Goal: Task Accomplishment & Management: Use online tool/utility

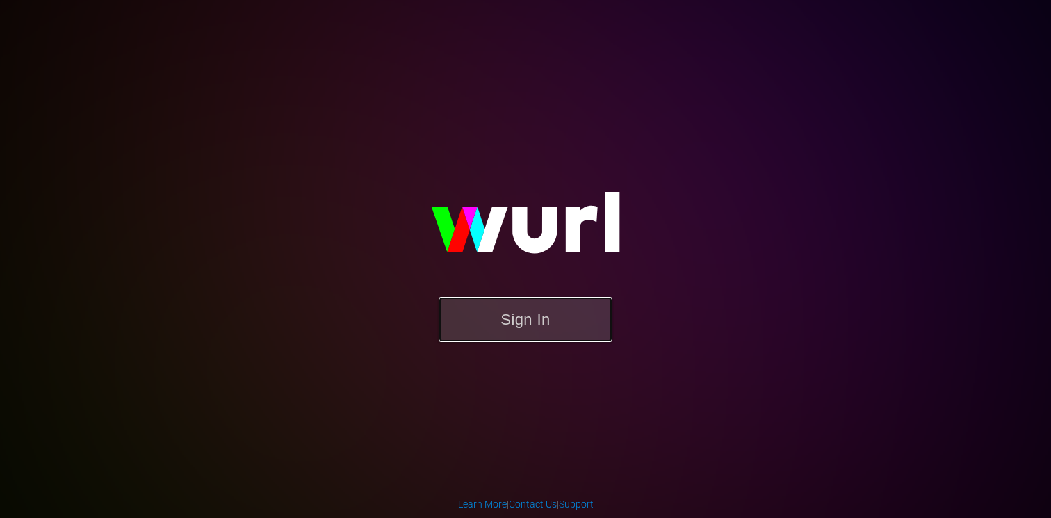
click at [547, 319] on button "Sign In" at bounding box center [525, 319] width 174 height 45
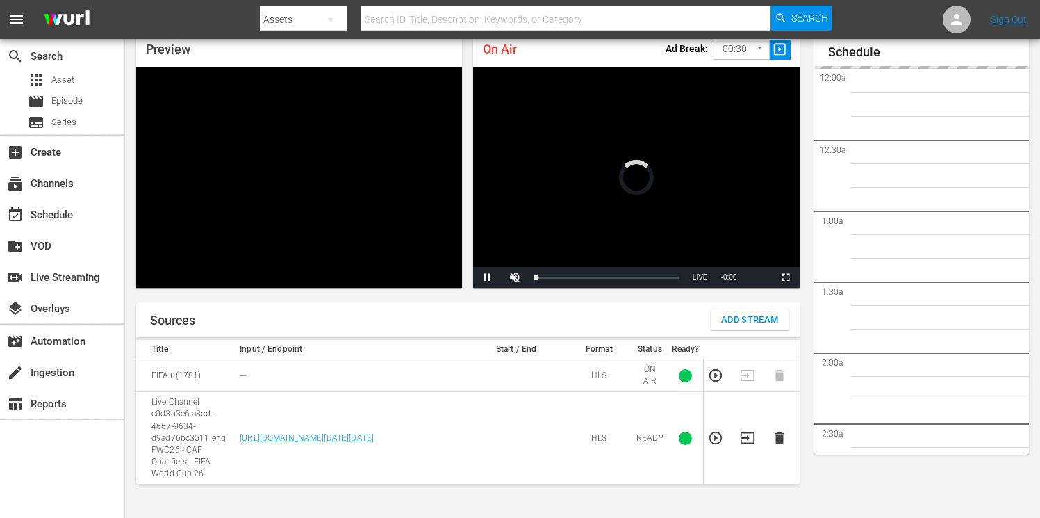
scroll to position [1957, 0]
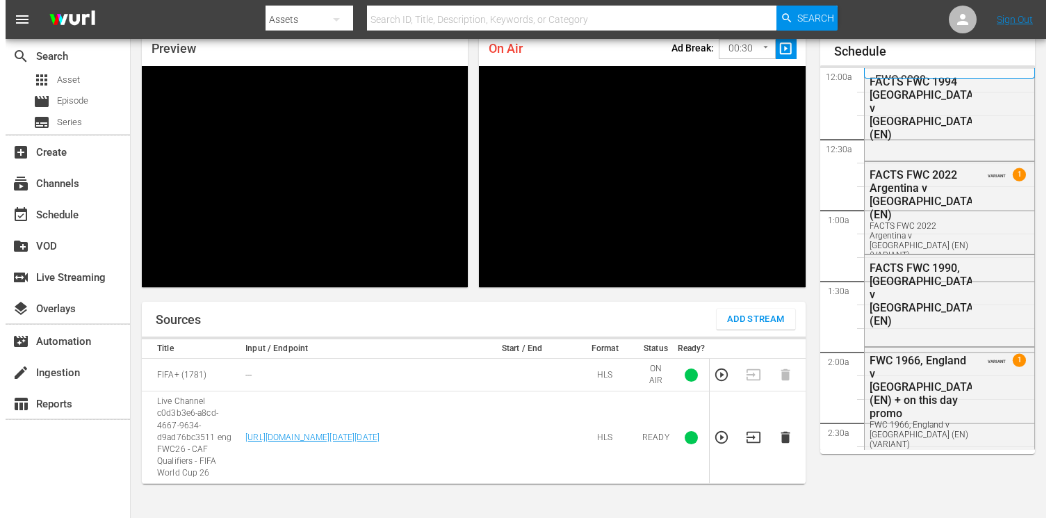
scroll to position [1959, 0]
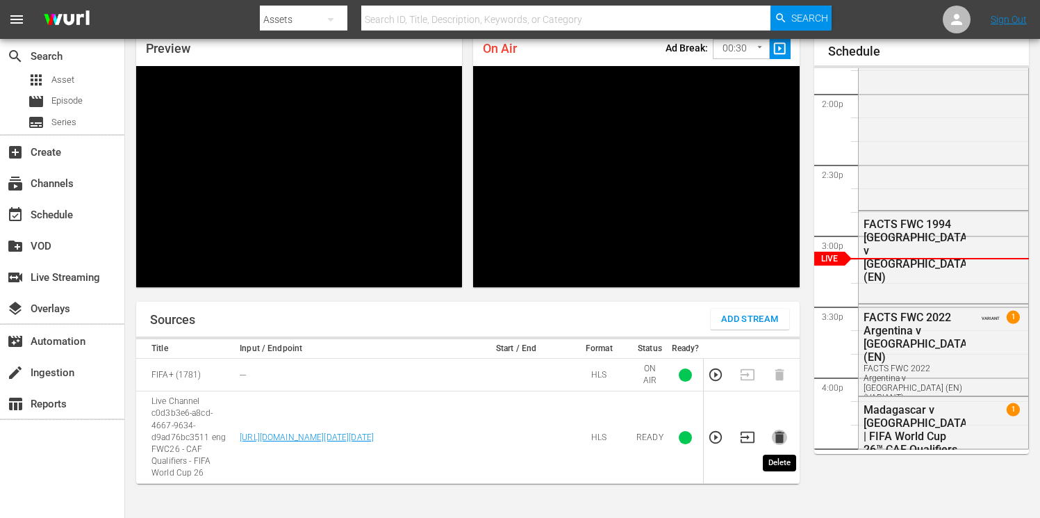
click at [781, 440] on icon "button" at bounding box center [779, 437] width 9 height 12
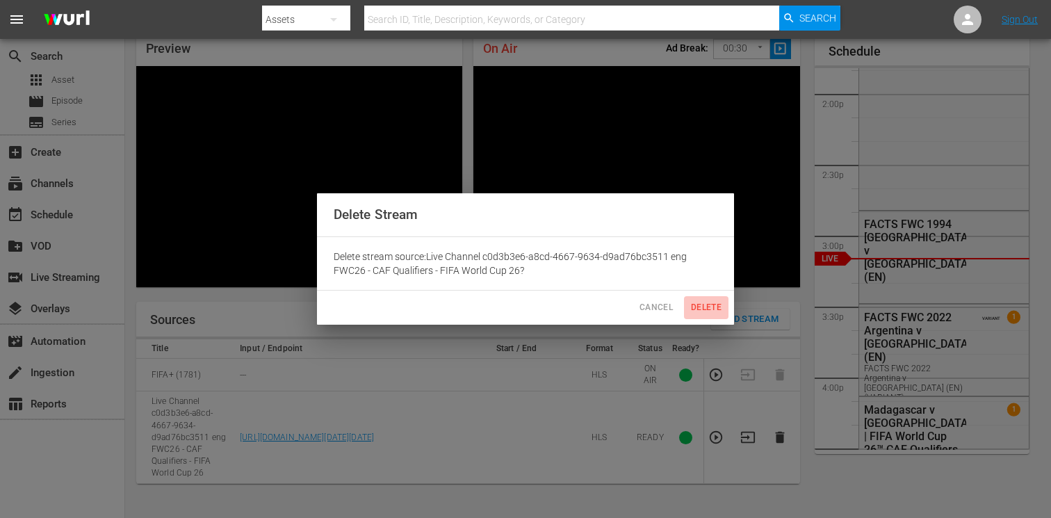
click at [705, 313] on span "Delete" at bounding box center [705, 307] width 33 height 15
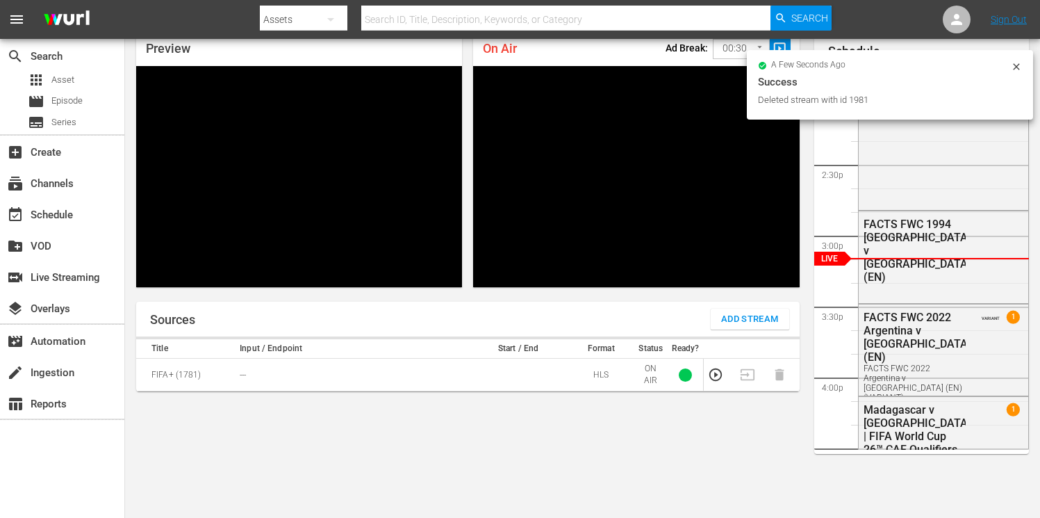
click at [727, 319] on span "Add Stream" at bounding box center [750, 319] width 58 height 16
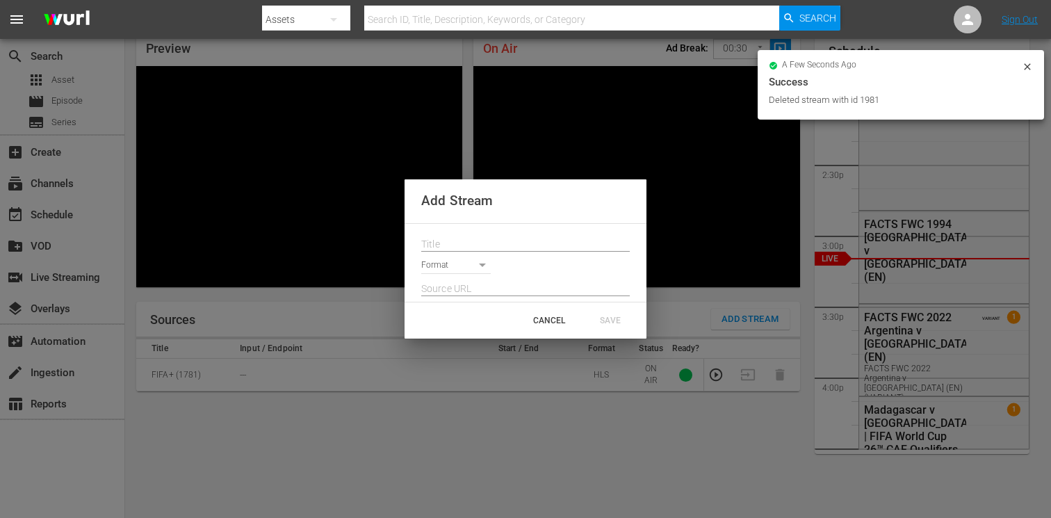
click at [454, 238] on input "text" at bounding box center [525, 244] width 208 height 21
paste input "Live Channel 6f549192-9b9f-4116-b614-5e56075f298c eng FWC26 - CAF Qualifiers - …"
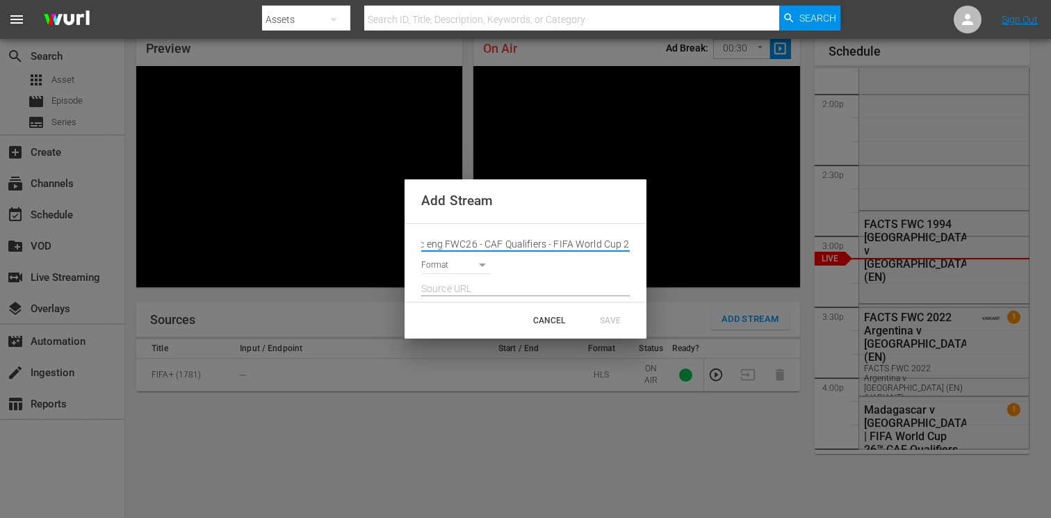
type input "Live Channel 6f549192-9b9f-4116-b614-5e56075f298c eng FWC26 - CAF Qualifiers - …"
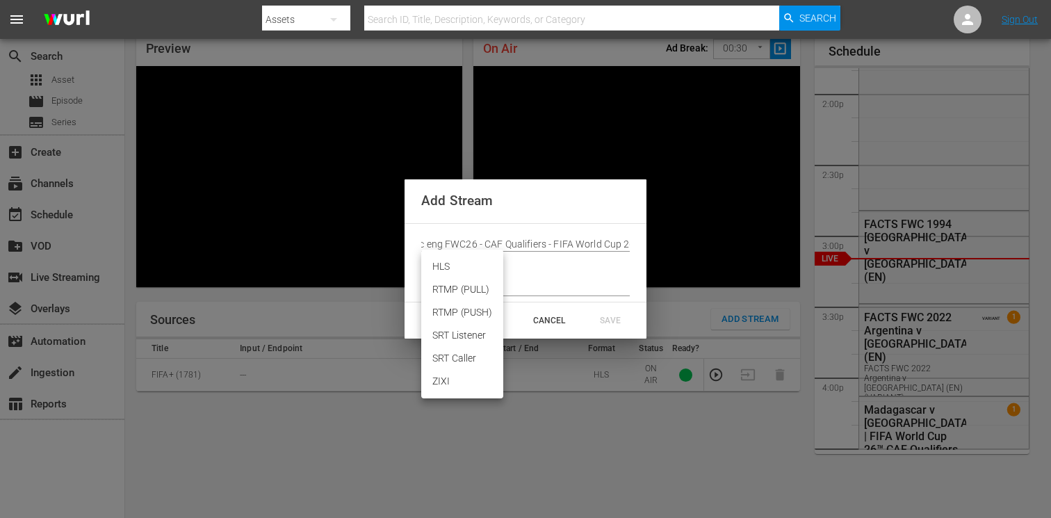
scroll to position [0, 0]
click at [448, 265] on body "menu Search By Assets Search ID, Title, Description, Keywords, or Category Sear…" at bounding box center [525, 199] width 1051 height 518
click at [456, 269] on li "HLS" at bounding box center [462, 266] width 82 height 23
type input "HLS"
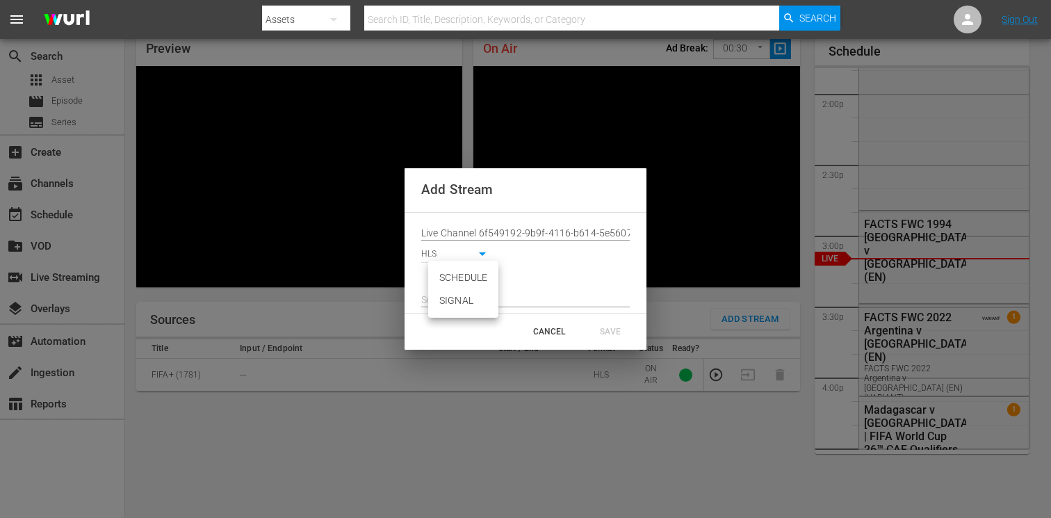
click at [454, 274] on body "menu Search By Assets Search ID, Title, Description, Keywords, or Category Sear…" at bounding box center [525, 199] width 1051 height 518
click at [451, 302] on li "SIGNAL" at bounding box center [463, 300] width 70 height 23
type input "SIGNAL"
click at [444, 296] on input "text" at bounding box center [525, 300] width 208 height 21
paste input "[URL][DOMAIN_NAME][DATE][DATE]"
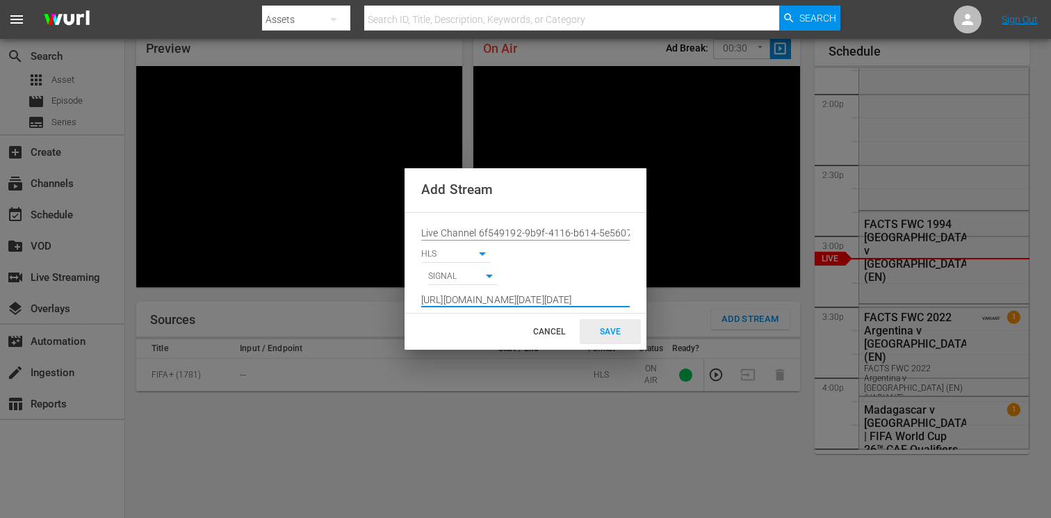
type input "[URL][DOMAIN_NAME][DATE][DATE]"
click at [605, 329] on div "SAVE" at bounding box center [609, 331] width 61 height 25
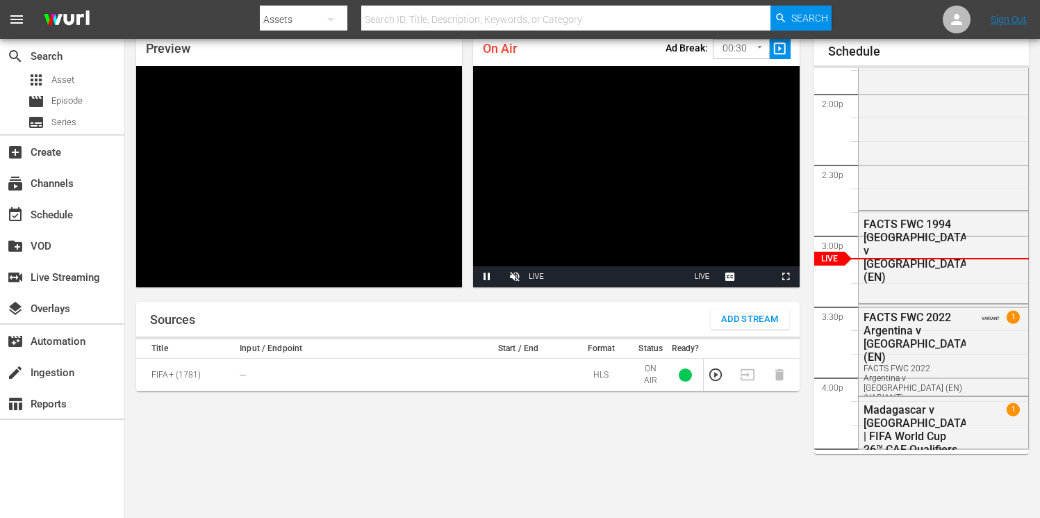
click at [739, 315] on span "Add Stream" at bounding box center [750, 319] width 58 height 16
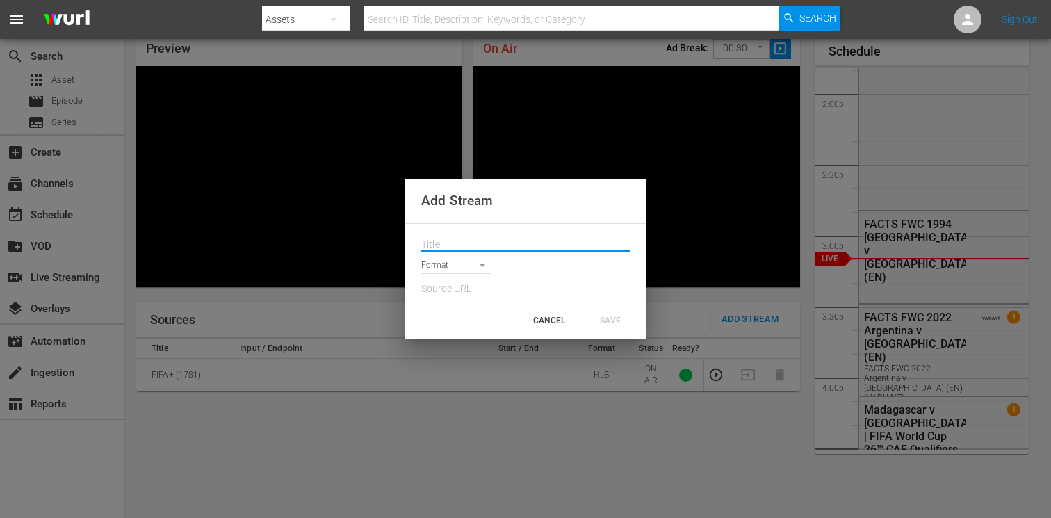
click at [468, 240] on input "text" at bounding box center [525, 244] width 208 height 21
paste input "https://platform.wurl.com/main/cut-to-live/1781"
type input "https://platform.wurl.com/main/cut-to-live/1781"
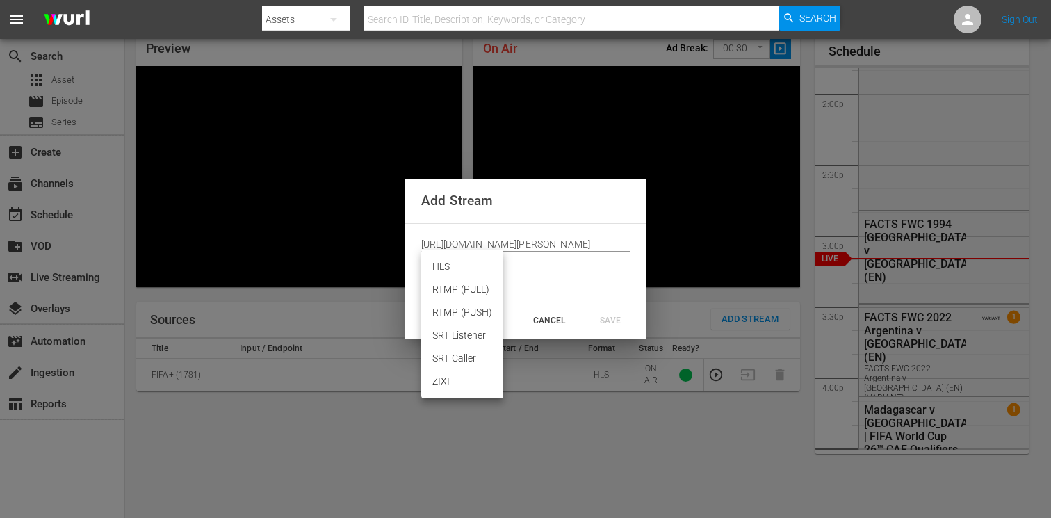
click at [462, 263] on body "menu Search By Assets Search ID, Title, Description, Keywords, or Category Sear…" at bounding box center [525, 199] width 1051 height 518
click at [460, 267] on li "HLS" at bounding box center [462, 266] width 82 height 23
type input "HLS"
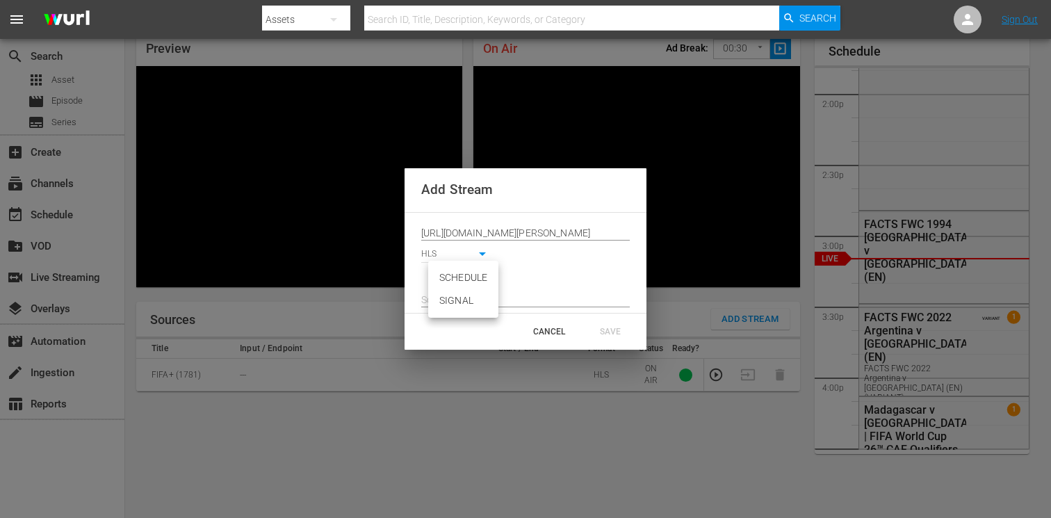
click at [461, 276] on body "menu Search By Assets Search ID, Title, Description, Keywords, or Category Sear…" at bounding box center [525, 199] width 1051 height 518
click at [458, 302] on li "SIGNAL" at bounding box center [463, 300] width 70 height 23
type input "SIGNAL"
click at [451, 295] on input "text" at bounding box center [525, 300] width 208 height 21
paste input "[URL][DOMAIN_NAME][DATE][DATE]"
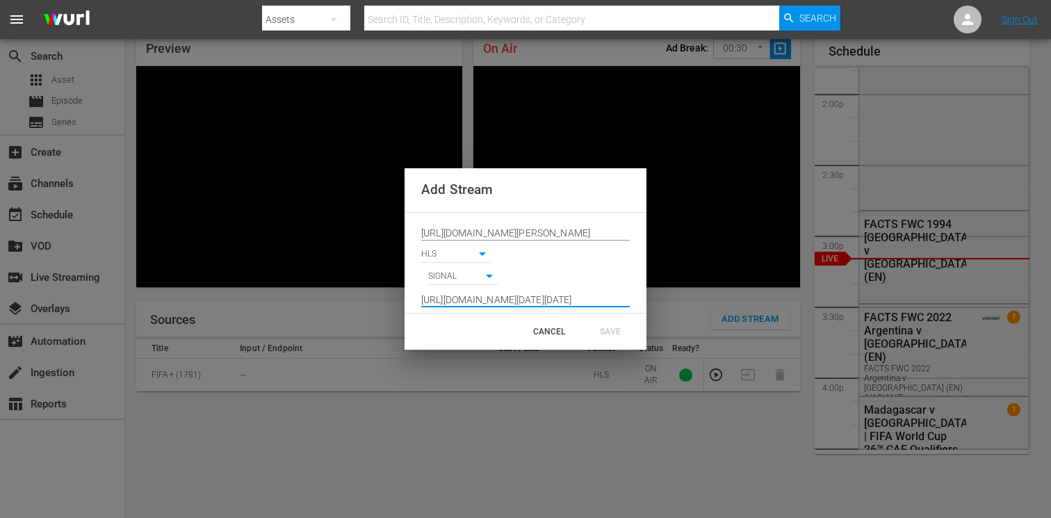
scroll to position [0, 1022]
type input "[URL][DOMAIN_NAME][DATE][DATE]"
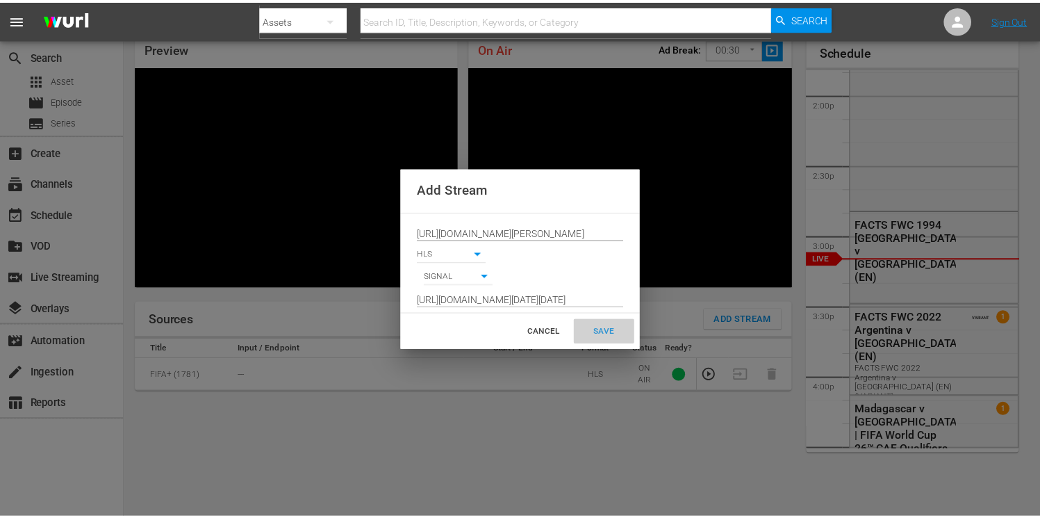
scroll to position [0, 0]
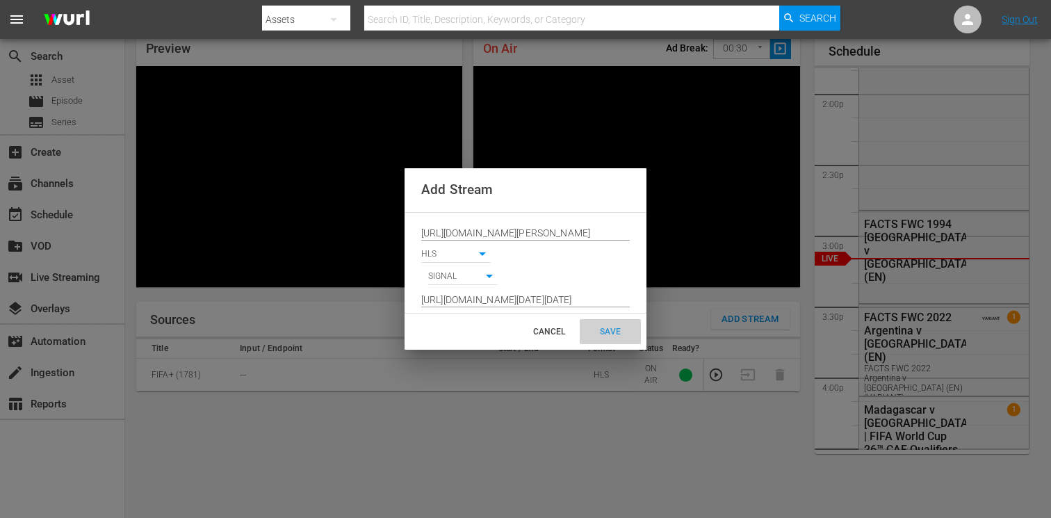
click at [610, 333] on div "SAVE" at bounding box center [609, 331] width 61 height 25
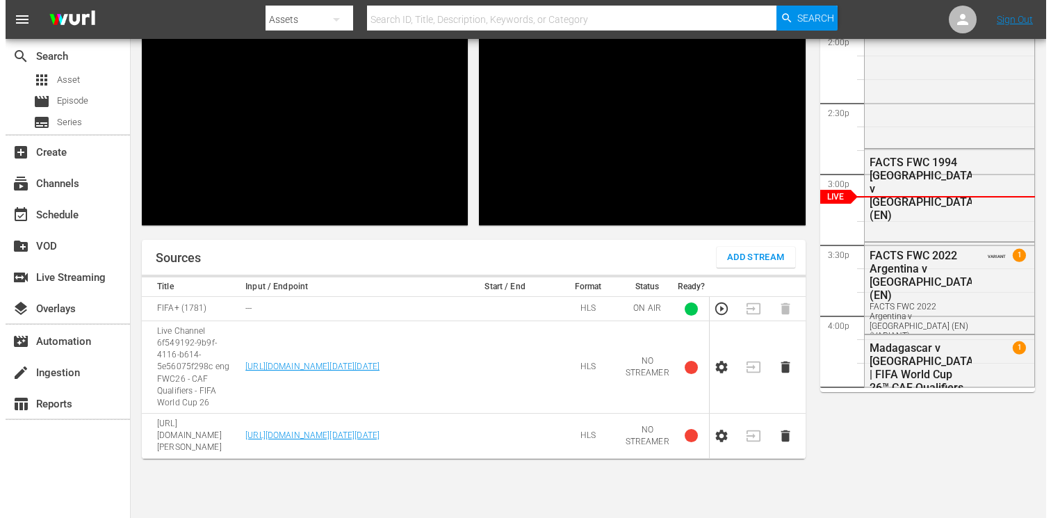
scroll to position [169, 0]
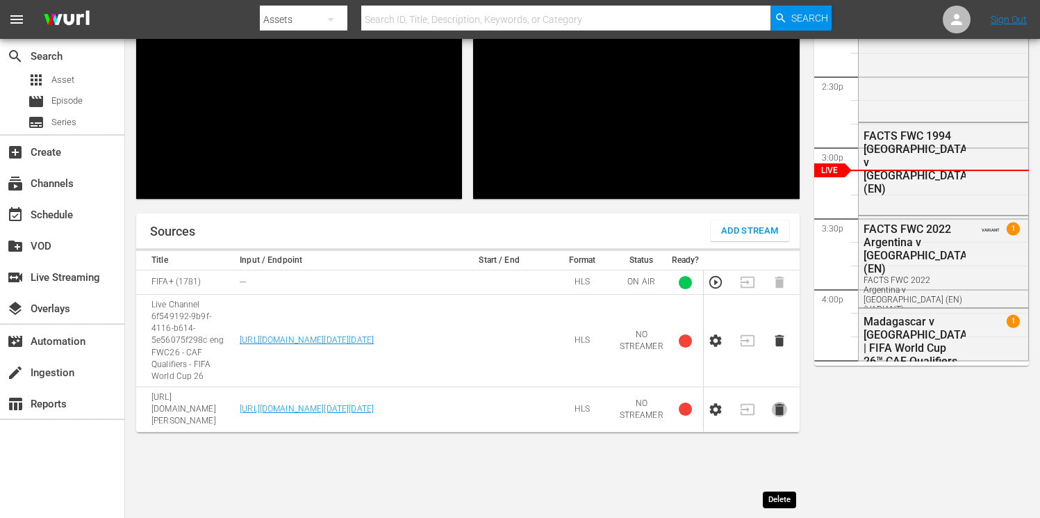
click at [777, 415] on icon "button" at bounding box center [779, 410] width 9 height 12
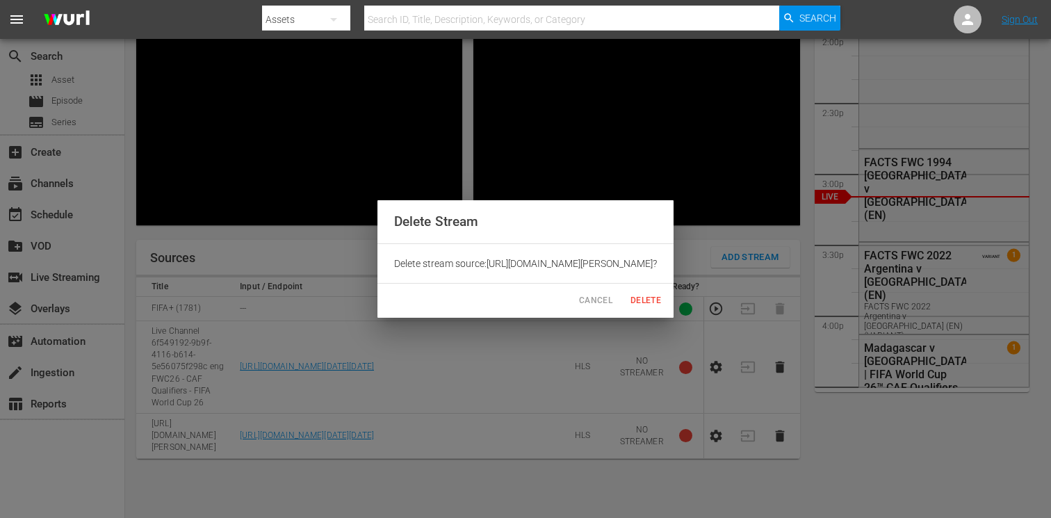
click at [612, 301] on span "Cancel" at bounding box center [595, 300] width 33 height 15
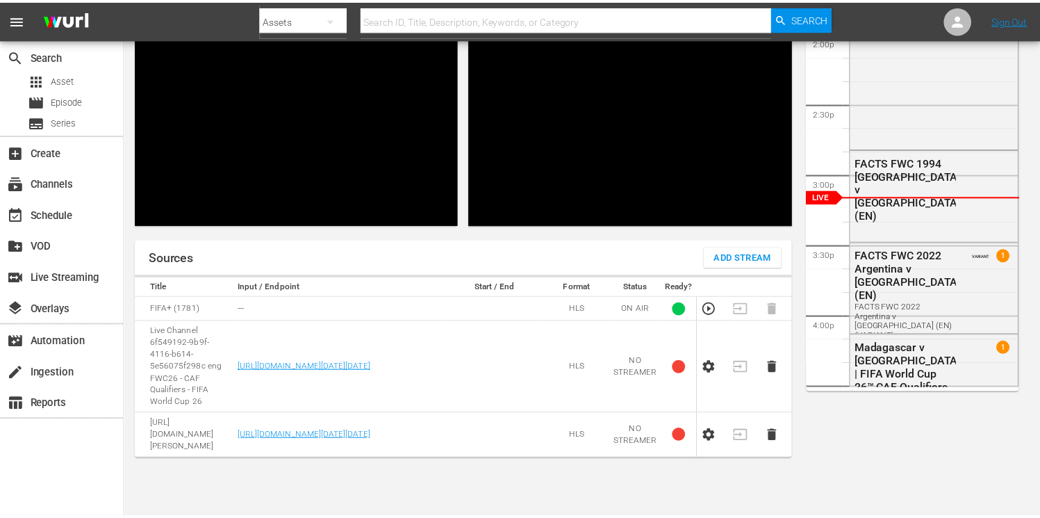
scroll to position [122, 0]
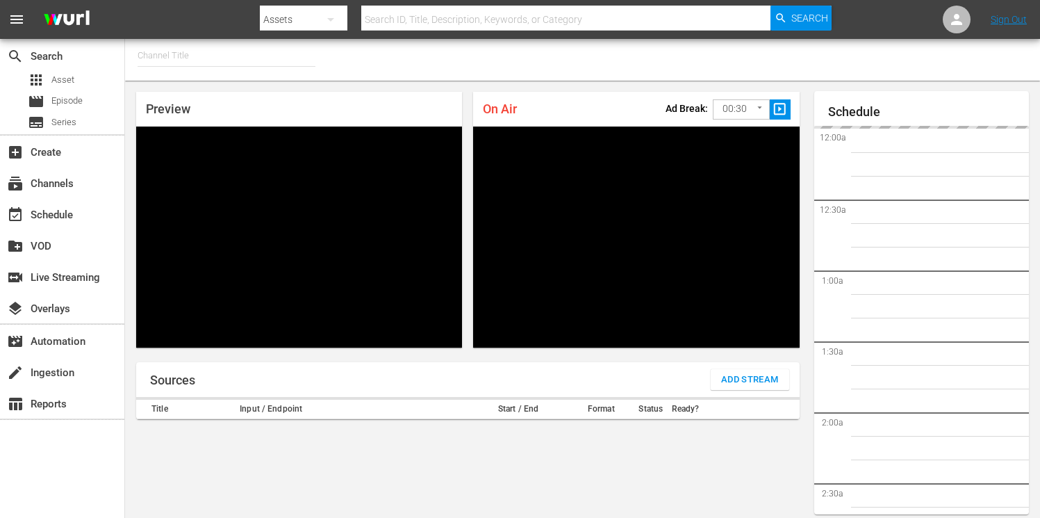
type input "FIFA+ English Global (1781)"
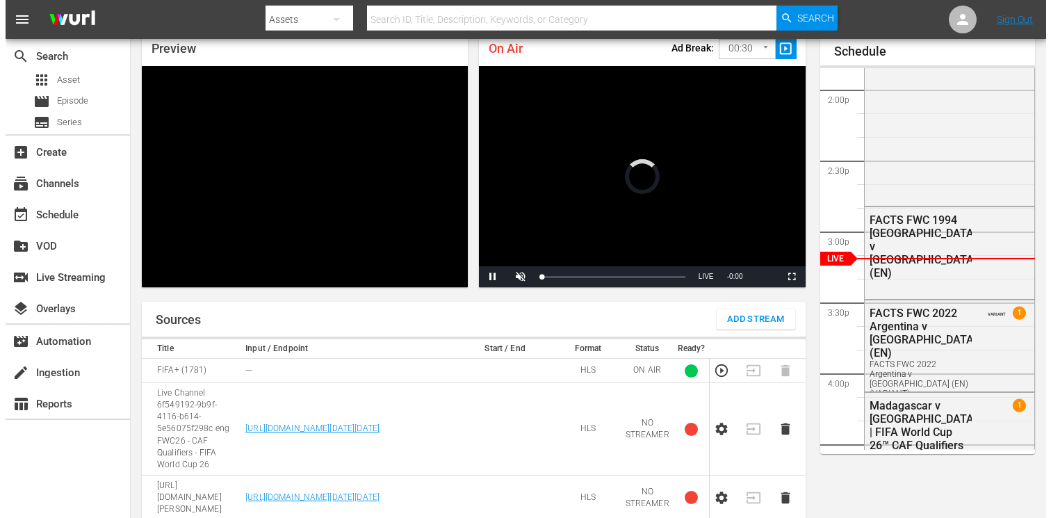
scroll to position [169, 0]
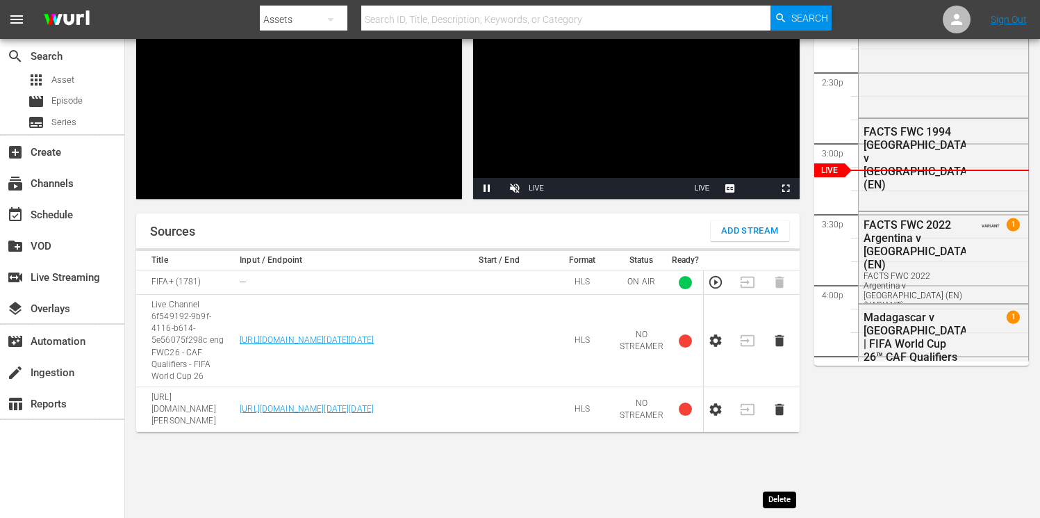
click at [782, 415] on icon "button" at bounding box center [779, 410] width 9 height 12
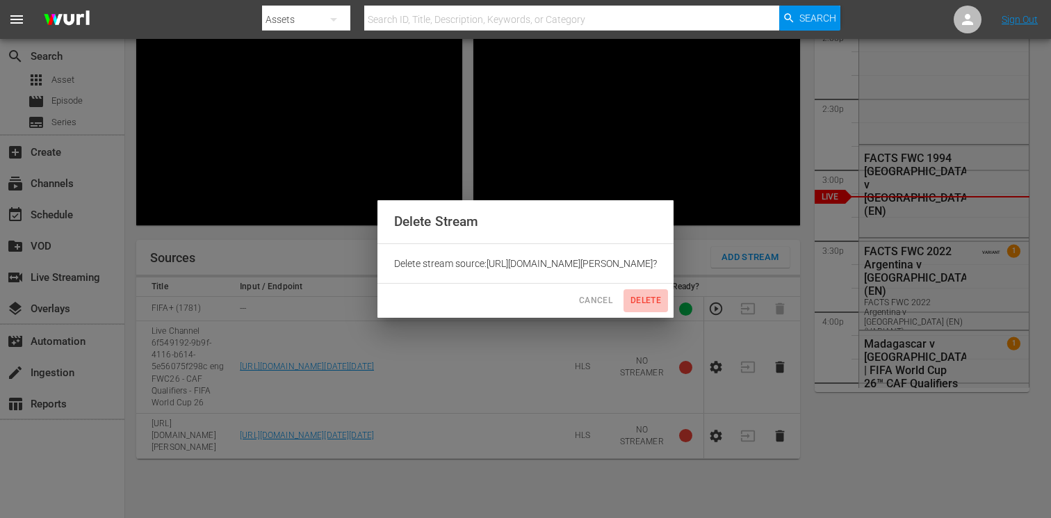
click at [662, 300] on span "Delete" at bounding box center [645, 300] width 33 height 15
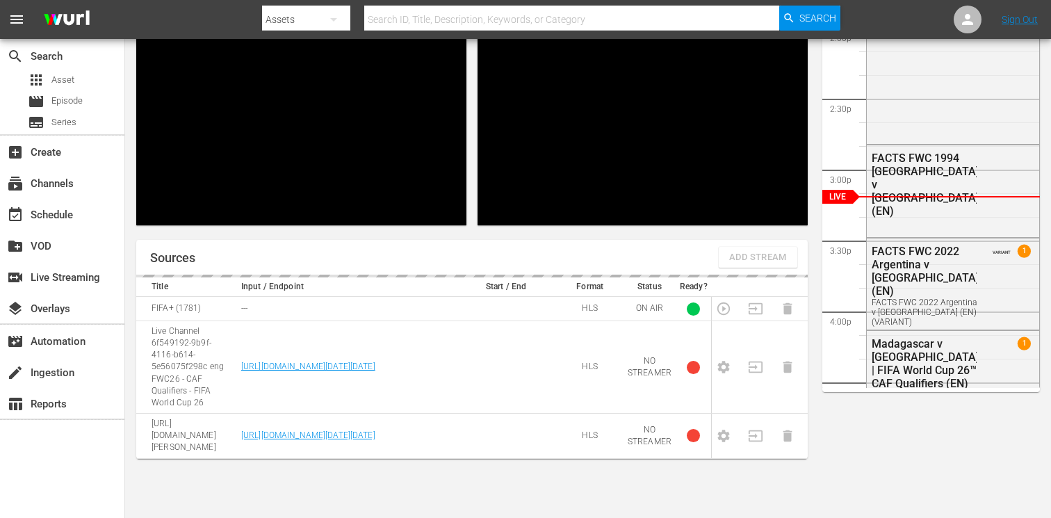
scroll to position [122, 0]
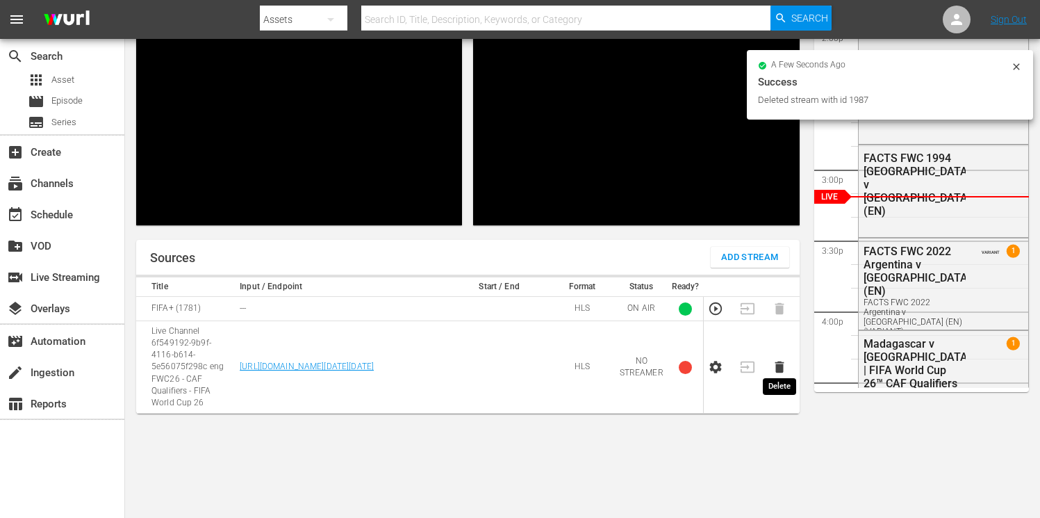
click at [779, 361] on icon "button" at bounding box center [779, 367] width 9 height 12
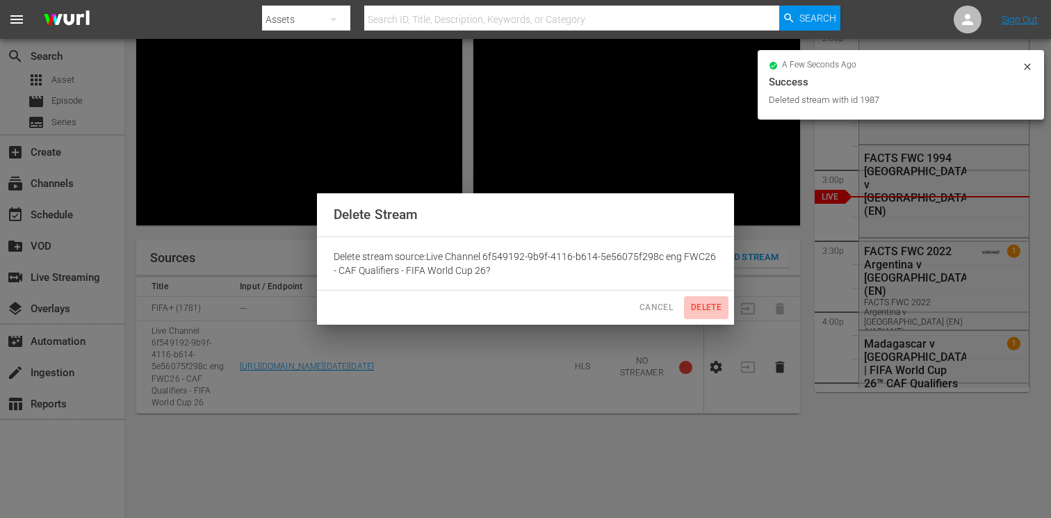
click at [695, 302] on span "Delete" at bounding box center [705, 307] width 33 height 15
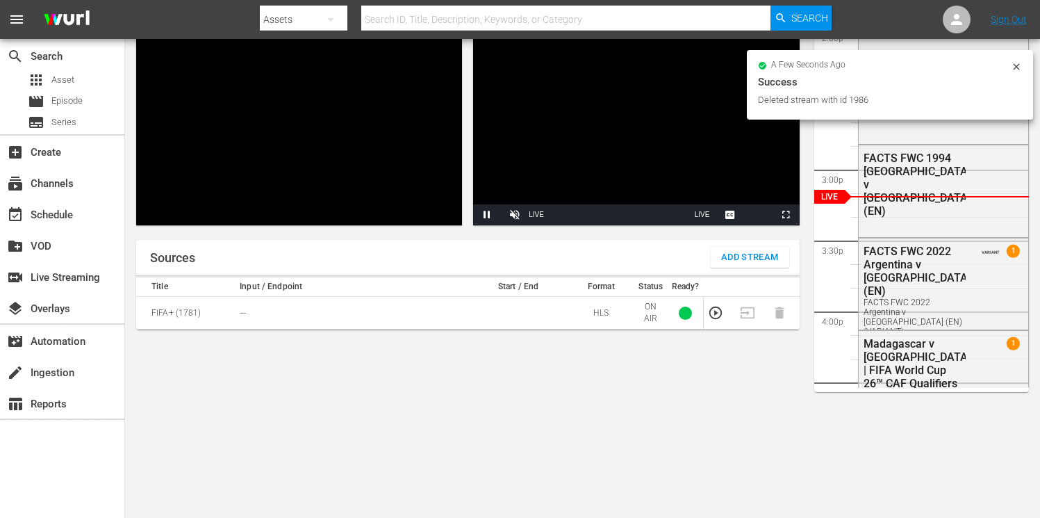
click at [727, 258] on span "Add Stream" at bounding box center [750, 257] width 58 height 16
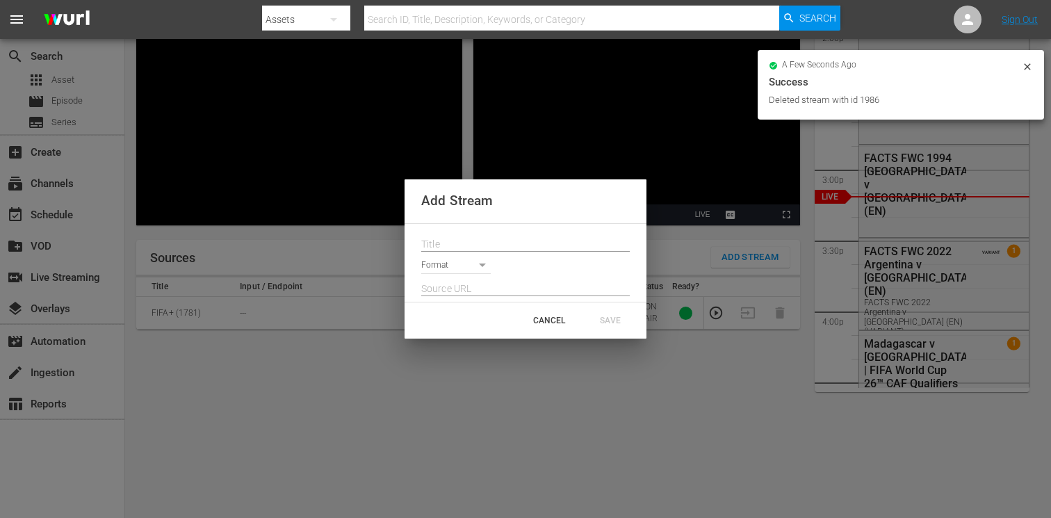
click at [481, 246] on input "text" at bounding box center [525, 244] width 208 height 21
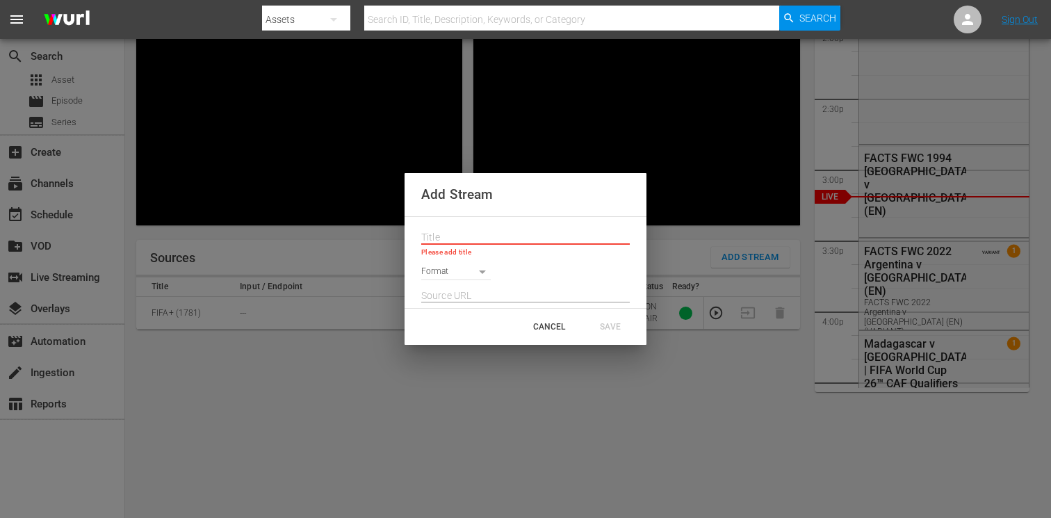
paste input "Live Channel 6f549192-9b9f-4116-b614-5e56075f298c eng FWC26 - CAF Qualifiers - …"
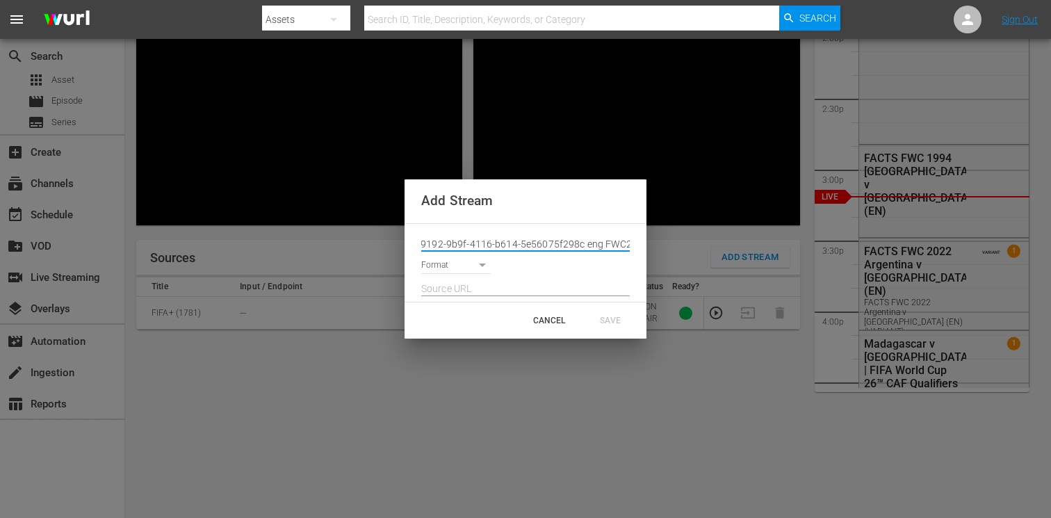
scroll to position [0, 0]
type input "Live Channel 6f549192-9b9f-4116-b614-5e56075f298c eng FWC26 - CAF Qualifiers - …"
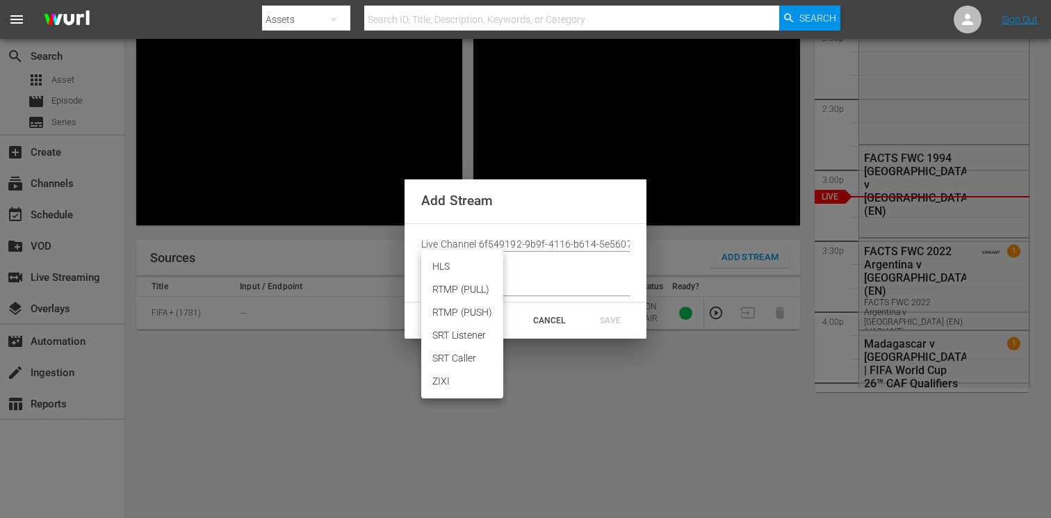
click at [450, 269] on body "menu Search By Assets Search ID, Title, Description, Keywords, or Category Sear…" at bounding box center [525, 137] width 1051 height 518
click at [448, 266] on li "HLS" at bounding box center [462, 266] width 82 height 23
type input "HLS"
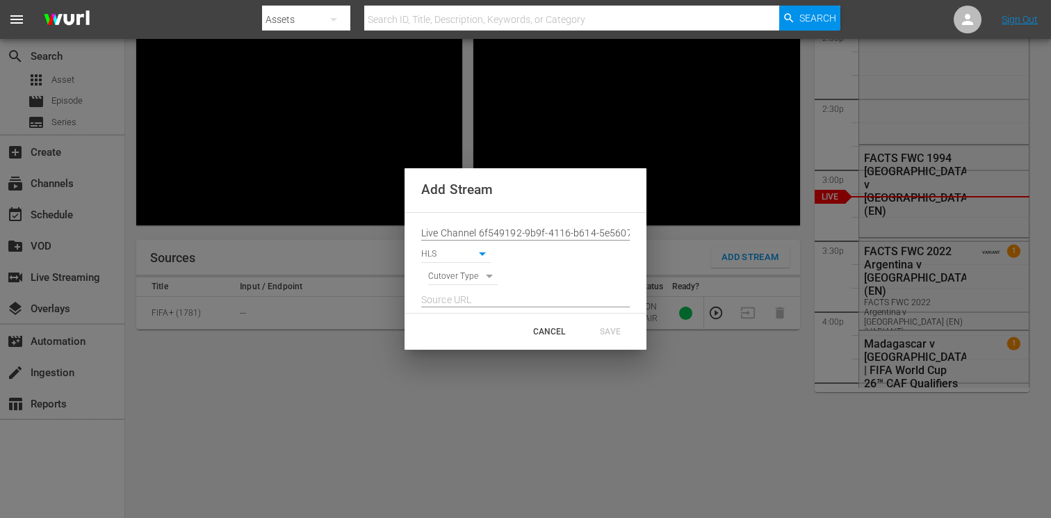
click at [447, 274] on body "menu Search By Assets Search ID, Title, Description, Keywords, or Category Sear…" at bounding box center [525, 137] width 1051 height 518
click at [447, 300] on li "SIGNAL" at bounding box center [463, 300] width 70 height 23
type input "SIGNAL"
click at [446, 299] on input "text" at bounding box center [525, 300] width 208 height 21
paste input "[URL][DOMAIN_NAME][DATE][DATE]"
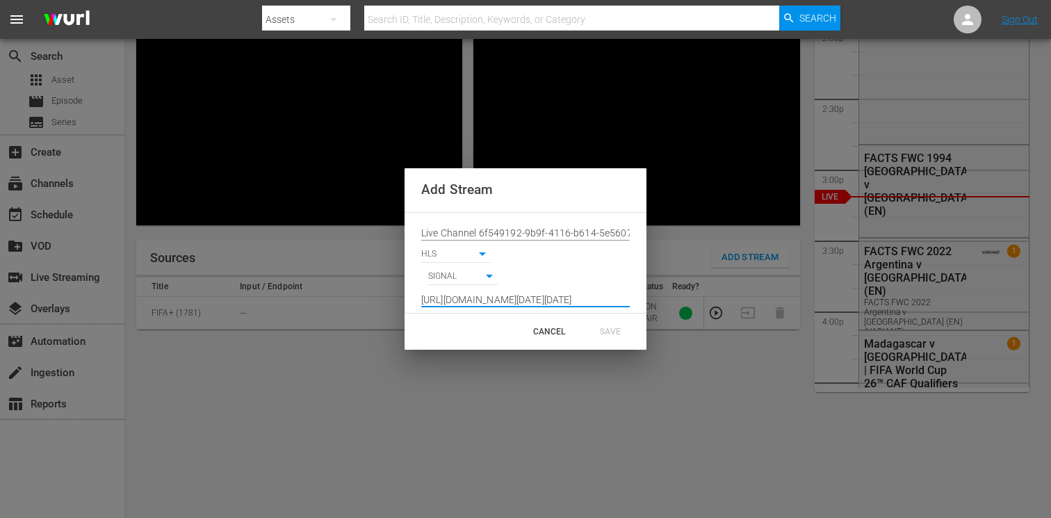
scroll to position [0, 1022]
type input "[URL][DOMAIN_NAME][DATE][DATE]"
click at [604, 326] on div "SAVE" at bounding box center [609, 331] width 61 height 25
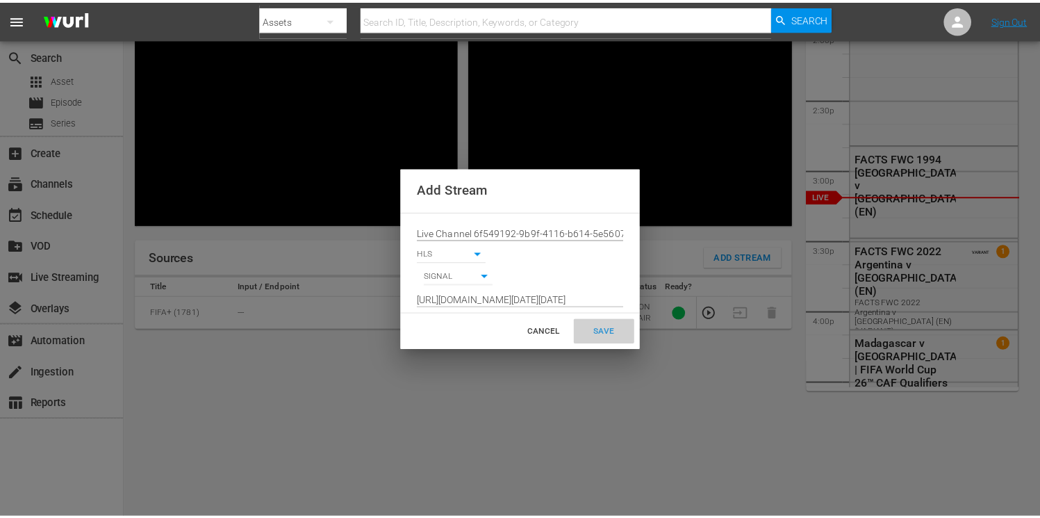
scroll to position [0, 0]
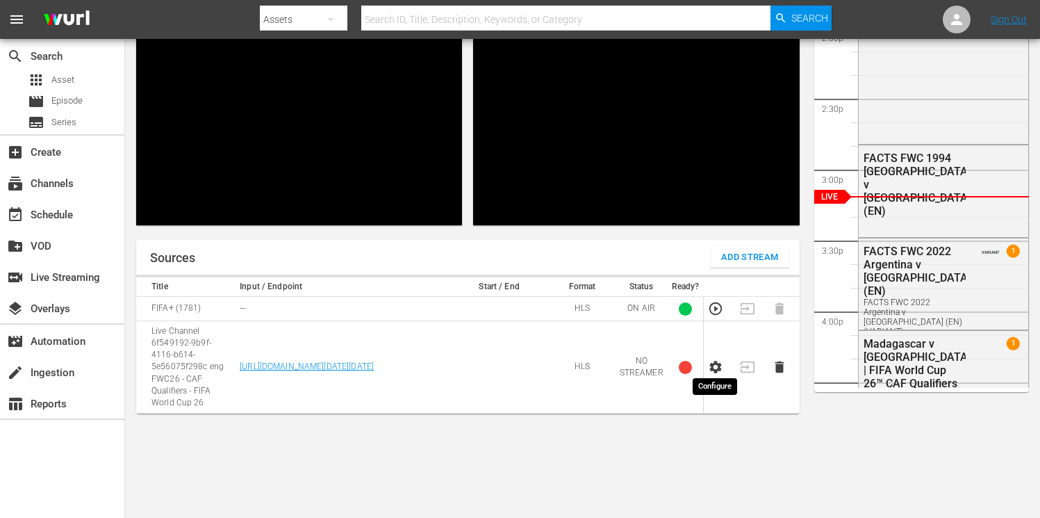
click at [710, 368] on icon "button" at bounding box center [715, 366] width 15 height 15
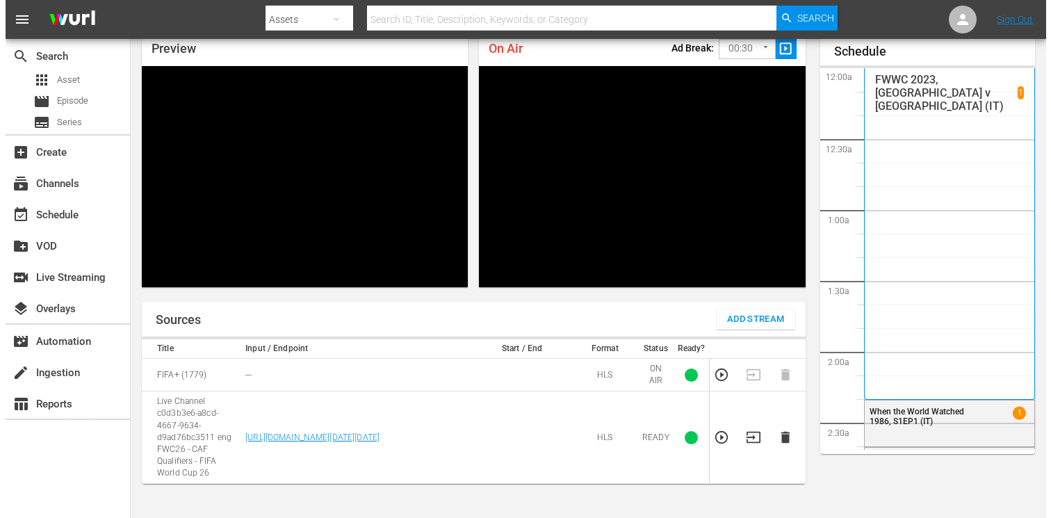
scroll to position [1965, 0]
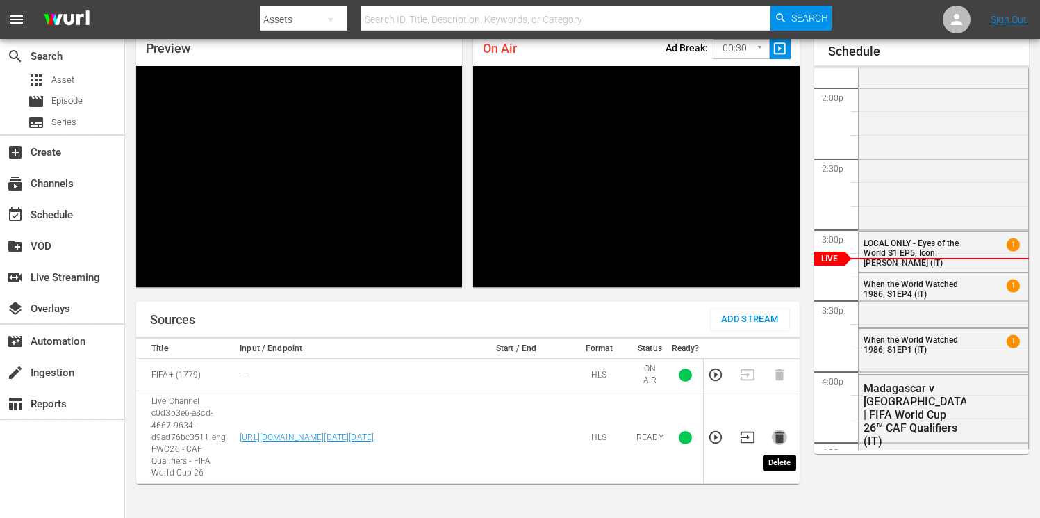
click at [777, 439] on icon "button" at bounding box center [779, 437] width 9 height 12
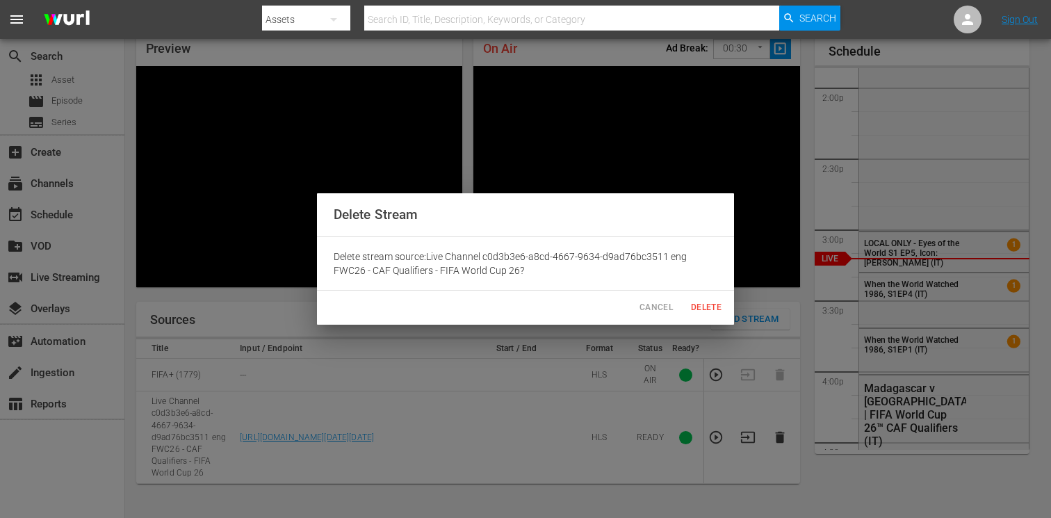
click at [692, 303] on span "Delete" at bounding box center [705, 307] width 33 height 15
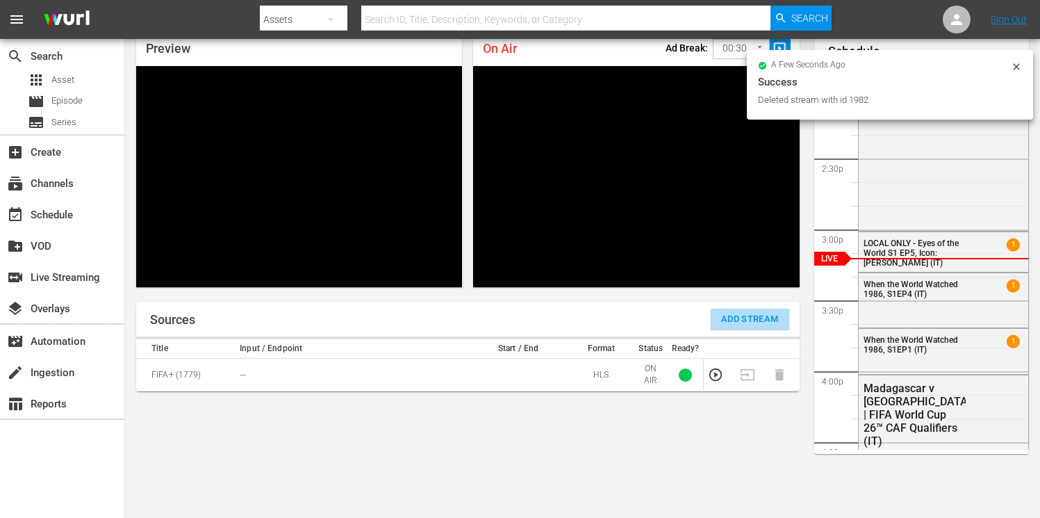
click at [731, 321] on span "Add Stream" at bounding box center [750, 319] width 58 height 16
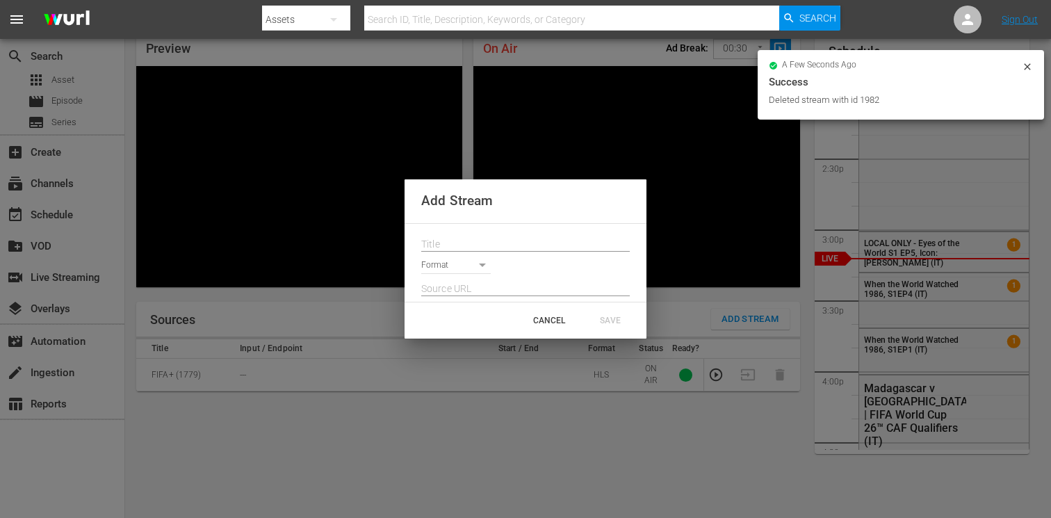
click at [494, 245] on input "text" at bounding box center [525, 244] width 208 height 21
paste input "Live Channel 6f549192-9b9f-4116-b614-5e56075f298c eng FWC26 - CAF Qualifiers - …"
type input "Live Channel 6f549192-9b9f-4116-b614-5e56075f298c eng FWC26 - CAF Qualifiers - …"
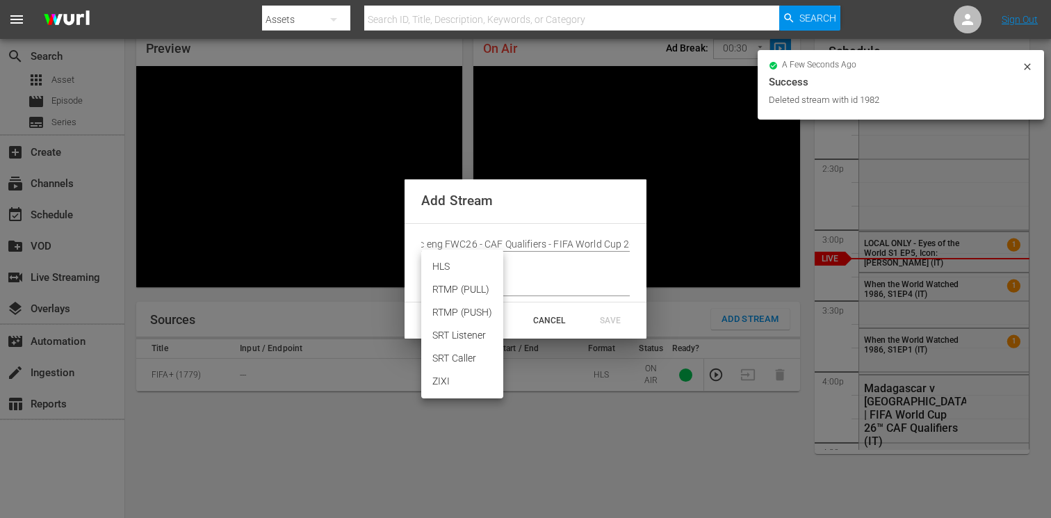
scroll to position [0, 0]
click at [462, 263] on body "menu Search By Assets Search ID, Title, Description, Keywords, or Category Sear…" at bounding box center [525, 199] width 1051 height 518
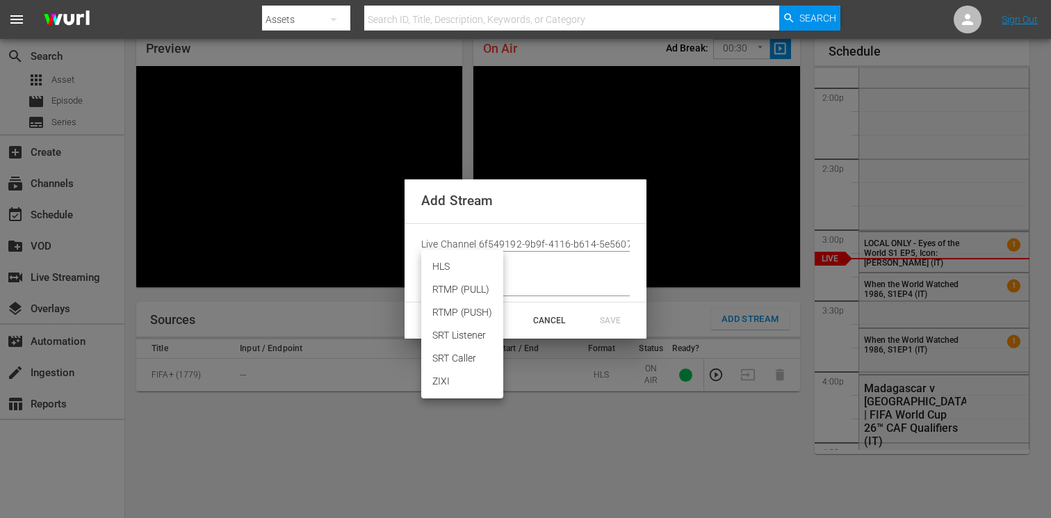
click at [458, 268] on li "HLS" at bounding box center [462, 266] width 82 height 23
type input "HLS"
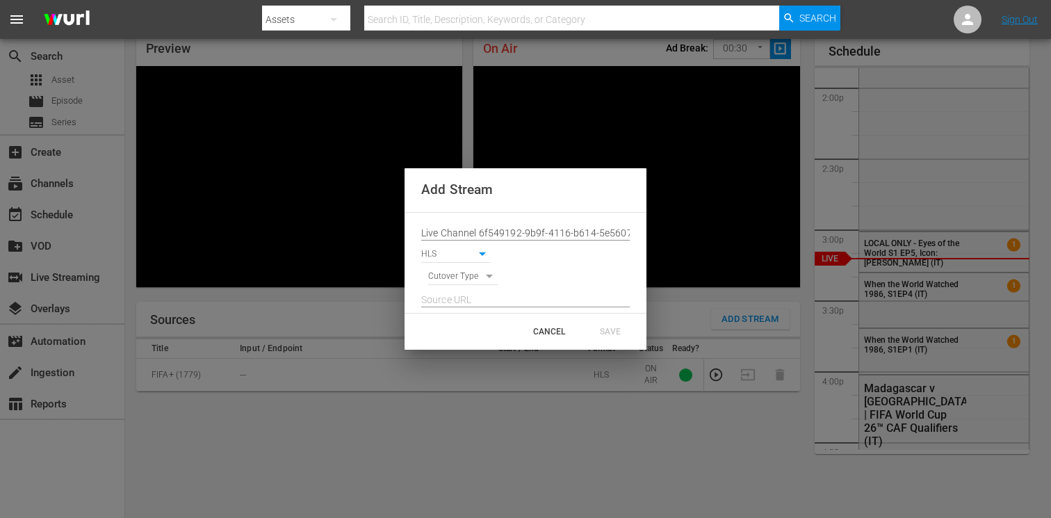
click at [454, 278] on body "menu Search By Assets Search ID, Title, Description, Keywords, or Category Sear…" at bounding box center [525, 199] width 1051 height 518
click at [453, 299] on li "SIGNAL" at bounding box center [463, 300] width 70 height 23
type input "SIGNAL"
click at [447, 300] on input "text" at bounding box center [525, 300] width 208 height 21
paste input "[URL][DOMAIN_NAME][DATE][DATE]"
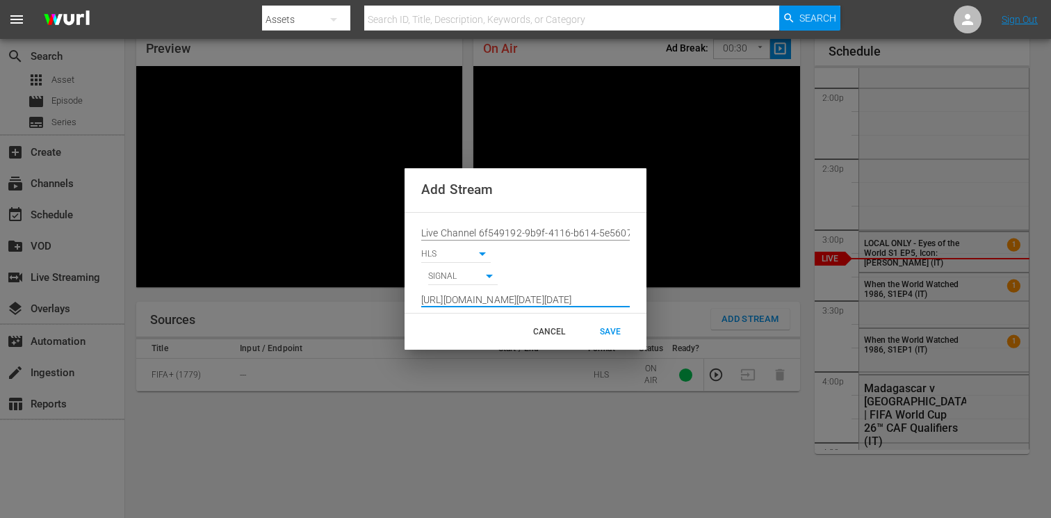
scroll to position [0, 1022]
type input "[URL][DOMAIN_NAME][DATE][DATE]"
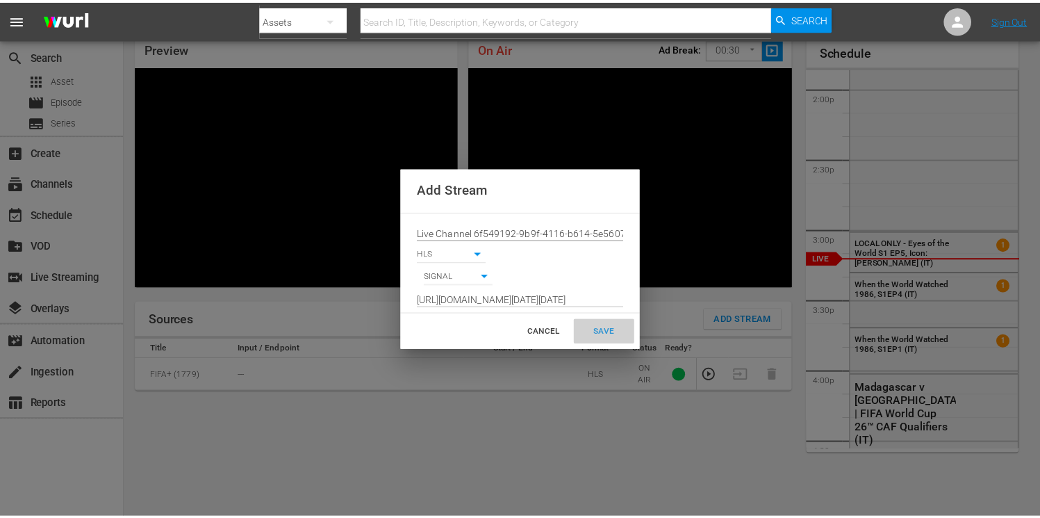
scroll to position [0, 0]
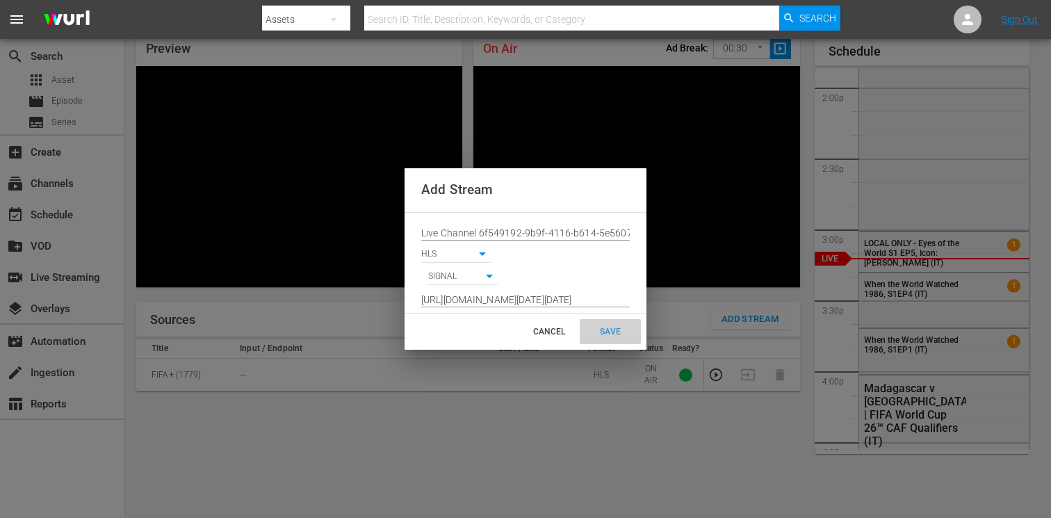
click at [605, 329] on div "SAVE" at bounding box center [609, 331] width 61 height 25
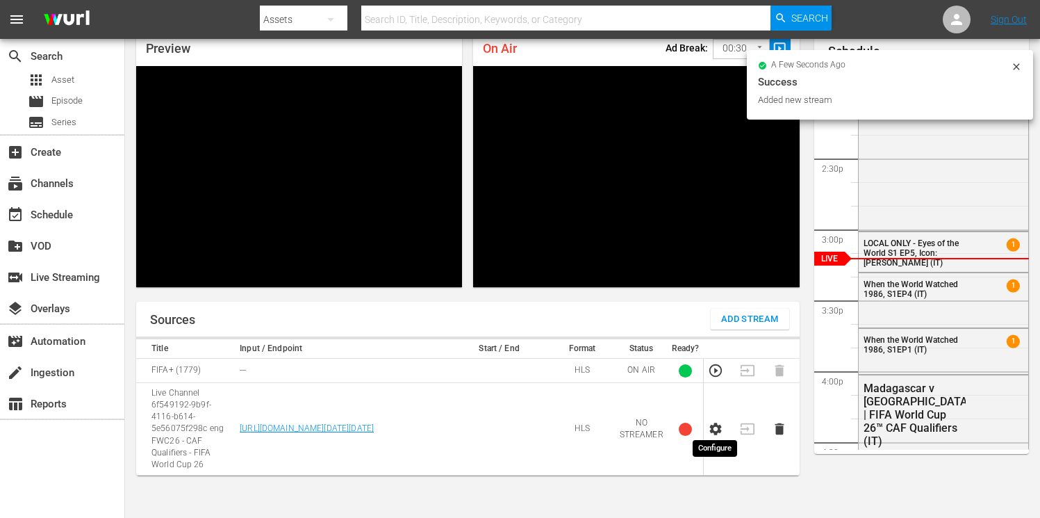
click at [712, 427] on icon "button" at bounding box center [715, 428] width 15 height 15
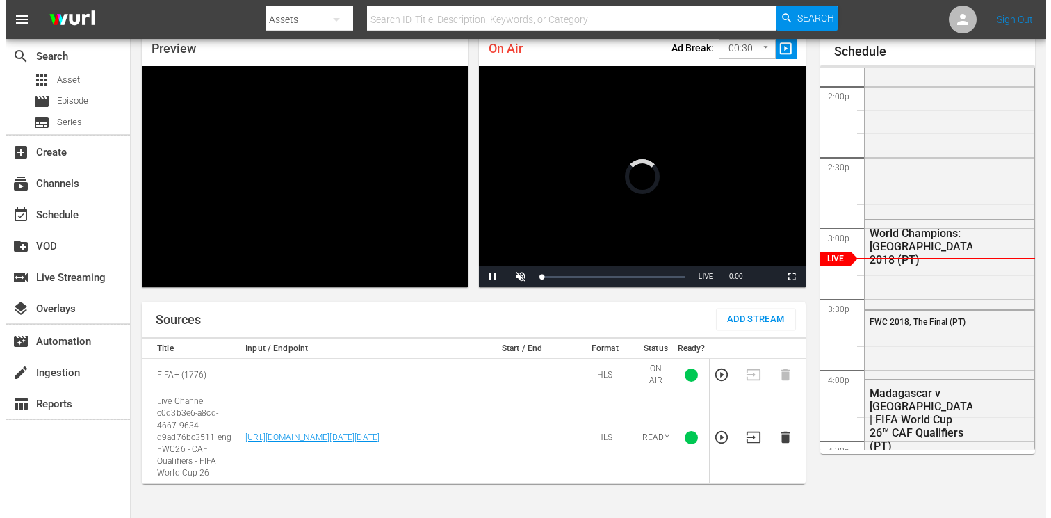
scroll to position [60, 0]
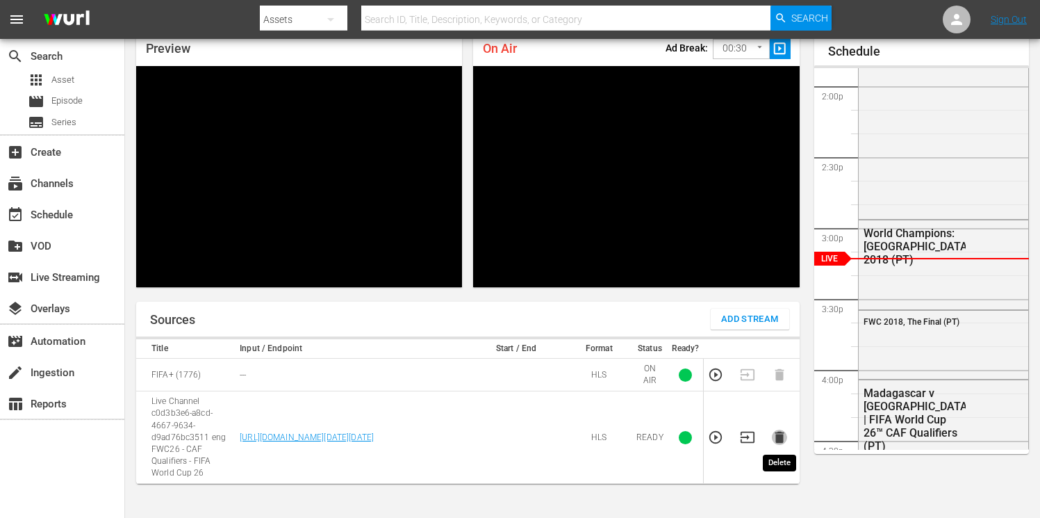
click at [780, 440] on icon "button" at bounding box center [779, 437] width 9 height 12
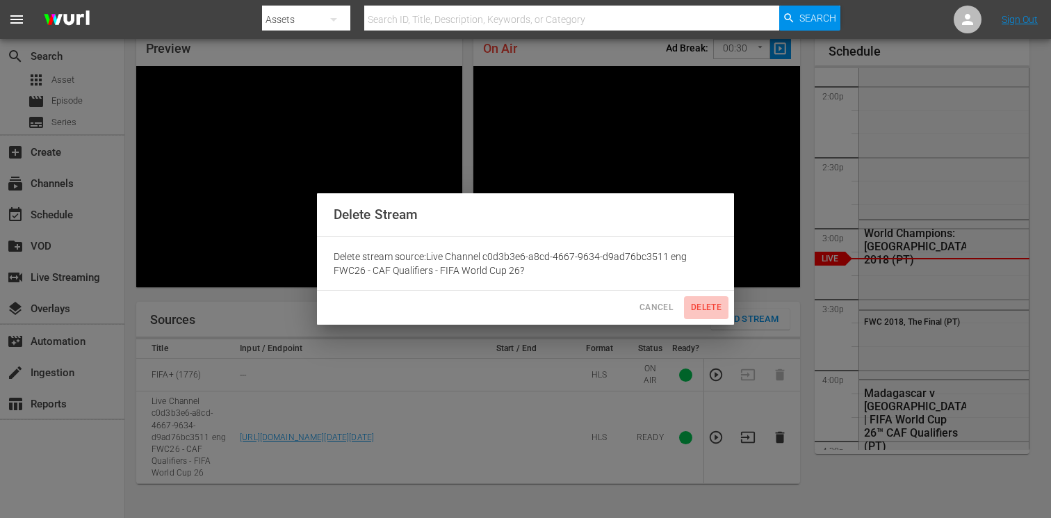
click at [697, 309] on span "Delete" at bounding box center [705, 307] width 33 height 15
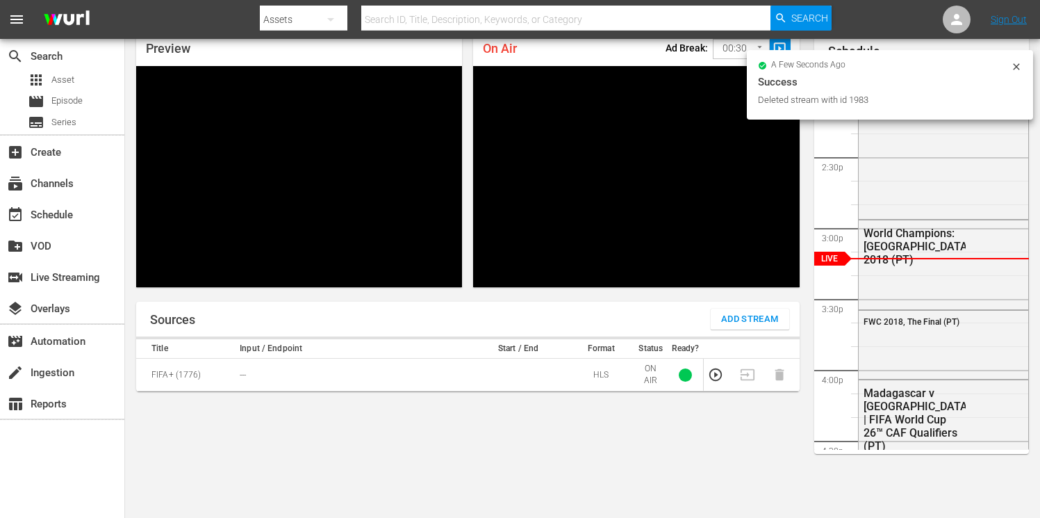
click at [736, 319] on span "Add Stream" at bounding box center [750, 319] width 58 height 16
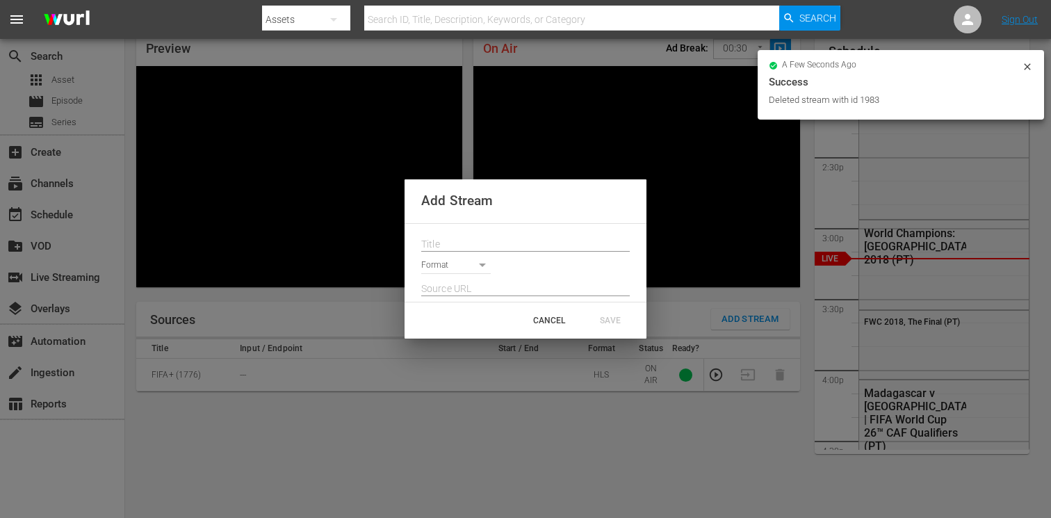
click at [465, 238] on input "text" at bounding box center [525, 244] width 208 height 21
paste input "Live Channel 6f549192-9b9f-4116-b614-5e56075f298c eng FWC26 - CAF Qualifiers - …"
type input "Live Channel 6f549192-9b9f-4116-b614-5e56075f298c eng FWC26 - CAF Qualifiers - …"
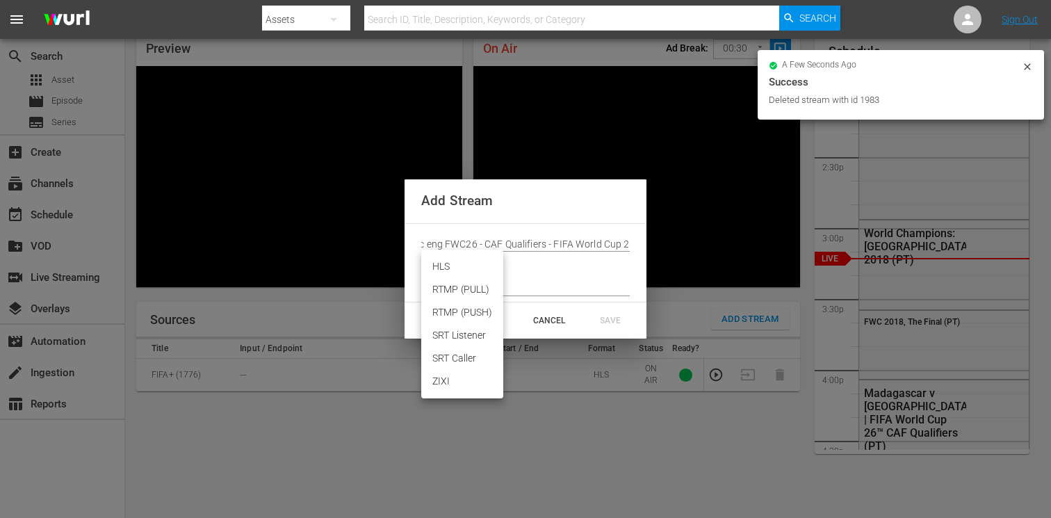
scroll to position [0, 0]
click at [453, 267] on body "menu Search By Assets Search ID, Title, Description, Keywords, or Category Sear…" at bounding box center [525, 199] width 1051 height 518
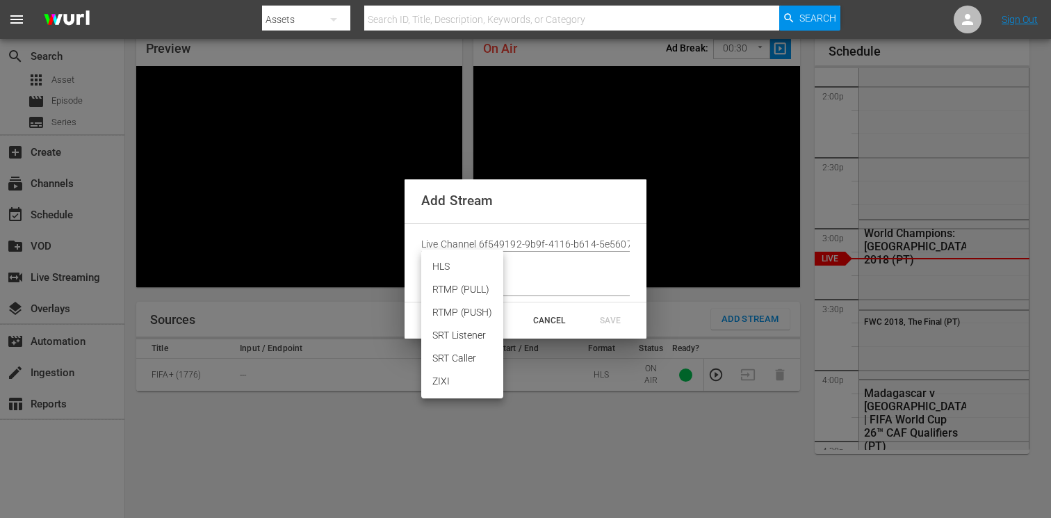
click at [454, 269] on li "HLS" at bounding box center [462, 266] width 82 height 23
type input "HLS"
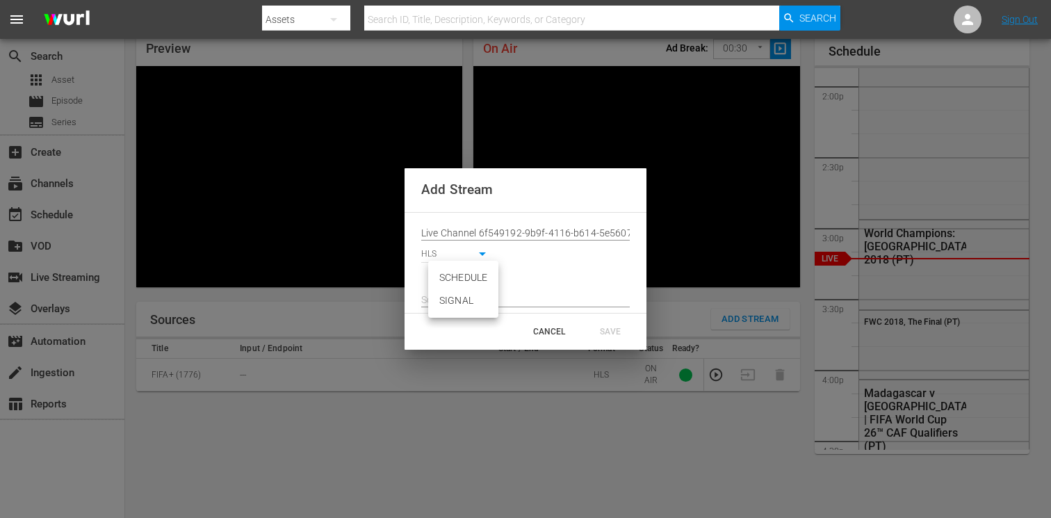
click at [454, 276] on body "menu Search By Assets Search ID, Title, Description, Keywords, or Category Sear…" at bounding box center [525, 199] width 1051 height 518
click at [452, 304] on li "SIGNAL" at bounding box center [463, 300] width 70 height 23
type input "SIGNAL"
click at [454, 305] on input "text" at bounding box center [525, 300] width 208 height 21
paste input "[URL][DOMAIN_NAME][DATE][DATE]"
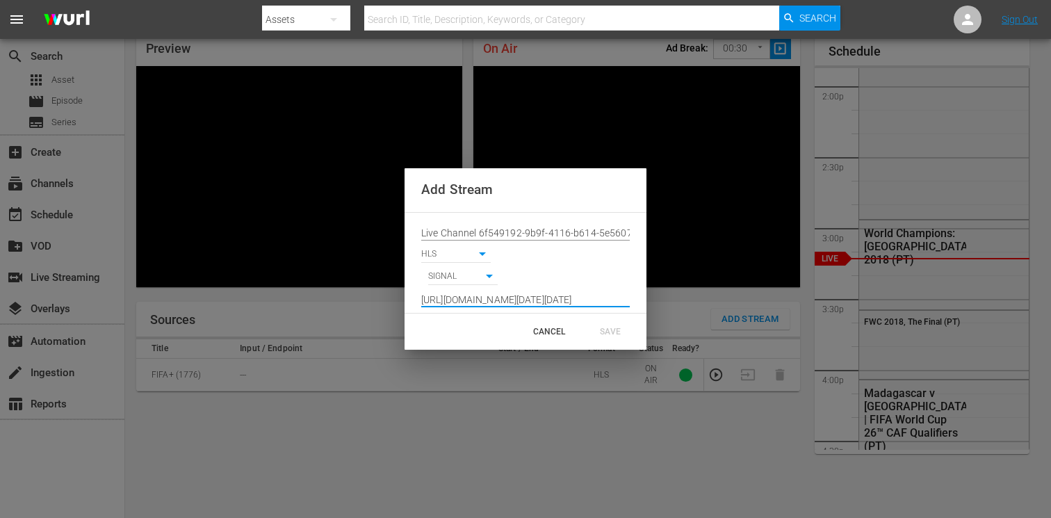
scroll to position [0, 1022]
type input "[URL][DOMAIN_NAME][DATE][DATE]"
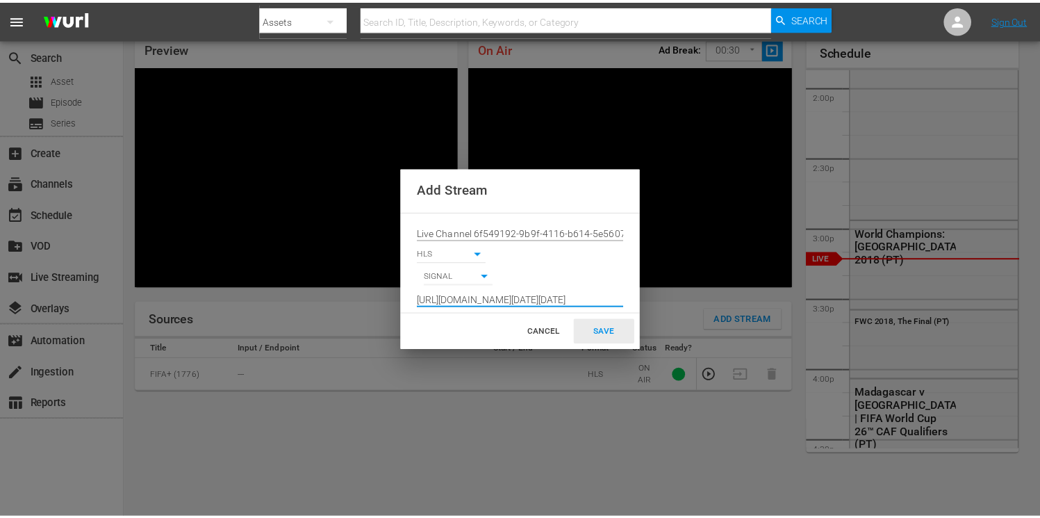
scroll to position [0, 0]
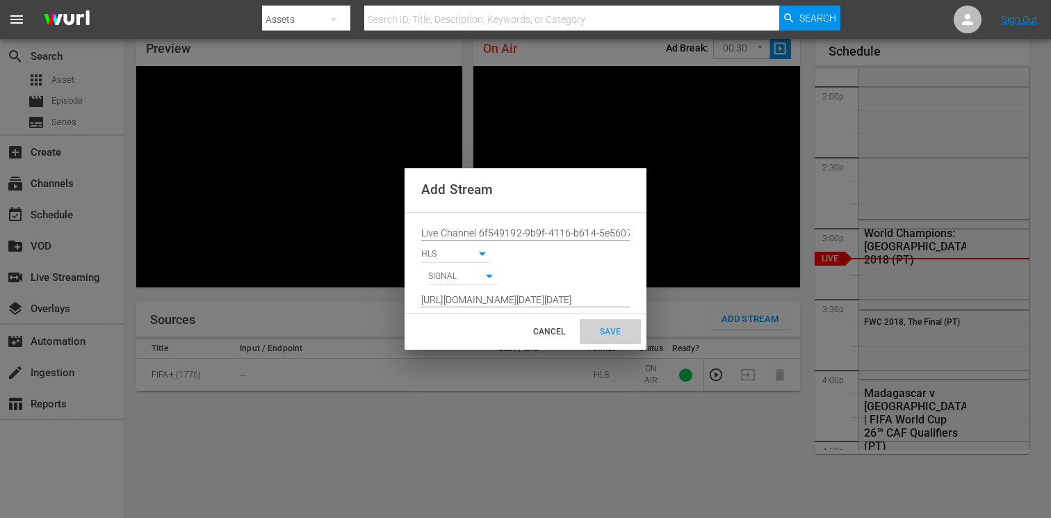
click at [603, 334] on div "SAVE" at bounding box center [609, 331] width 61 height 25
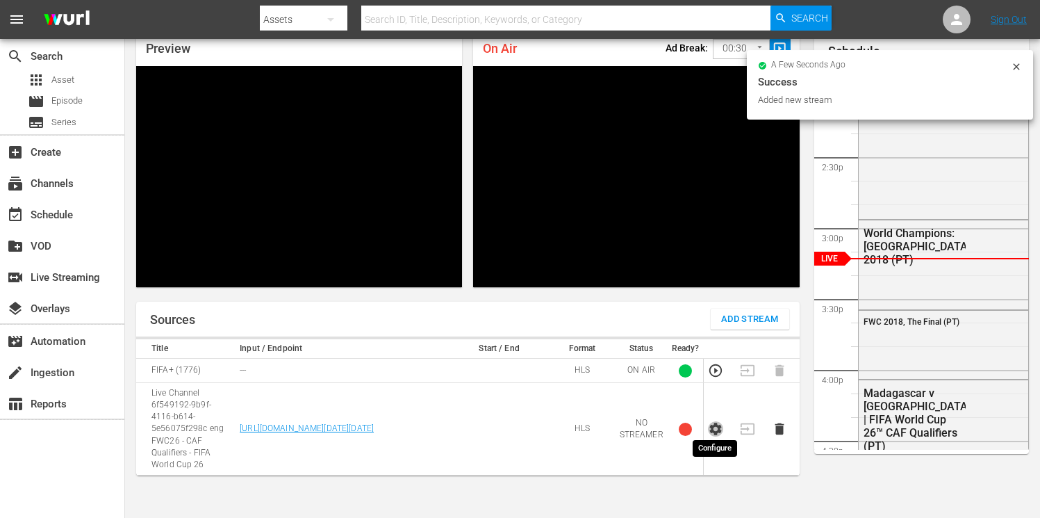
click at [711, 425] on icon "button" at bounding box center [715, 428] width 12 height 13
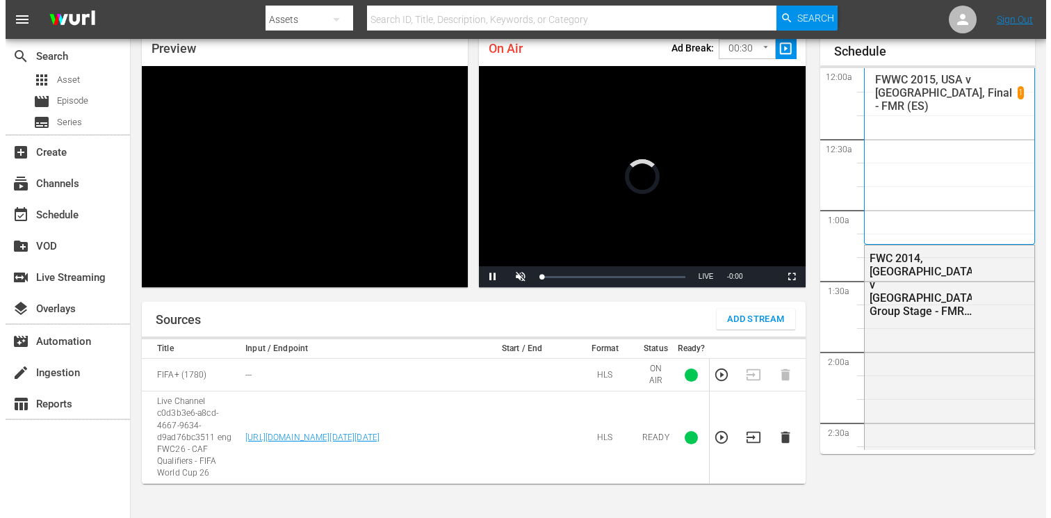
scroll to position [60, 0]
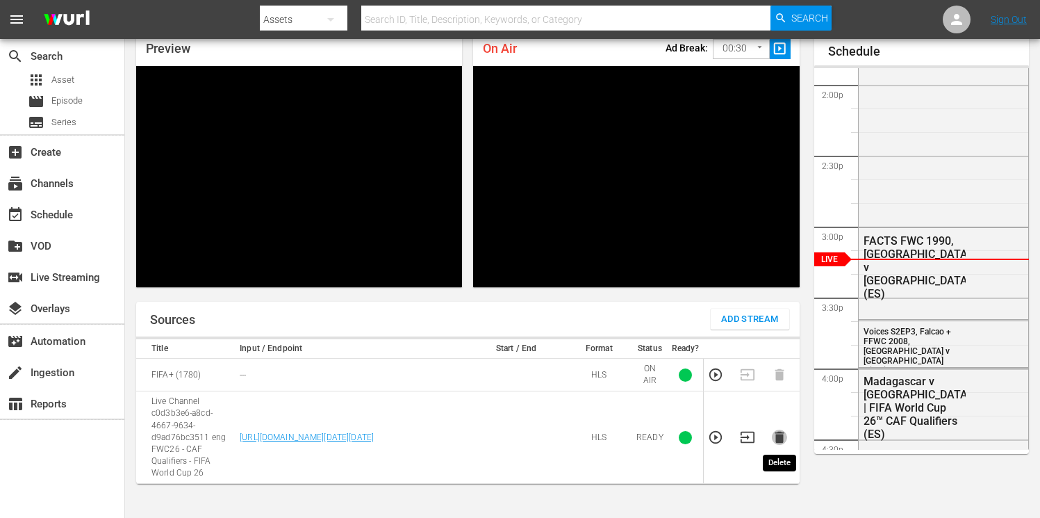
click at [781, 441] on icon "button" at bounding box center [779, 437] width 9 height 12
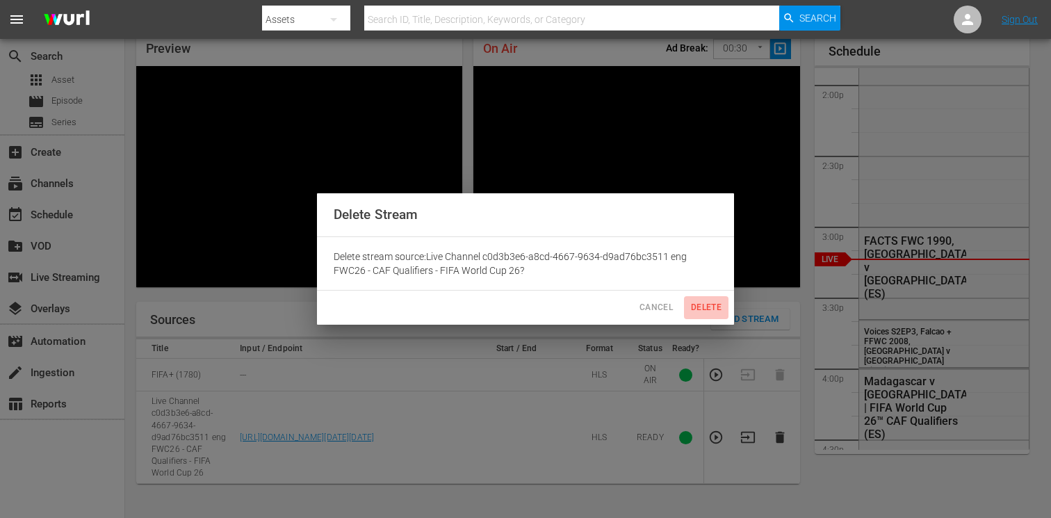
click at [708, 304] on span "Delete" at bounding box center [705, 307] width 33 height 15
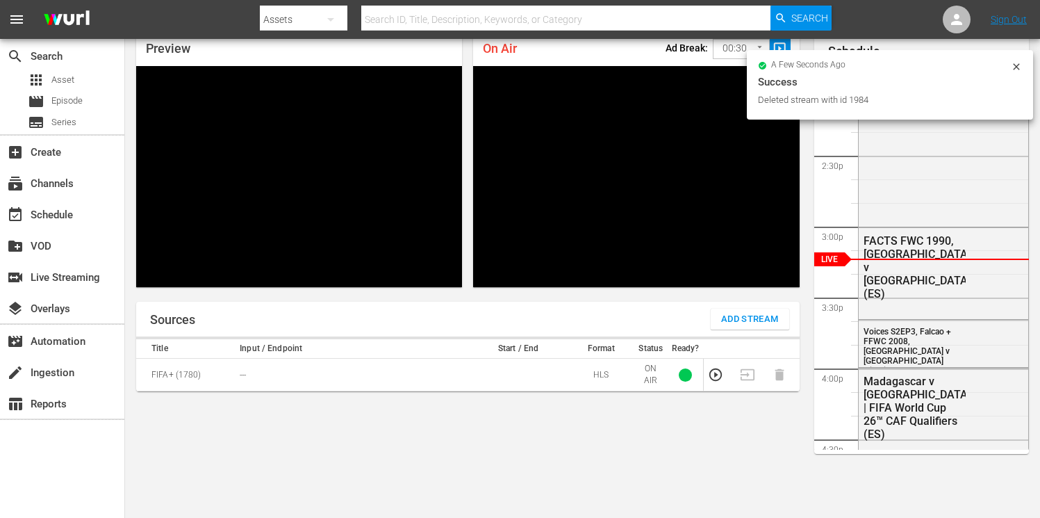
click at [743, 315] on span "Add Stream" at bounding box center [750, 319] width 58 height 16
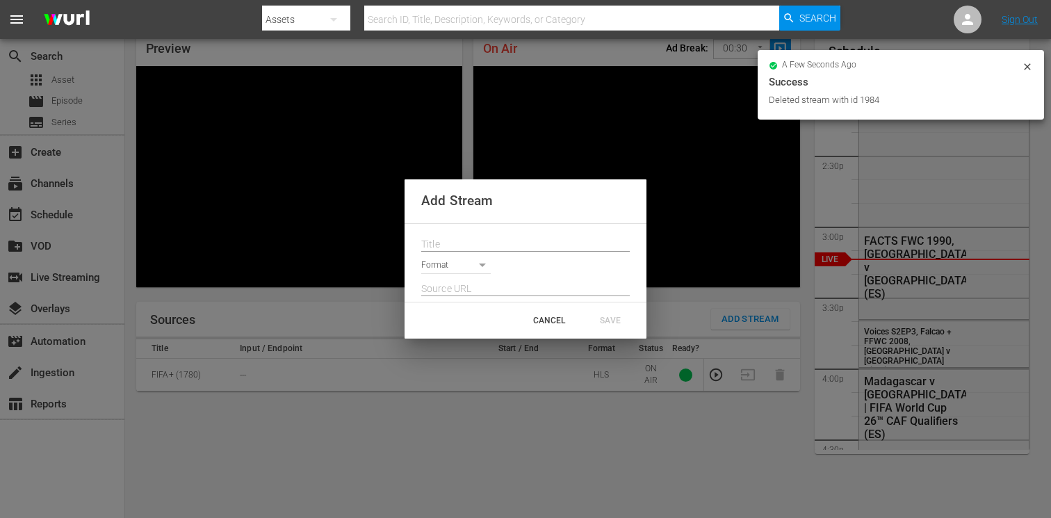
click at [472, 242] on input "text" at bounding box center [525, 244] width 208 height 21
paste input "Live Channel 6f549192-9b9f-4116-b614-5e56075f298c eng FWC26 - CAF Qualifiers - …"
type input "Live Channel 6f549192-9b9f-4116-b614-5e56075f298c eng FWC26 - CAF Qualifiers - …"
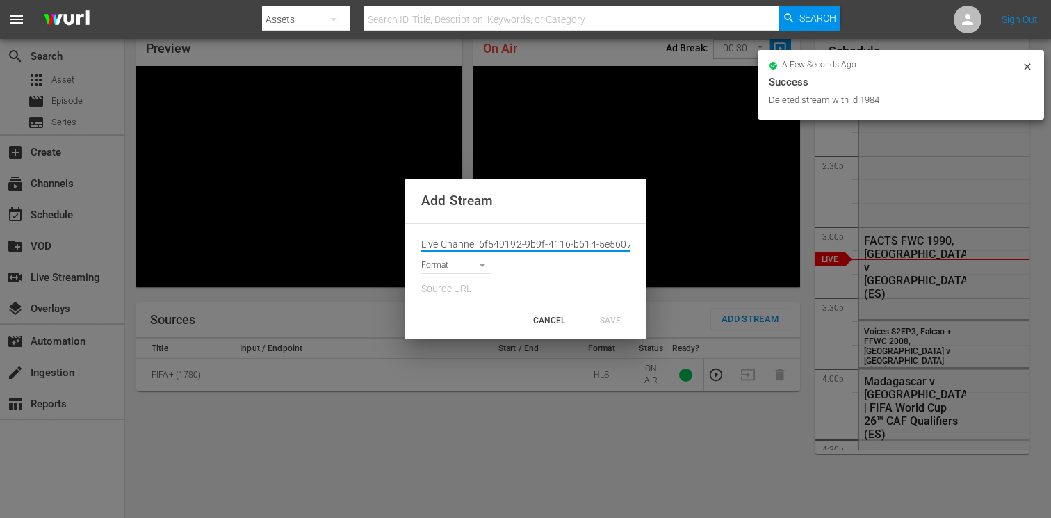
click at [440, 265] on body "menu Search By Assets Search ID, Title, Description, Keywords, or Category Sear…" at bounding box center [525, 199] width 1051 height 518
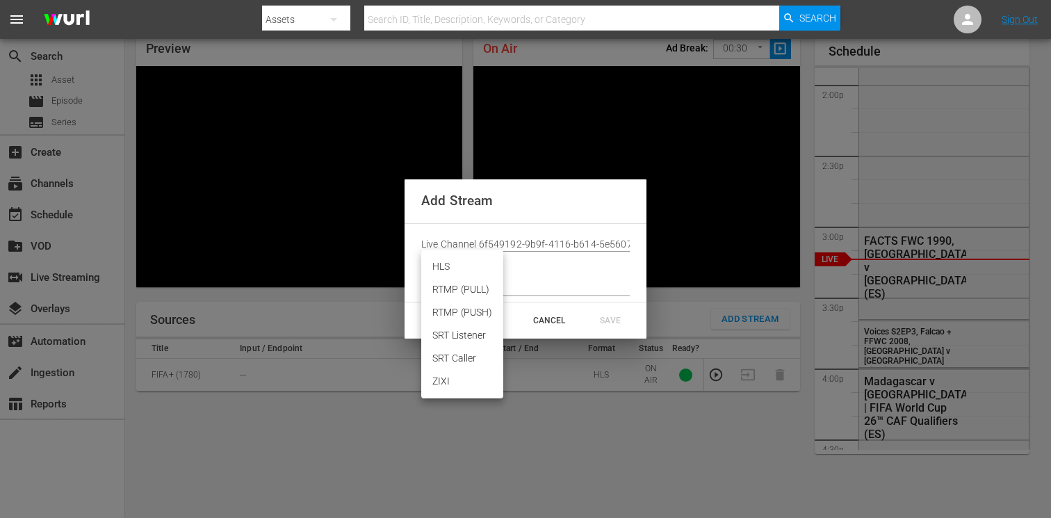
click at [455, 269] on li "HLS" at bounding box center [462, 266] width 82 height 23
type input "HLS"
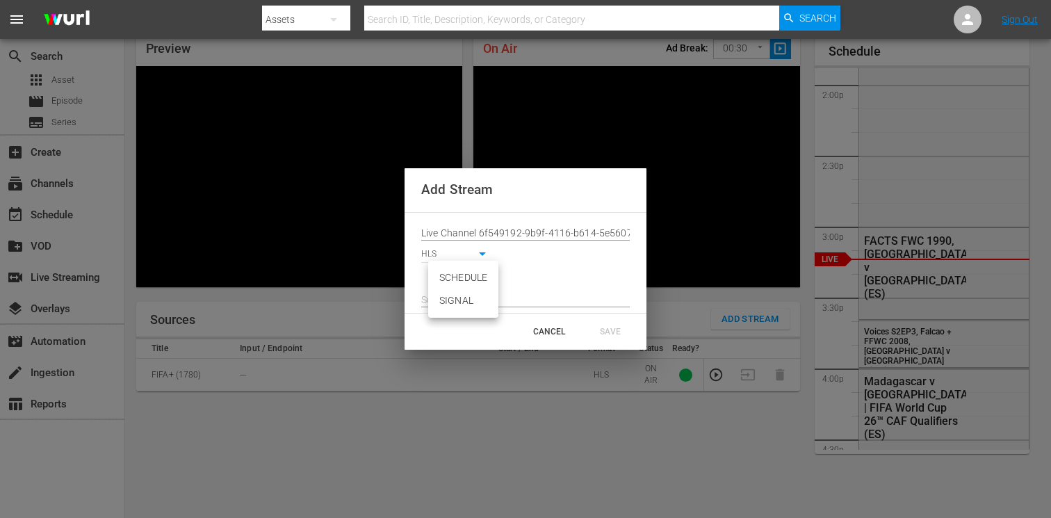
click at [454, 276] on body "menu Search By Assets Search ID, Title, Description, Keywords, or Category Sear…" at bounding box center [525, 199] width 1051 height 518
click at [453, 300] on li "SIGNAL" at bounding box center [463, 300] width 70 height 23
type input "SIGNAL"
click at [468, 304] on input "text" at bounding box center [525, 300] width 208 height 21
paste input "[URL][DOMAIN_NAME][DATE][DATE]"
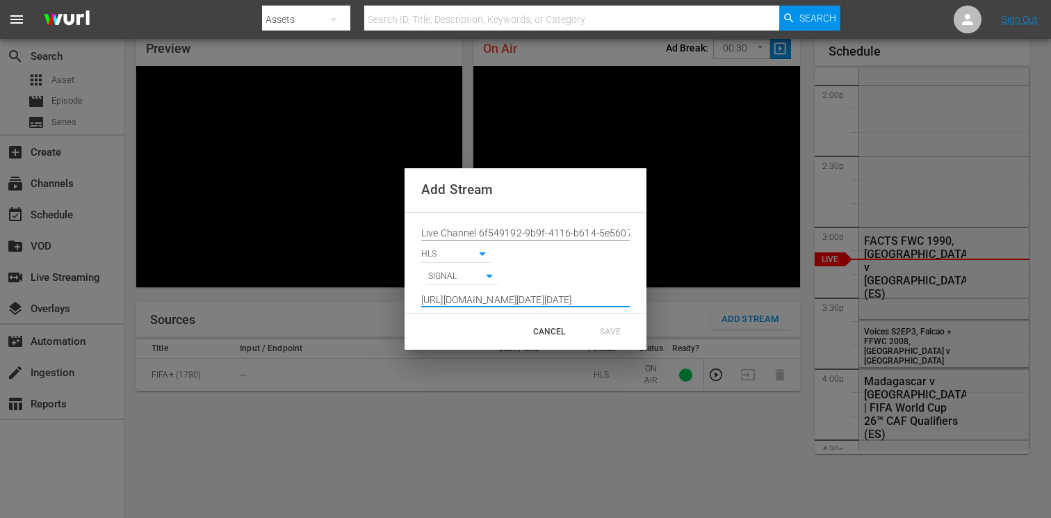
scroll to position [0, 1022]
type input "[URL][DOMAIN_NAME][DATE][DATE]"
click at [607, 335] on div "SAVE" at bounding box center [609, 331] width 61 height 25
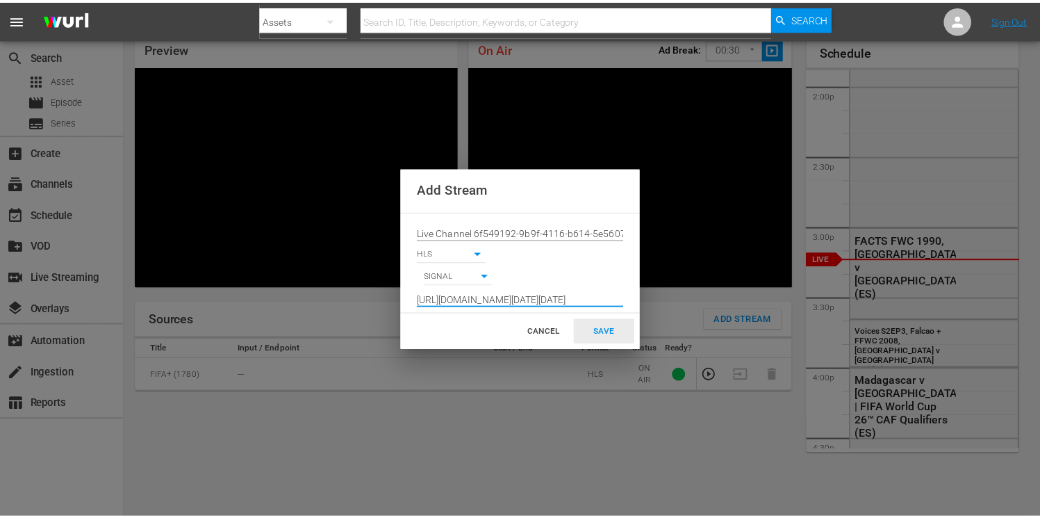
scroll to position [0, 0]
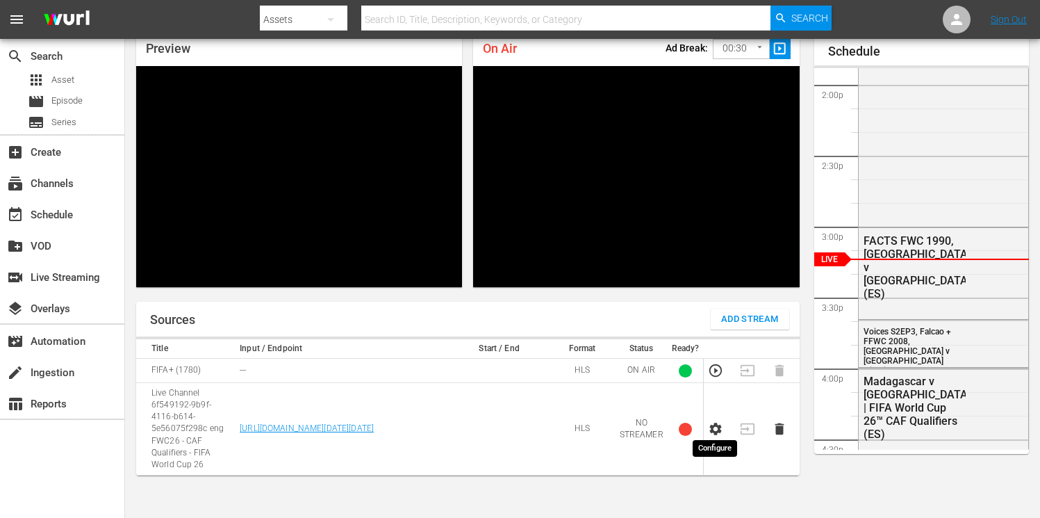
click at [718, 422] on icon "button" at bounding box center [715, 428] width 12 height 13
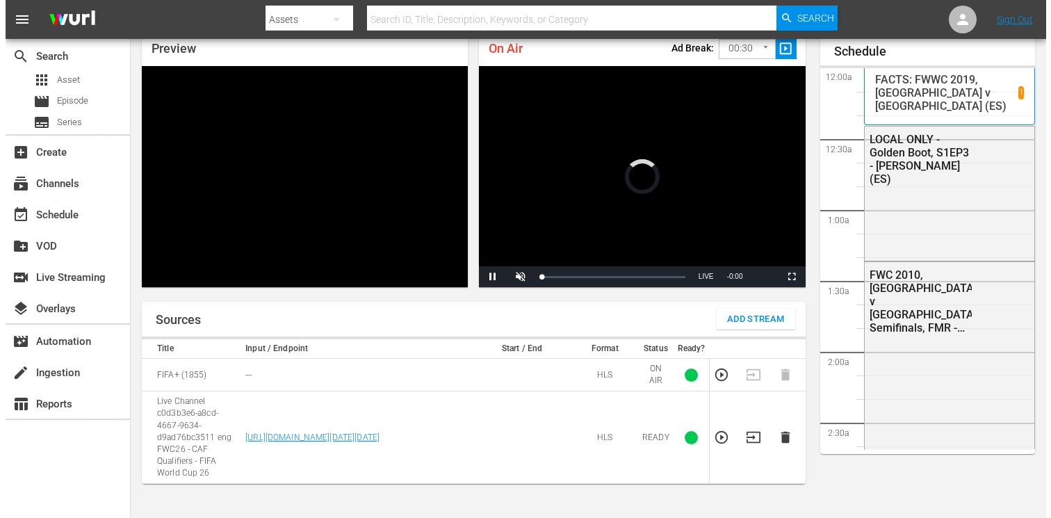
scroll to position [60, 0]
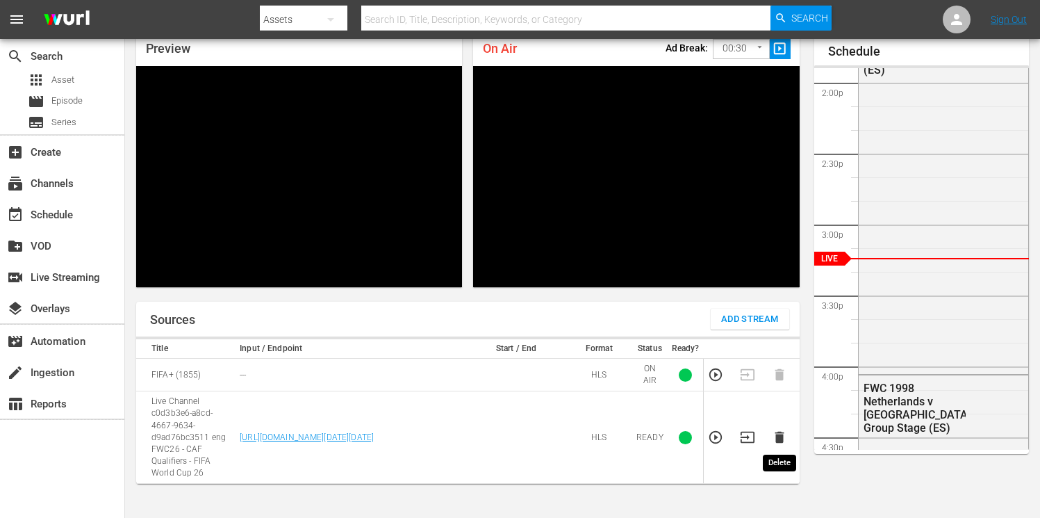
click at [782, 435] on icon "button" at bounding box center [779, 437] width 9 height 12
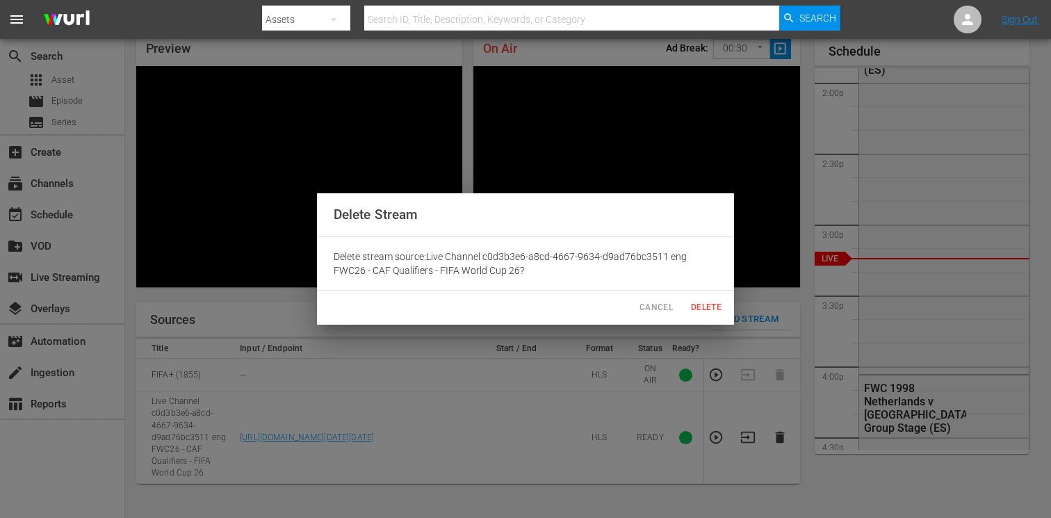
click at [704, 302] on span "Delete" at bounding box center [705, 307] width 33 height 15
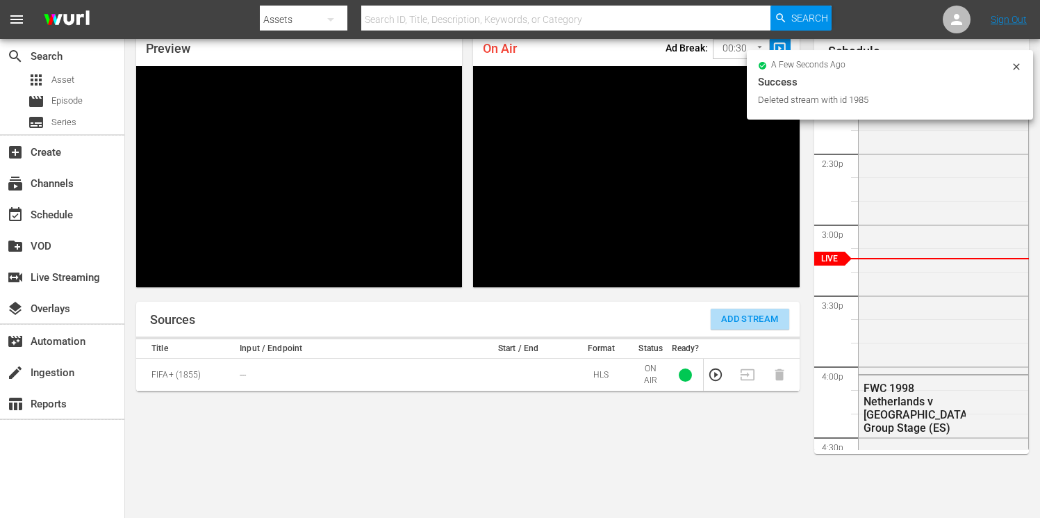
click at [730, 313] on span "Add Stream" at bounding box center [750, 319] width 58 height 16
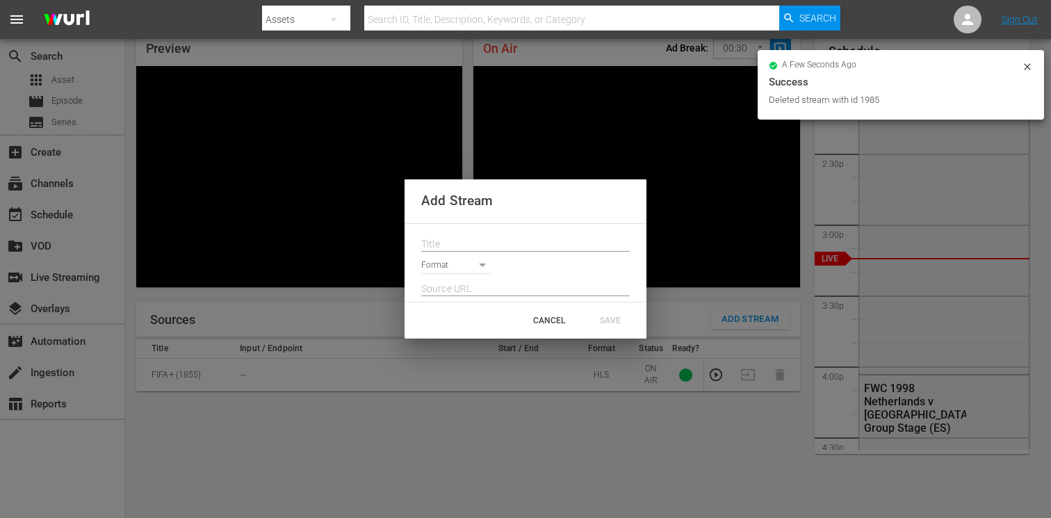
click at [454, 242] on input "text" at bounding box center [525, 244] width 208 height 21
paste input "Live Channel 6f549192-9b9f-4116-b614-5e56075f298c eng FWC26 - CAF Qualifiers - …"
type input "Live Channel 6f549192-9b9f-4116-b614-5e56075f298c eng FWC26 - CAF Qualifiers - …"
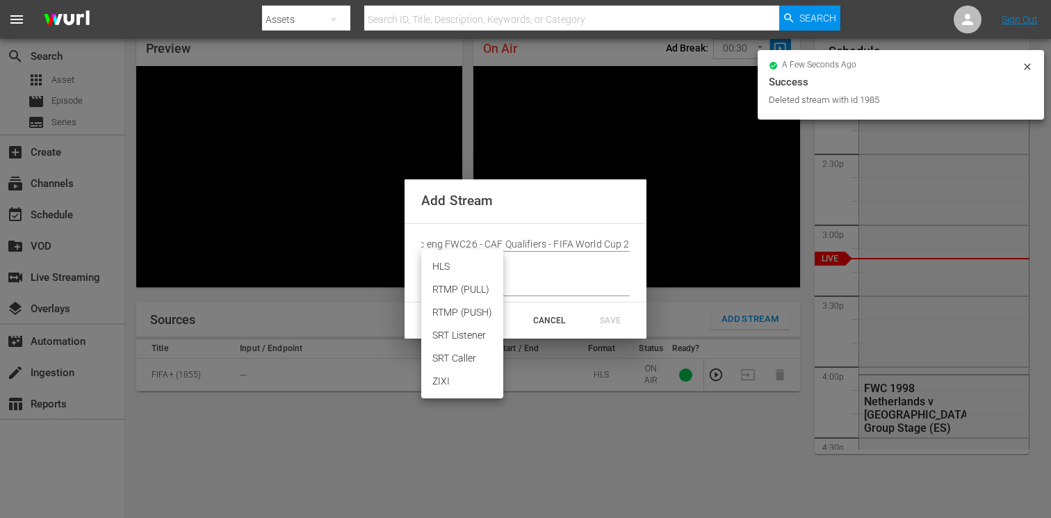
scroll to position [0, 0]
click at [451, 265] on body "menu Search By Assets Search ID, Title, Description, Keywords, or Category Sear…" at bounding box center [525, 199] width 1051 height 518
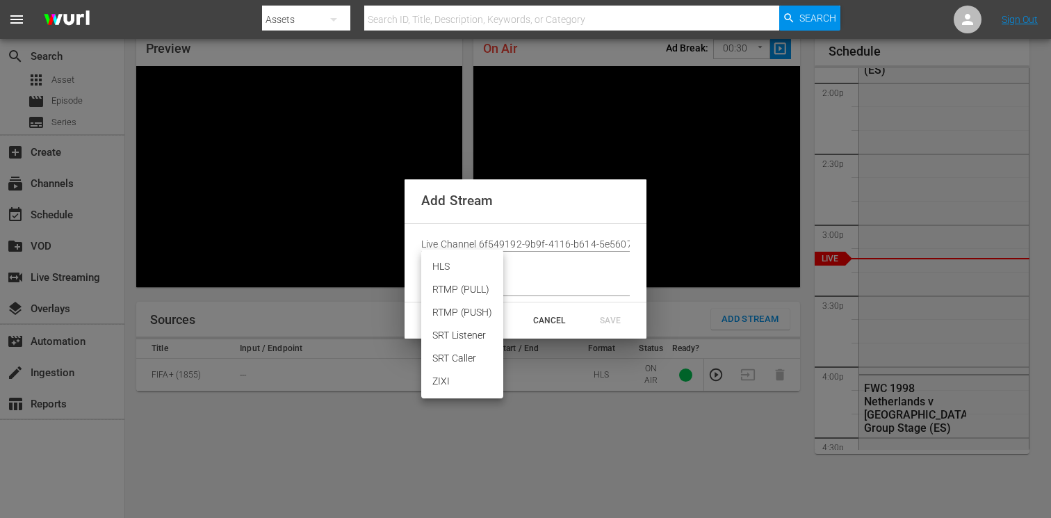
click at [450, 264] on li "HLS" at bounding box center [462, 266] width 82 height 23
type input "HLS"
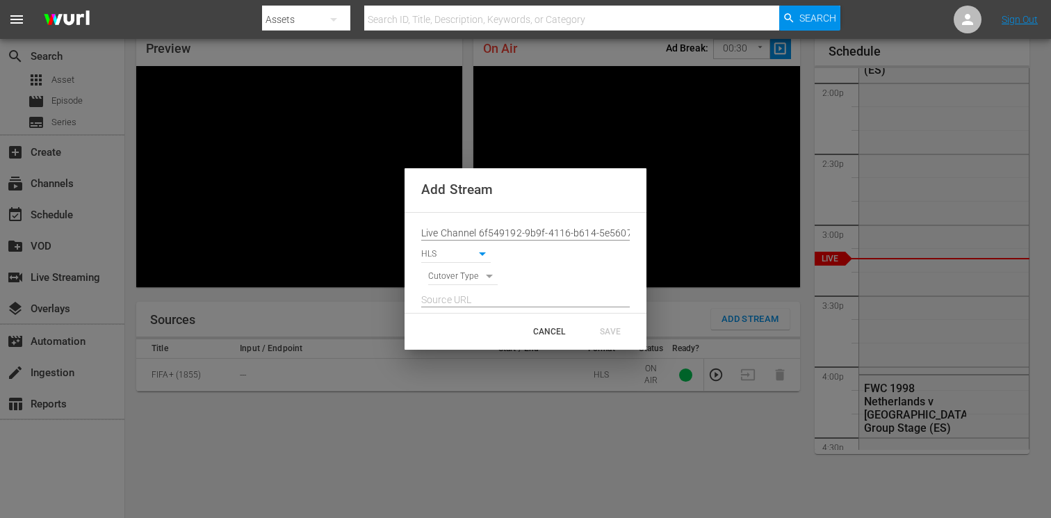
click at [453, 276] on body "menu Search By Assets Search ID, Title, Description, Keywords, or Category Sear…" at bounding box center [525, 199] width 1051 height 518
click at [457, 299] on li "SIGNAL" at bounding box center [463, 300] width 70 height 23
type input "SIGNAL"
click at [452, 299] on input "text" at bounding box center [525, 300] width 208 height 21
paste input "[URL][DOMAIN_NAME][DATE][DATE]"
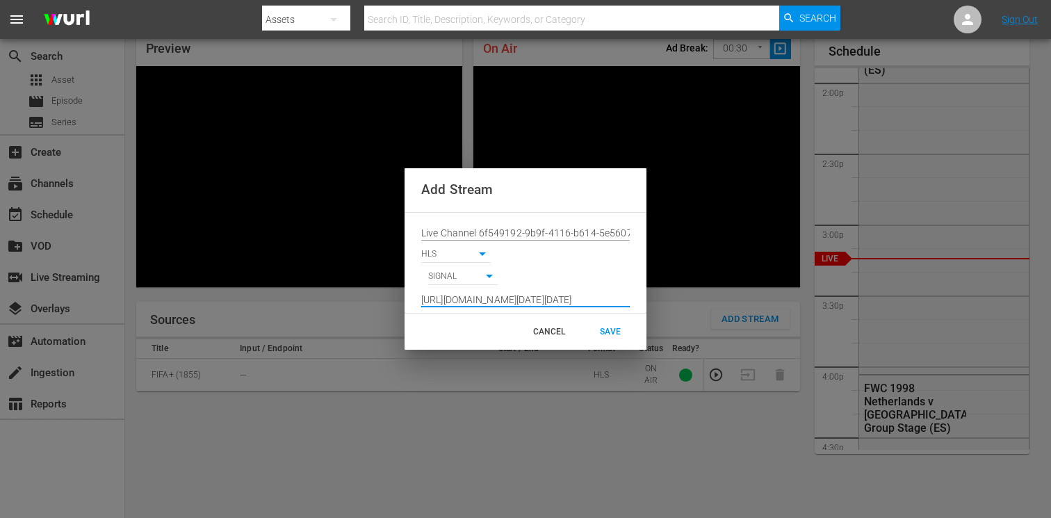
scroll to position [0, 1022]
type input "[URL][DOMAIN_NAME][DATE][DATE]"
click at [606, 331] on div "SAVE" at bounding box center [609, 331] width 61 height 25
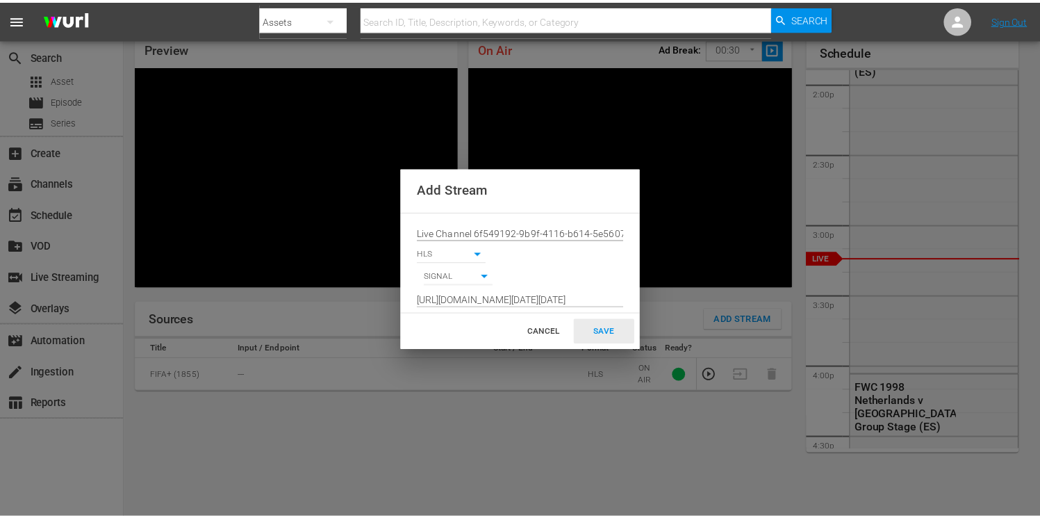
scroll to position [0, 0]
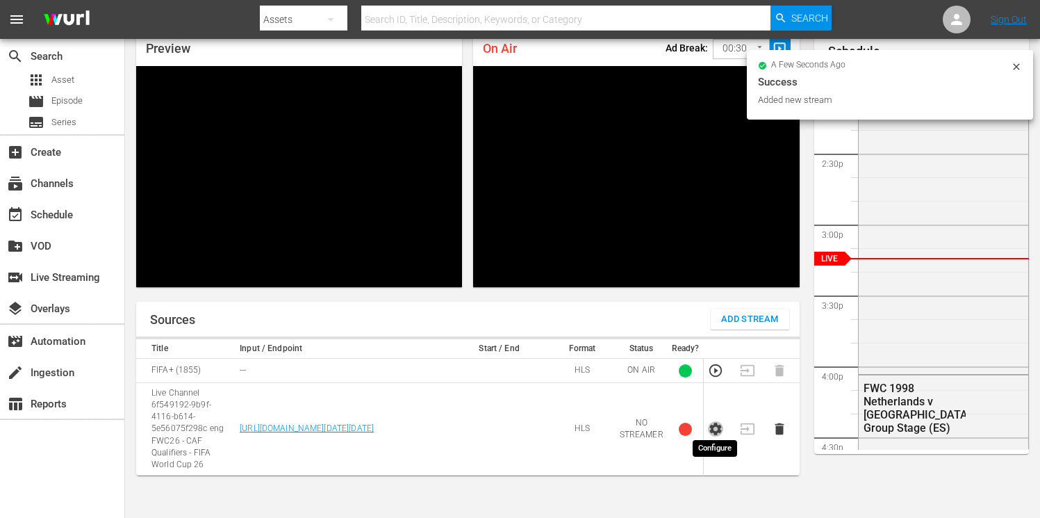
click at [718, 423] on icon "button" at bounding box center [715, 428] width 12 height 13
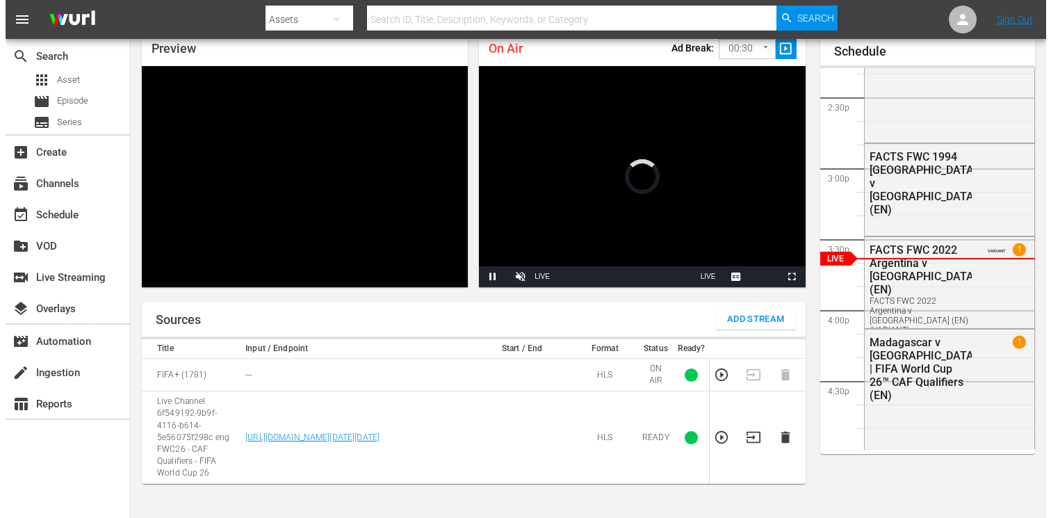
scroll to position [60, 0]
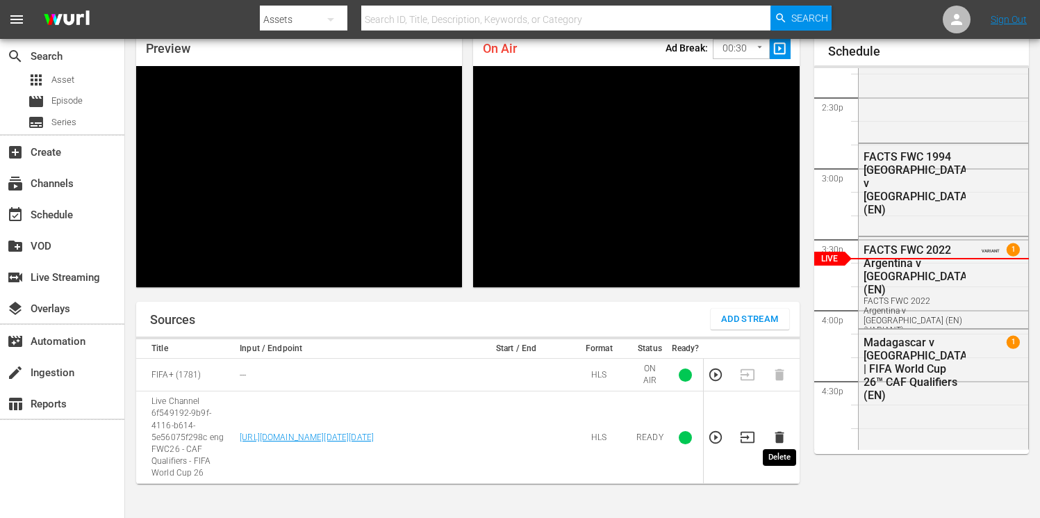
click at [781, 435] on icon "button" at bounding box center [779, 437] width 9 height 12
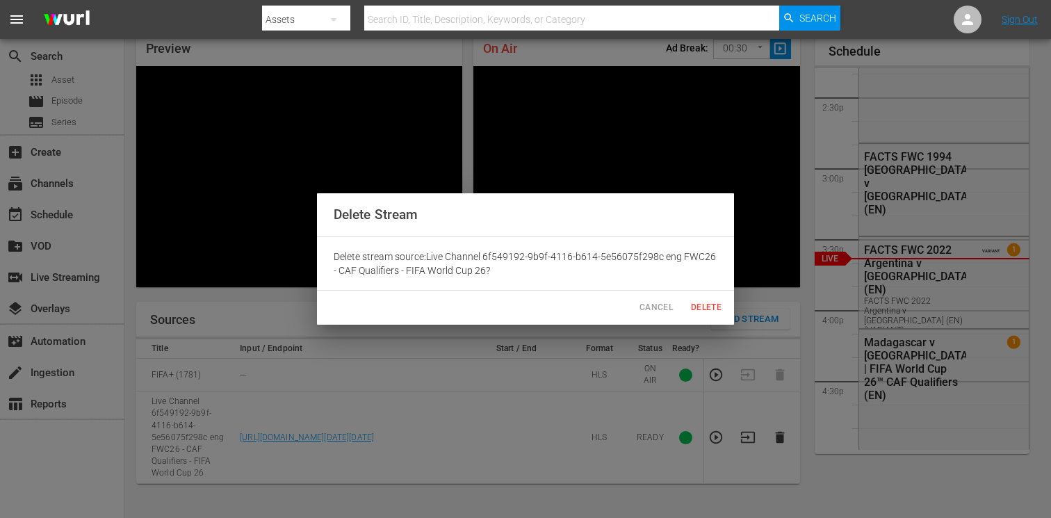
click at [714, 306] on span "Delete" at bounding box center [705, 307] width 33 height 15
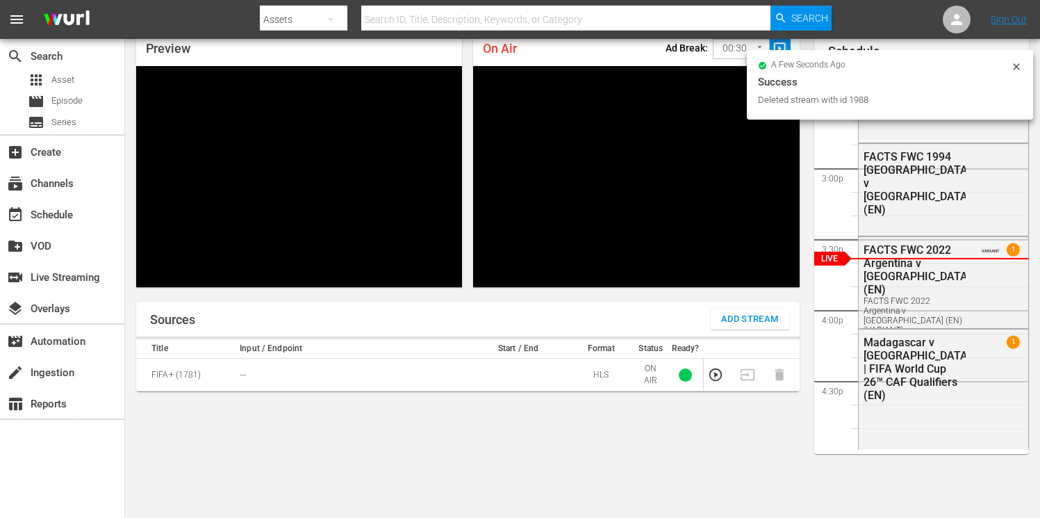
click at [738, 317] on span "Add Stream" at bounding box center [750, 319] width 58 height 16
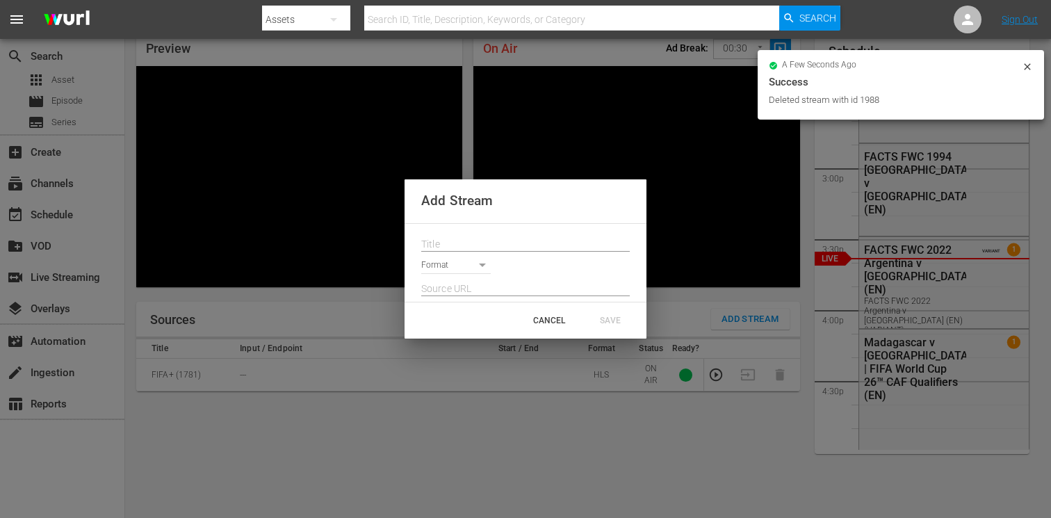
click at [447, 230] on div at bounding box center [525, 240] width 208 height 22
click at [445, 238] on input "text" at bounding box center [525, 244] width 208 height 21
paste input "Live Channel 6f549192-9b9f-4116-b614-5e56075f298c eng FWC26 - CAF Qualifiers - …"
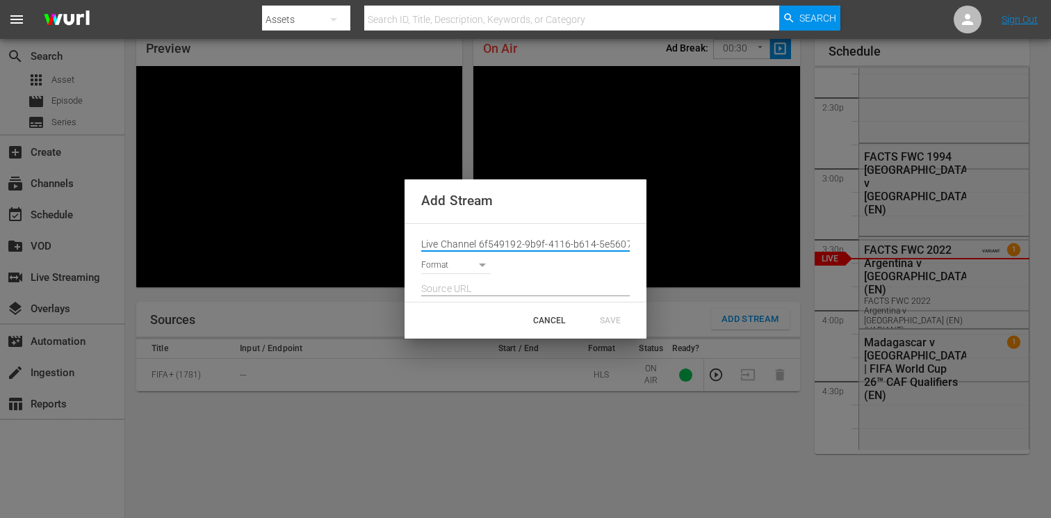
scroll to position [0, 239]
type input "Live Channel 6f549192-9b9f-4116-b614-5e56075f298c eng FWC26 - CAF Qualifiers - …"
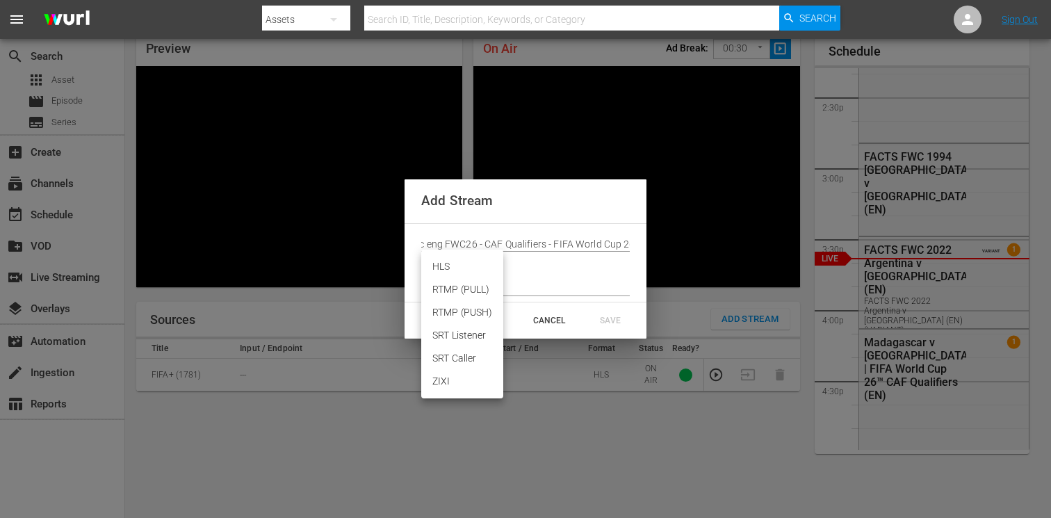
scroll to position [0, 0]
click at [463, 266] on body "menu Search By Assets Search ID, Title, Description, Keywords, or Category Sear…" at bounding box center [525, 199] width 1051 height 518
click at [458, 270] on li "HLS" at bounding box center [462, 266] width 82 height 23
type input "HLS"
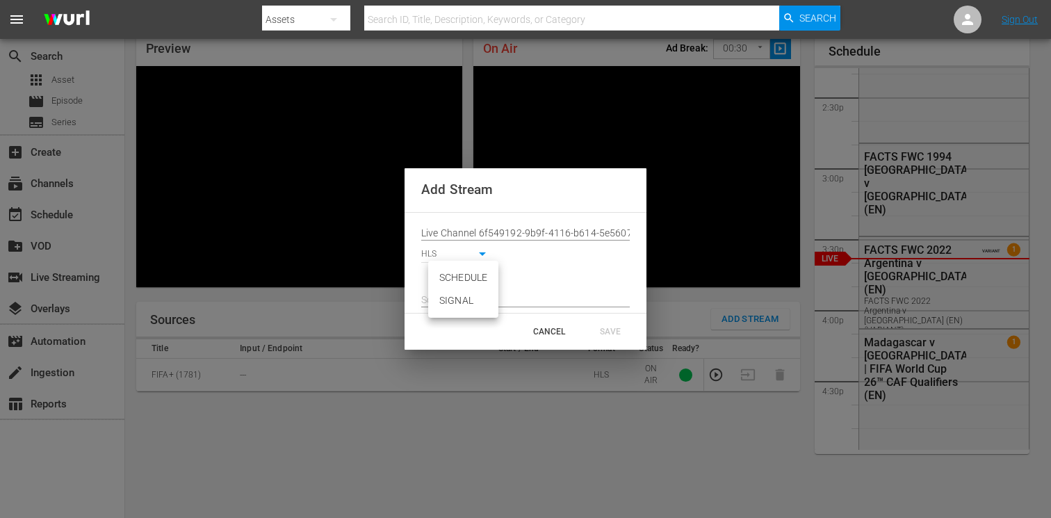
click at [454, 279] on body "menu Search By Assets Search ID, Title, Description, Keywords, or Category Sear…" at bounding box center [525, 199] width 1051 height 518
click at [452, 299] on li "SIGNAL" at bounding box center [463, 300] width 70 height 23
type input "SIGNAL"
click at [454, 302] on input "text" at bounding box center [525, 300] width 208 height 21
paste input "[URL][DOMAIN_NAME][DATE][DATE]"
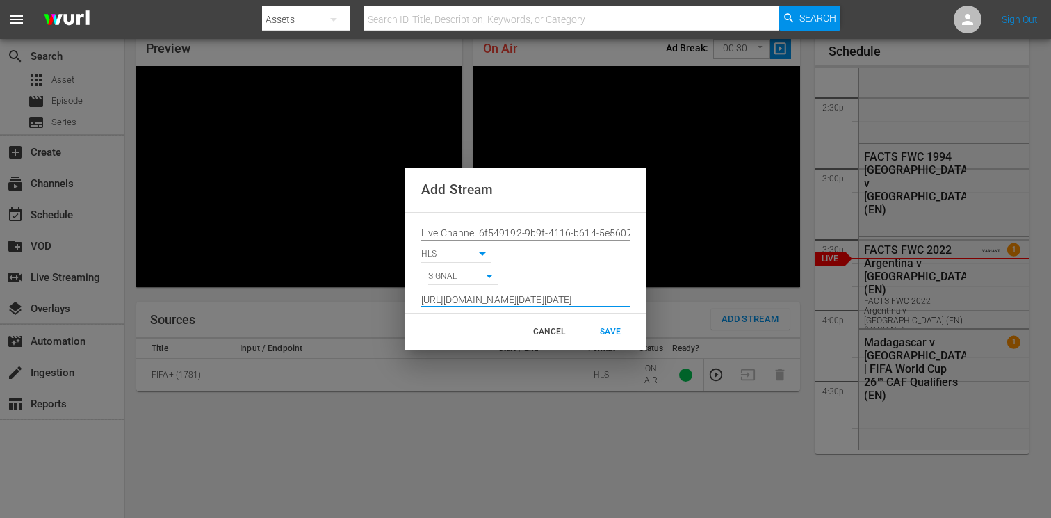
scroll to position [0, 1022]
type input "[URL][DOMAIN_NAME][DATE][DATE]"
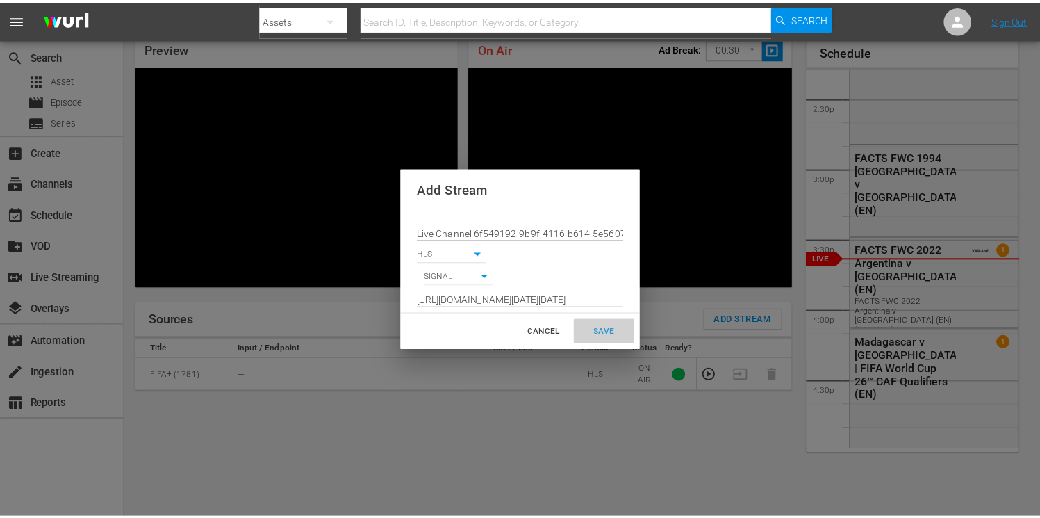
scroll to position [0, 0]
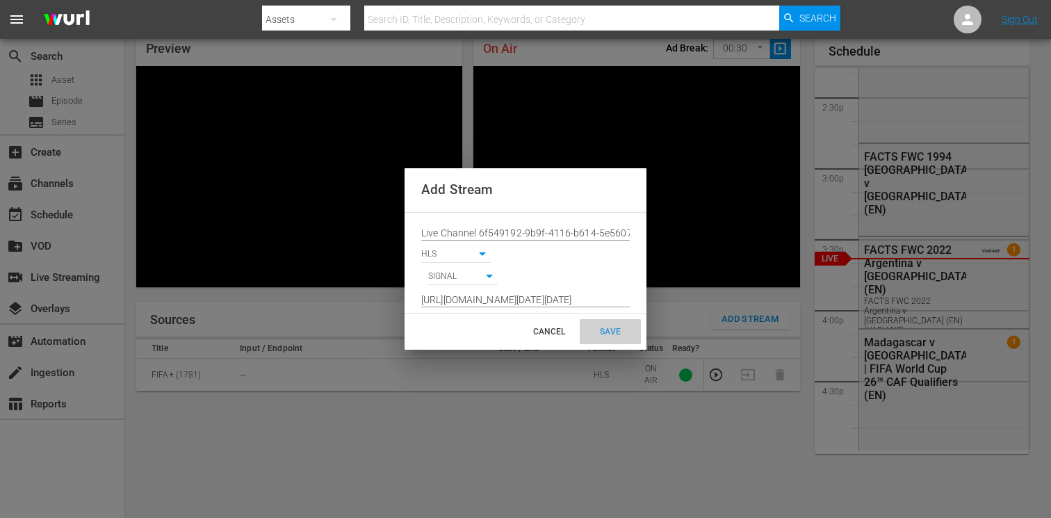
click at [601, 329] on div "SAVE" at bounding box center [609, 331] width 61 height 25
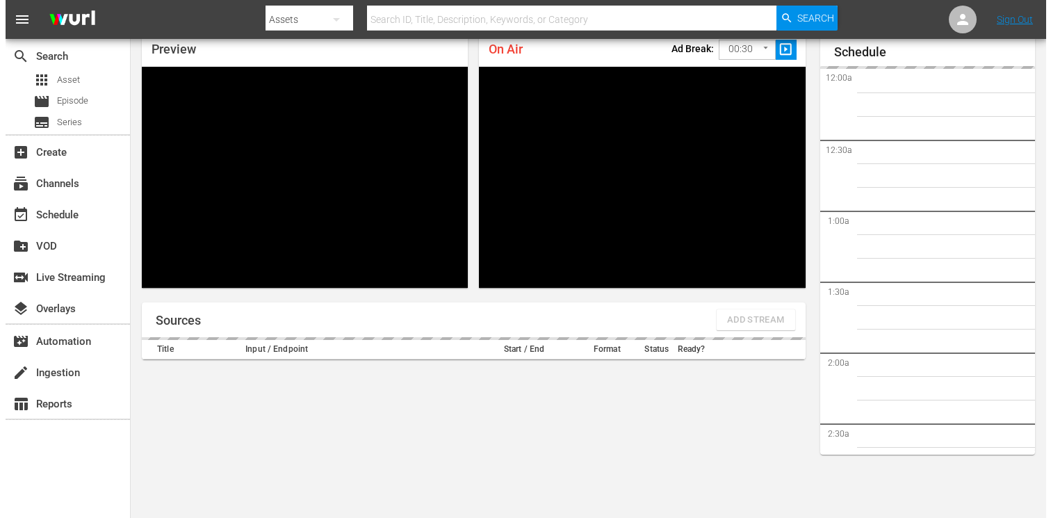
scroll to position [2032, 0]
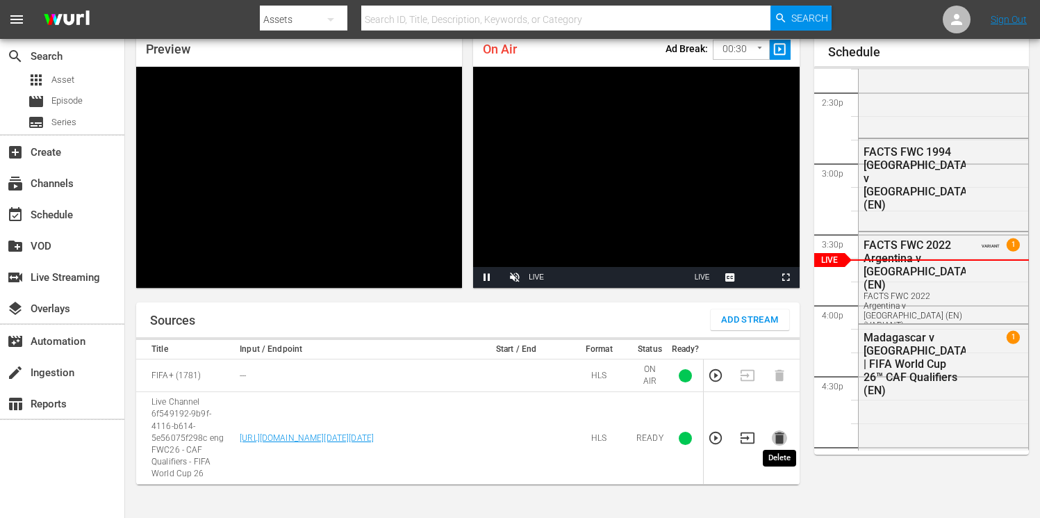
click at [780, 435] on icon "button" at bounding box center [779, 438] width 9 height 12
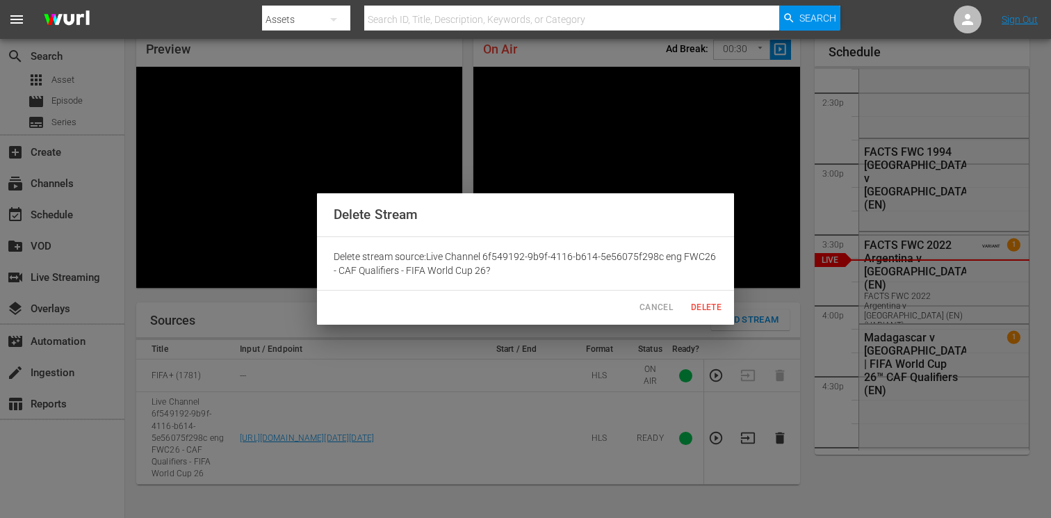
click at [696, 301] on span "Delete" at bounding box center [705, 307] width 33 height 15
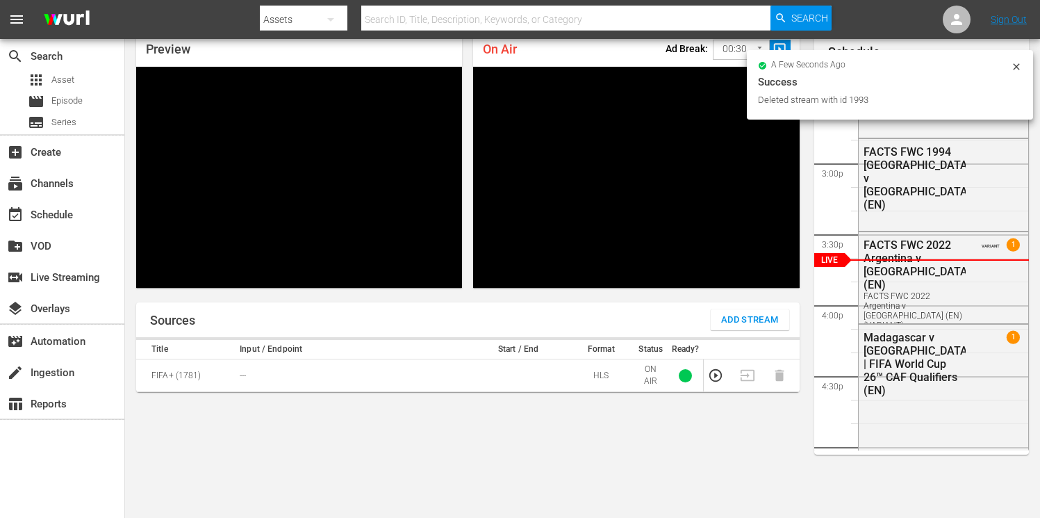
click at [726, 314] on span "Add Stream" at bounding box center [750, 320] width 58 height 16
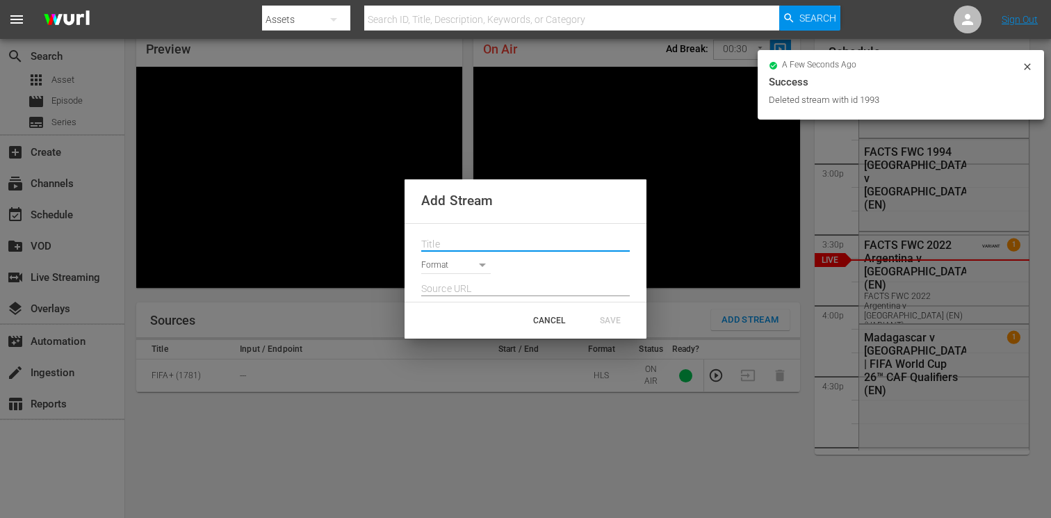
click at [499, 244] on input "text" at bounding box center [525, 244] width 208 height 21
paste input "Live Channel 6f549192-9b9f-4116-b614-5e56075f298c eng FWC26 - CAF Qualifiers - …"
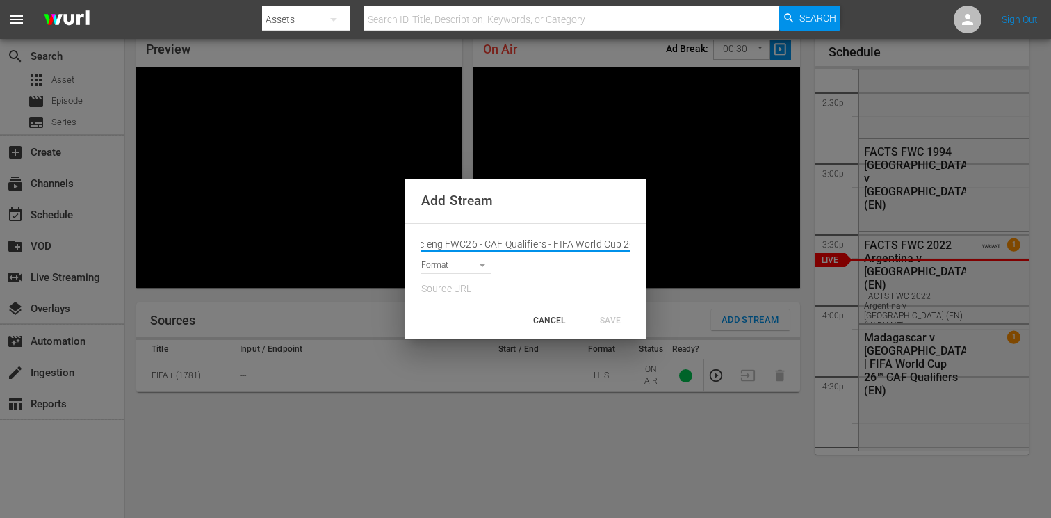
type input "Live Channel 6f549192-9b9f-4116-b614-5e56075f298c eng FWC26 - CAF Qualifiers - …"
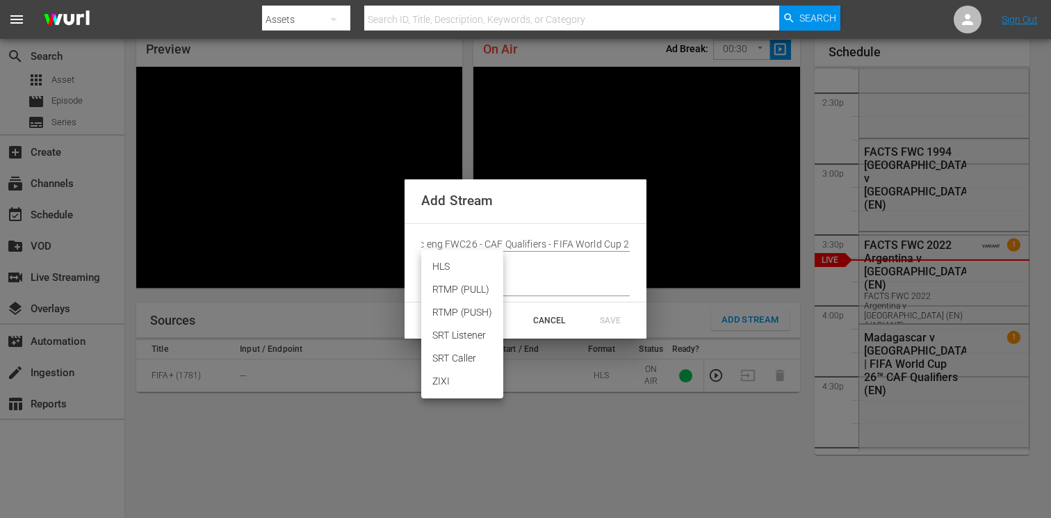
scroll to position [0, 0]
click at [438, 265] on body "menu Search By Assets Search ID, Title, Description, Keywords, or Category Sear…" at bounding box center [525, 199] width 1051 height 518
click at [446, 259] on li "HLS" at bounding box center [462, 266] width 82 height 23
type input "HLS"
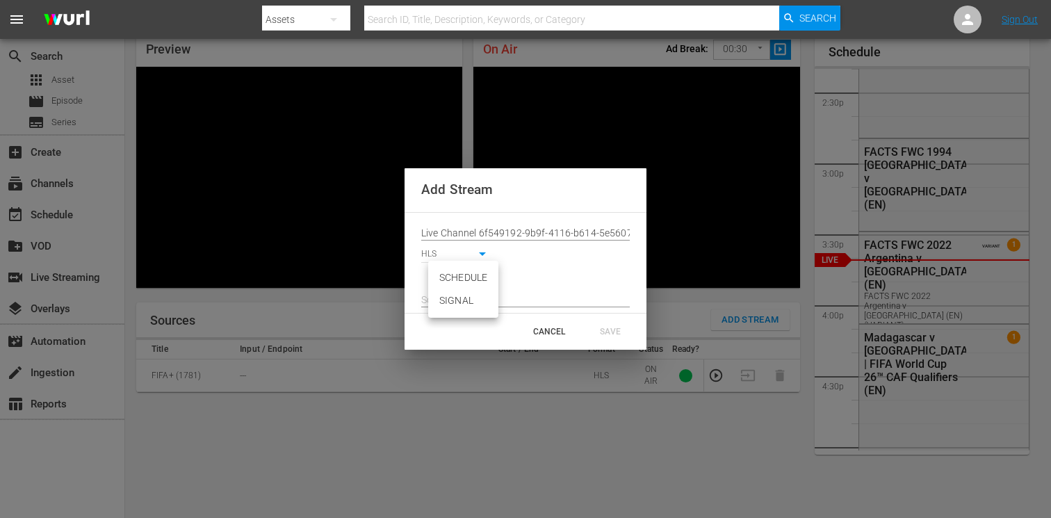
click at [447, 279] on body "menu Search By Assets Search ID, Title, Description, Keywords, or Category Sear…" at bounding box center [525, 199] width 1051 height 518
click at [449, 302] on li "SIGNAL" at bounding box center [463, 300] width 70 height 23
type input "SIGNAL"
click at [444, 300] on input "text" at bounding box center [525, 300] width 208 height 21
paste input "[URL][DOMAIN_NAME][DATE][DATE]"
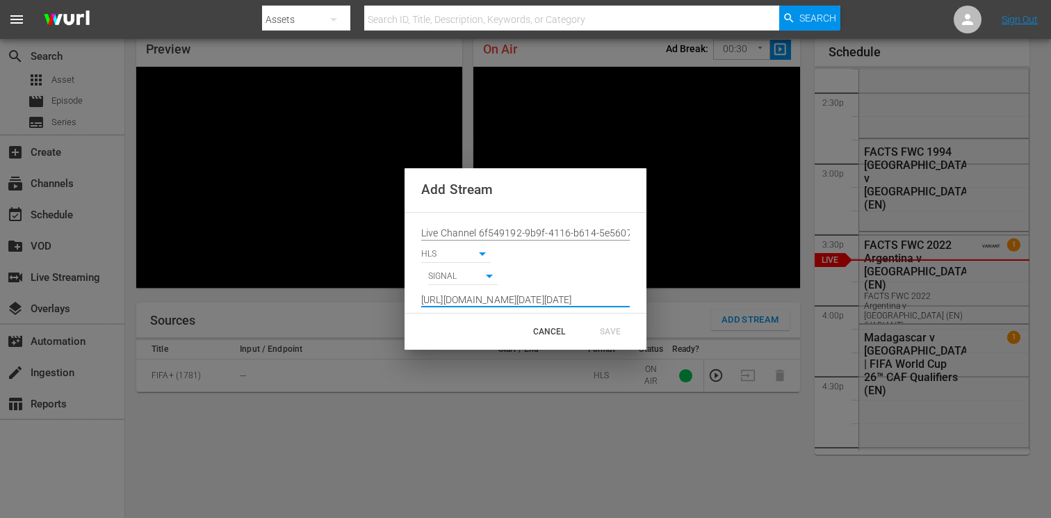
scroll to position [0, 1022]
type input "[URL][DOMAIN_NAME][DATE][DATE]"
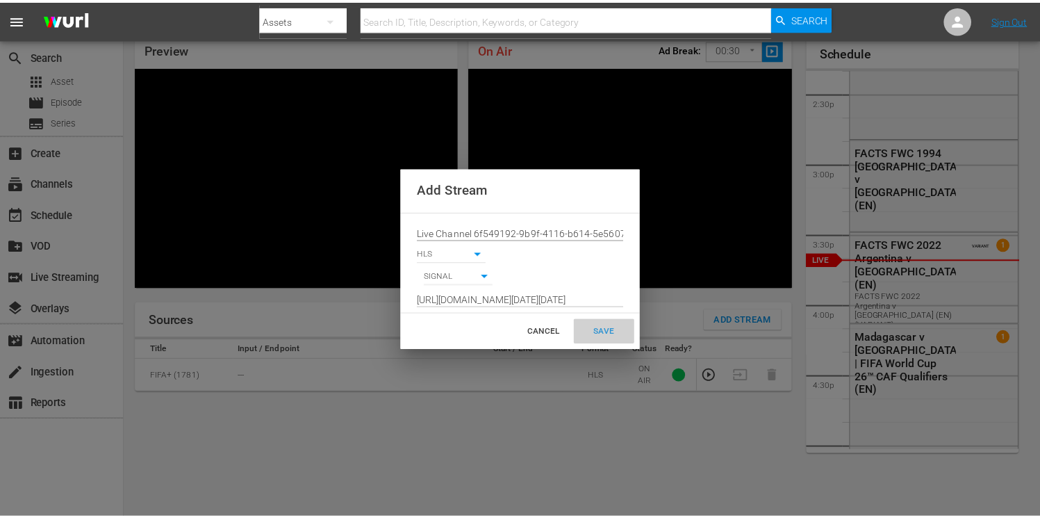
scroll to position [0, 0]
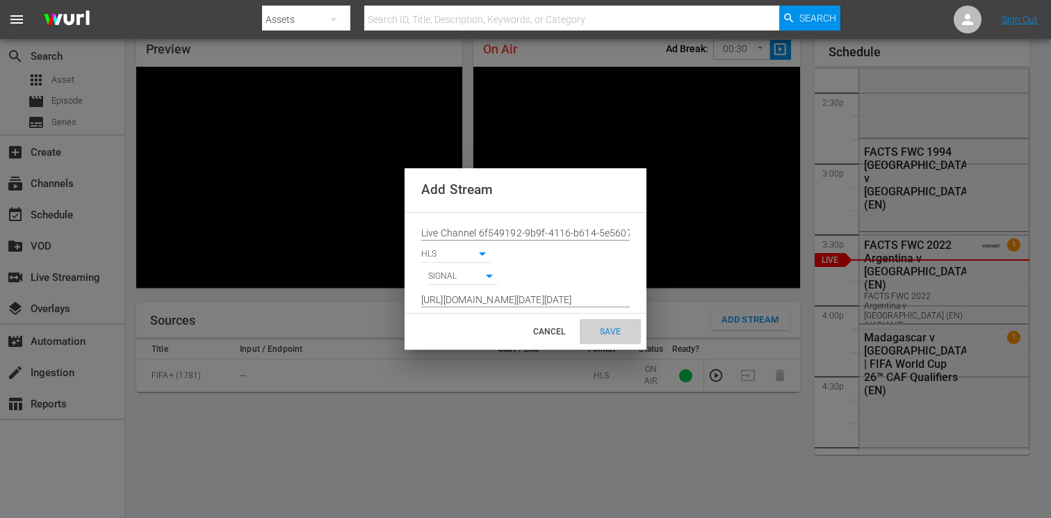
click at [600, 327] on div "SAVE" at bounding box center [609, 331] width 61 height 25
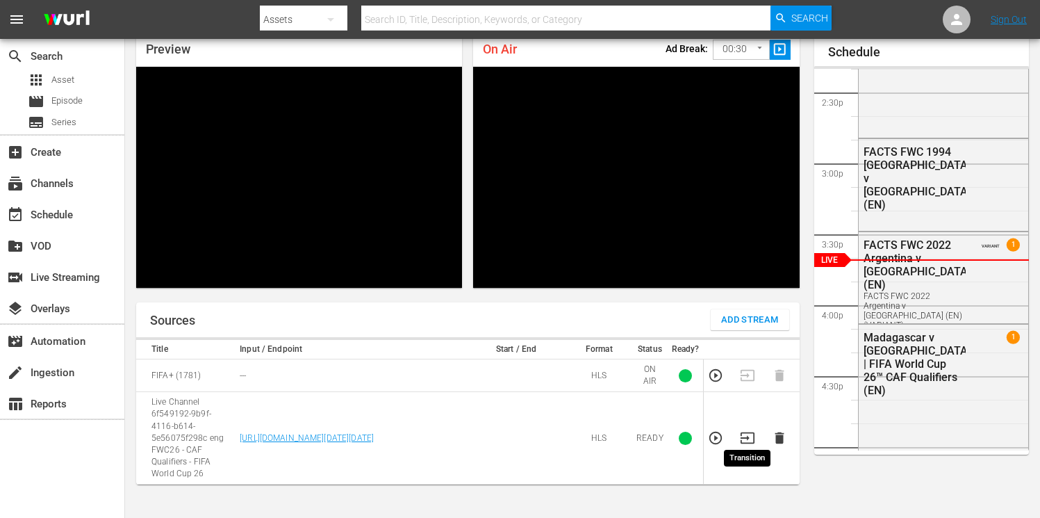
click at [750, 432] on icon "button" at bounding box center [747, 437] width 15 height 15
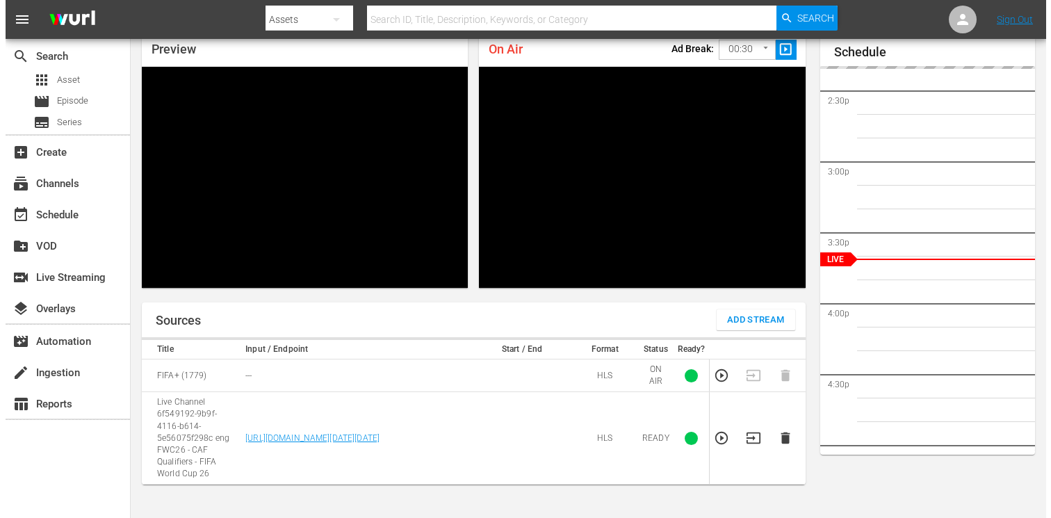
scroll to position [60, 0]
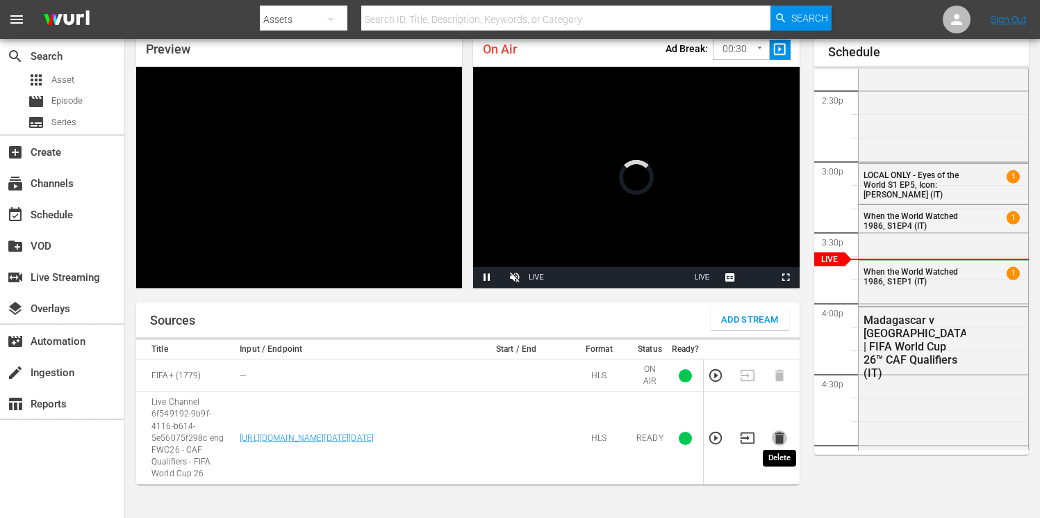
click at [780, 437] on icon "button" at bounding box center [779, 438] width 9 height 12
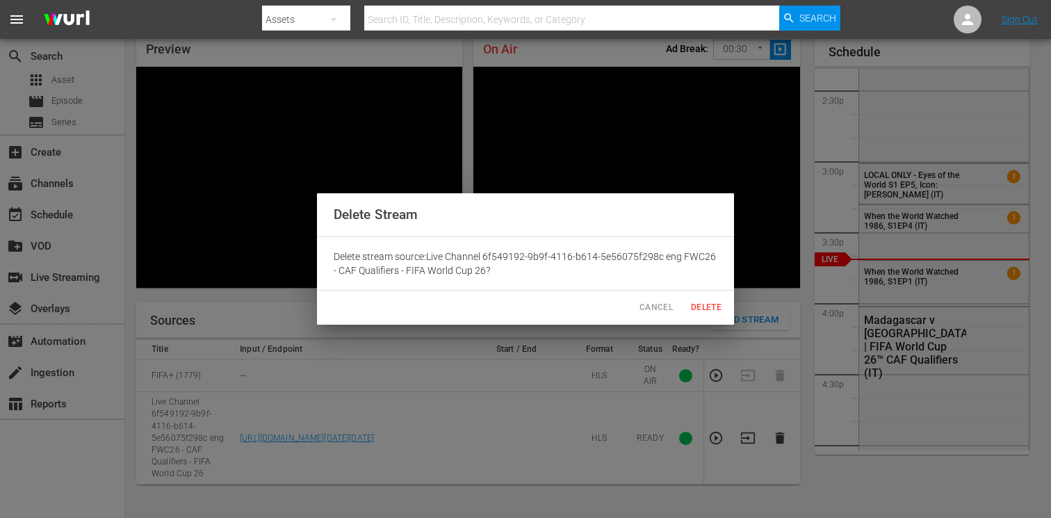
click at [698, 305] on span "Delete" at bounding box center [705, 307] width 33 height 15
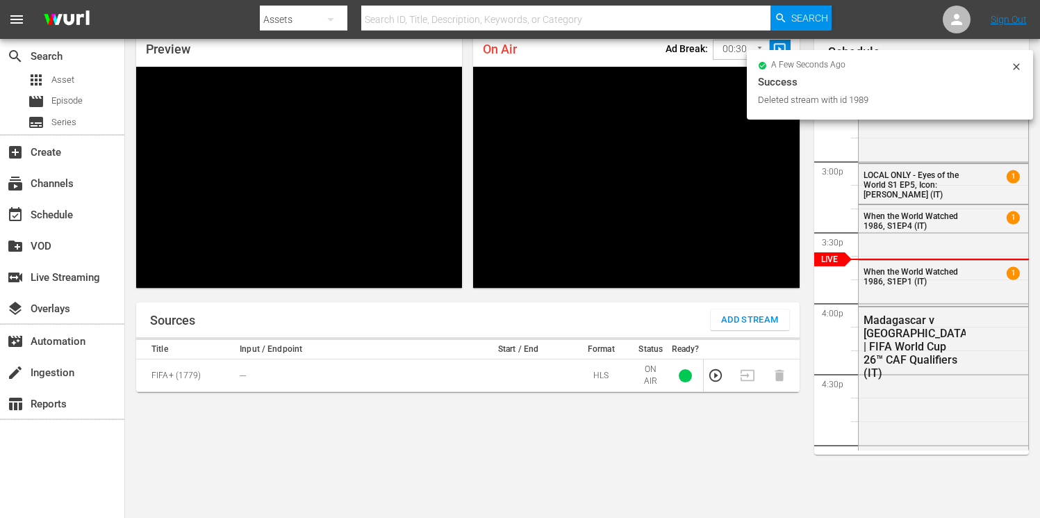
click at [729, 318] on span "Add Stream" at bounding box center [750, 320] width 58 height 16
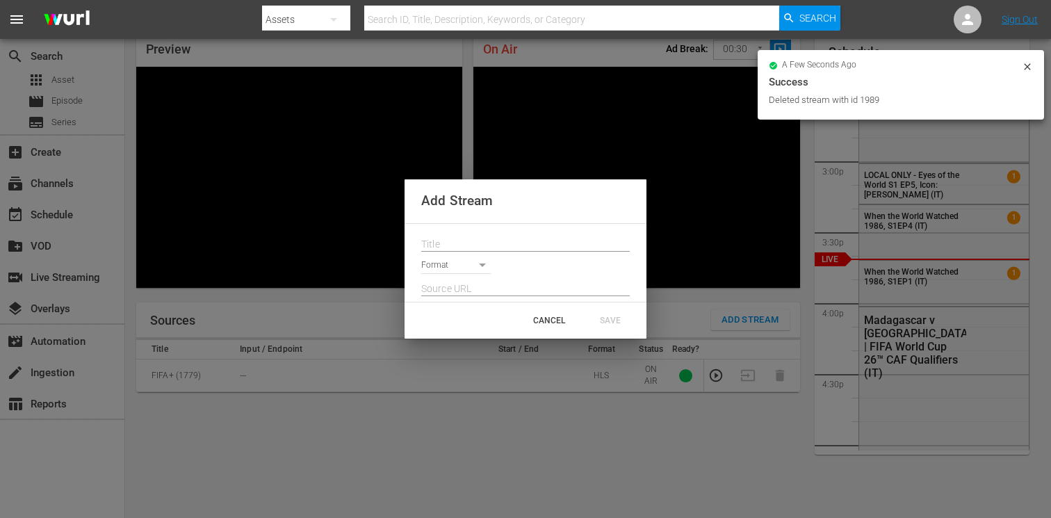
click at [478, 246] on input "text" at bounding box center [525, 244] width 208 height 21
paste input "Live Channel 6f549192-9b9f-4116-b614-5e56075f298c eng FWC26 - CAF Qualifiers - …"
type input "Live Channel 6f549192-9b9f-4116-b614-5e56075f298c eng FWC26 - CAF Qualifiers - …"
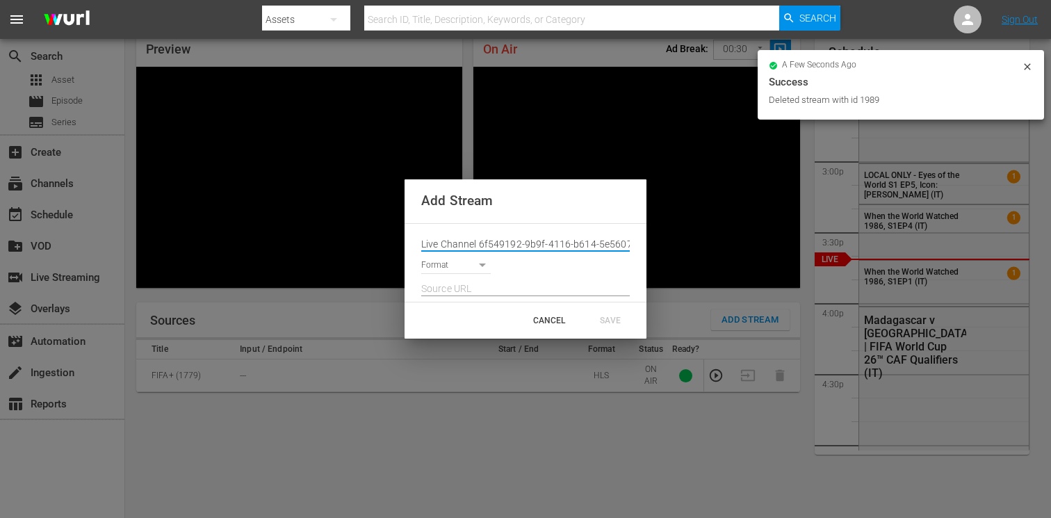
click at [454, 266] on body "menu Search By Assets Search ID, Title, Description, Keywords, or Category Sear…" at bounding box center [525, 199] width 1051 height 518
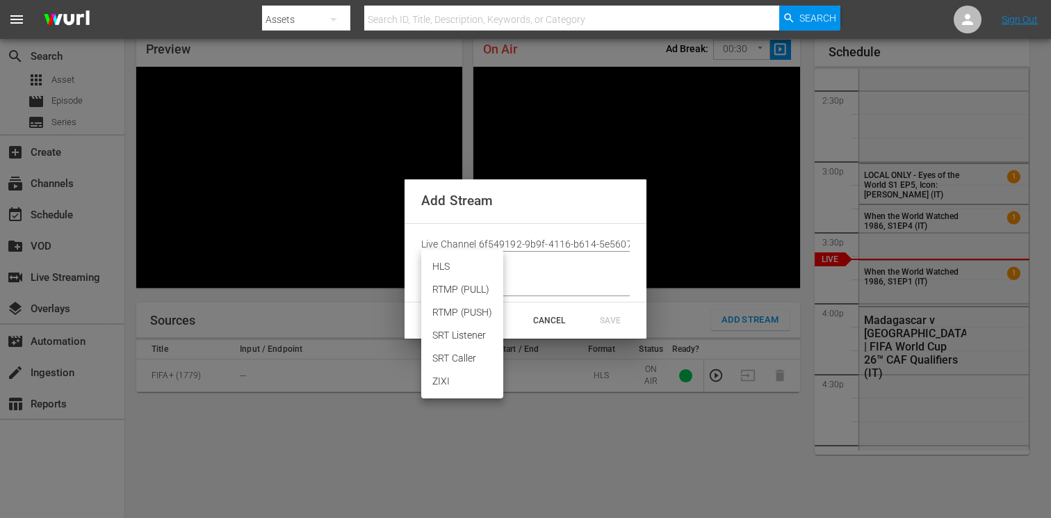
click at [453, 266] on li "HLS" at bounding box center [462, 266] width 82 height 23
type input "HLS"
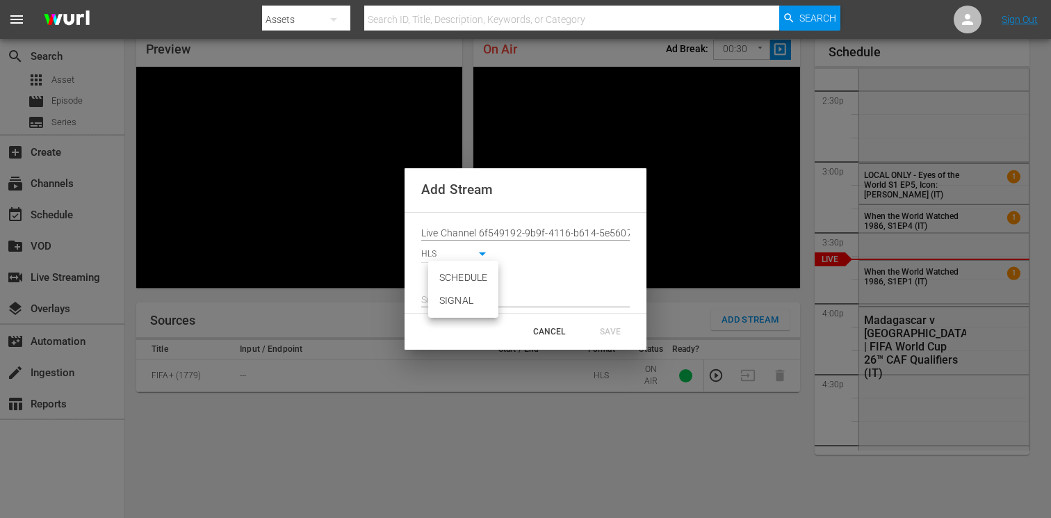
click at [452, 276] on body "menu Search By Assets Search ID, Title, Description, Keywords, or Category Sear…" at bounding box center [525, 199] width 1051 height 518
click at [453, 297] on li "SIGNAL" at bounding box center [463, 300] width 70 height 23
type input "SIGNAL"
click at [466, 302] on input "text" at bounding box center [525, 300] width 208 height 21
paste input "[URL][DOMAIN_NAME][DATE][DATE]"
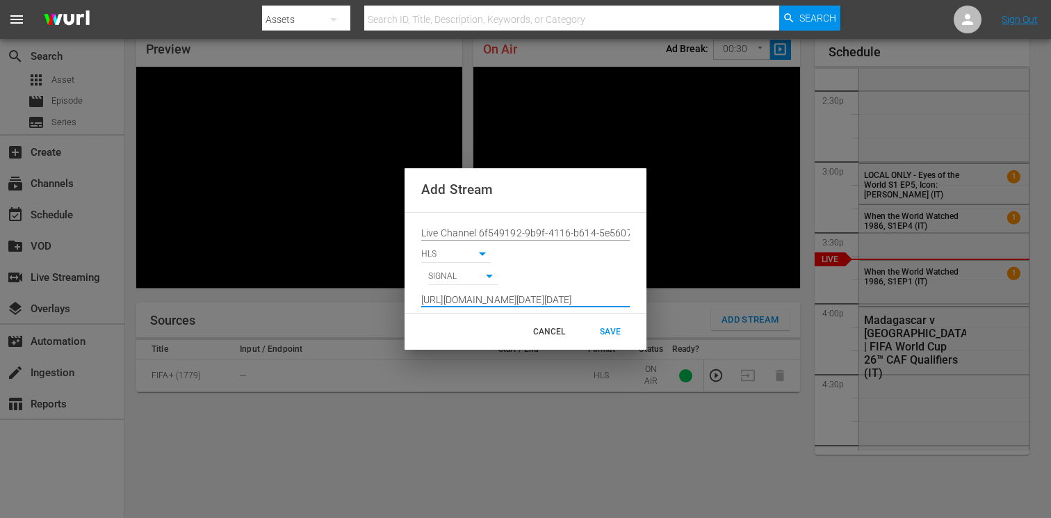
scroll to position [0, 1022]
type input "[URL][DOMAIN_NAME][DATE][DATE]"
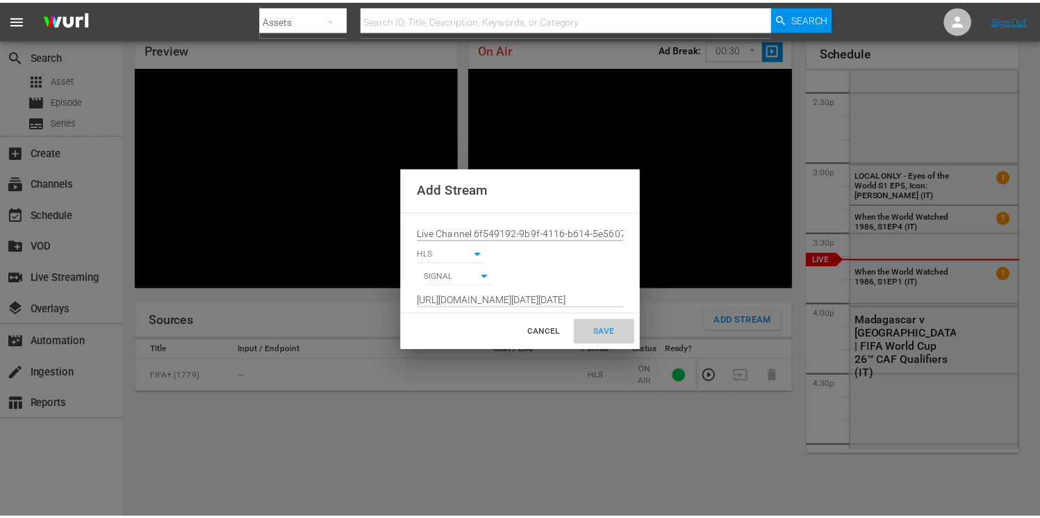
scroll to position [0, 0]
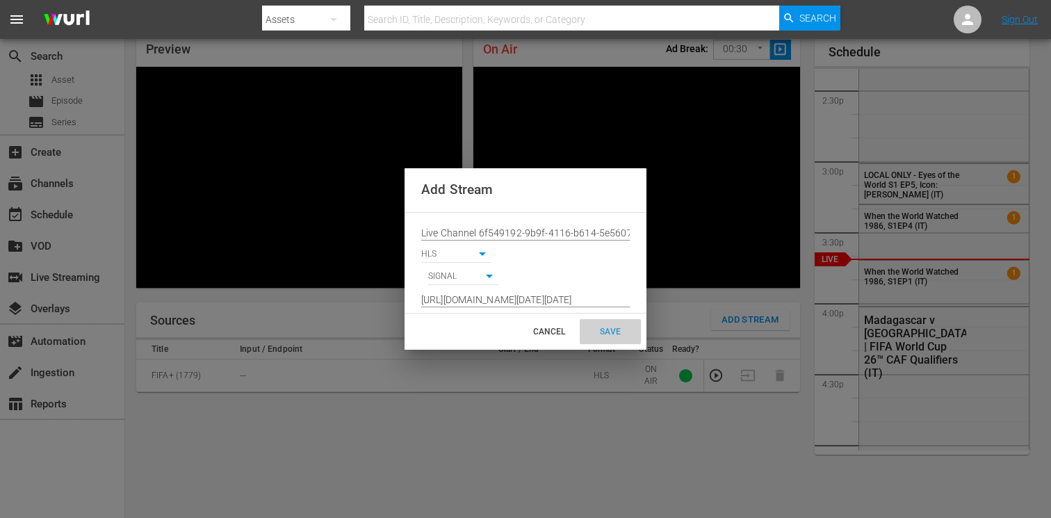
click at [619, 327] on div "SAVE" at bounding box center [609, 331] width 61 height 25
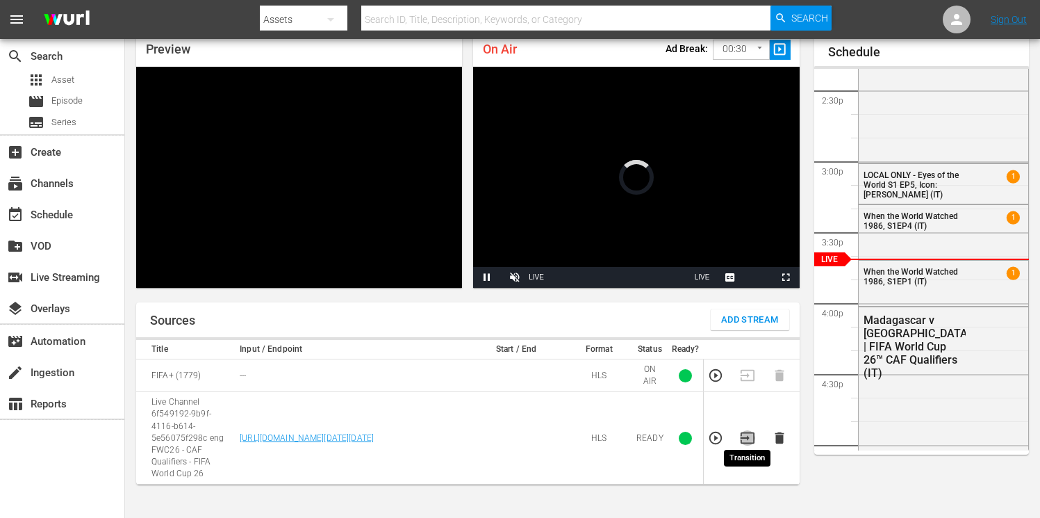
click at [750, 434] on icon "button" at bounding box center [747, 437] width 15 height 15
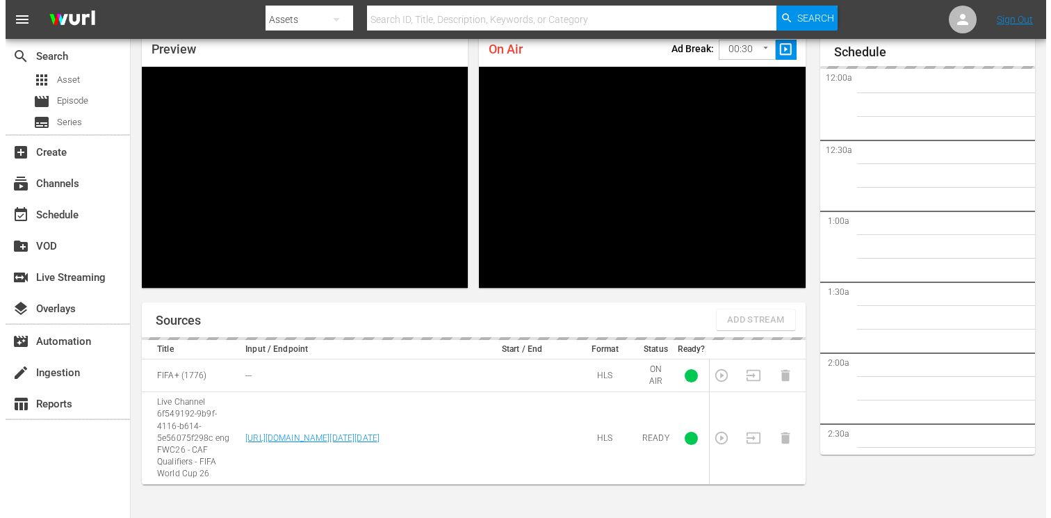
scroll to position [2034, 0]
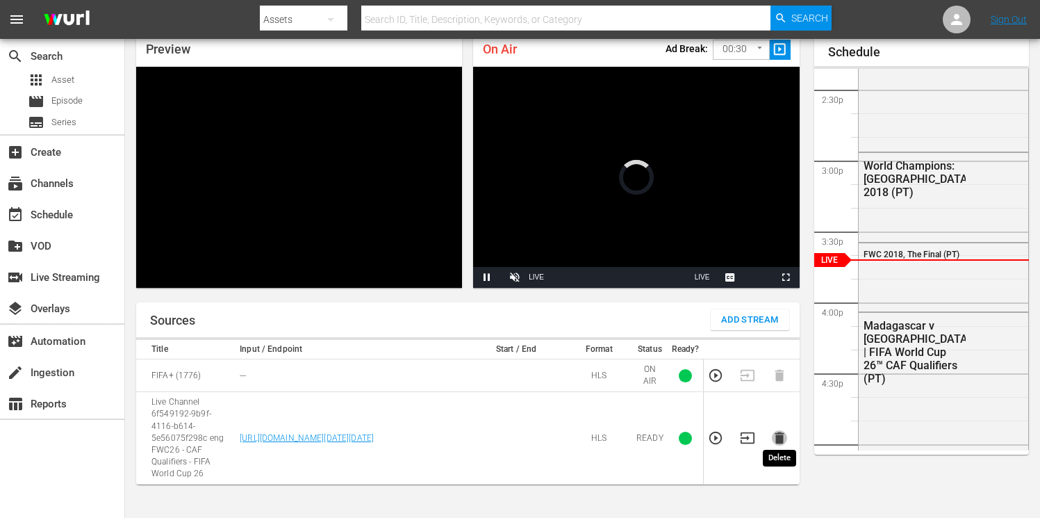
click at [775, 434] on icon "button" at bounding box center [779, 437] width 15 height 15
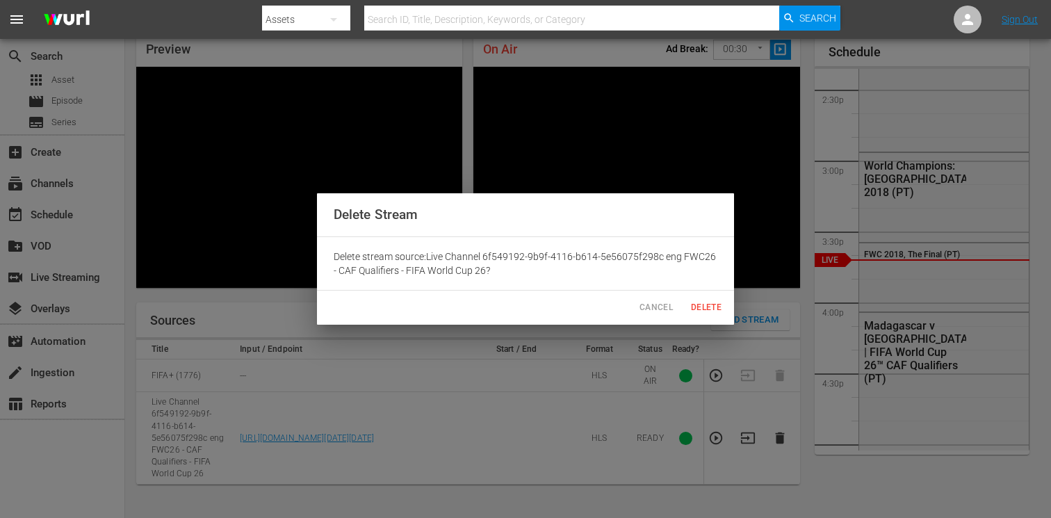
click at [713, 311] on span "Delete" at bounding box center [705, 307] width 33 height 15
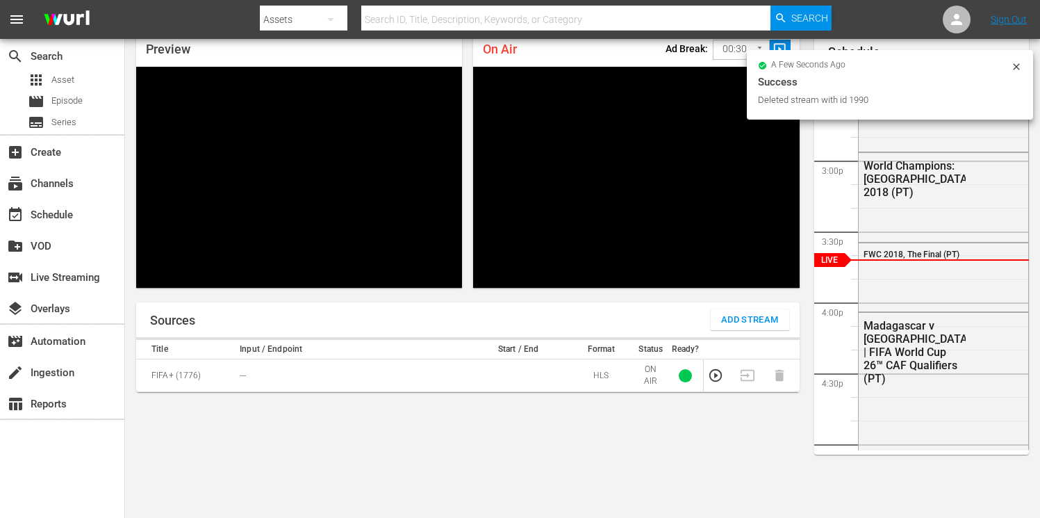
click at [727, 318] on span "Add Stream" at bounding box center [750, 320] width 58 height 16
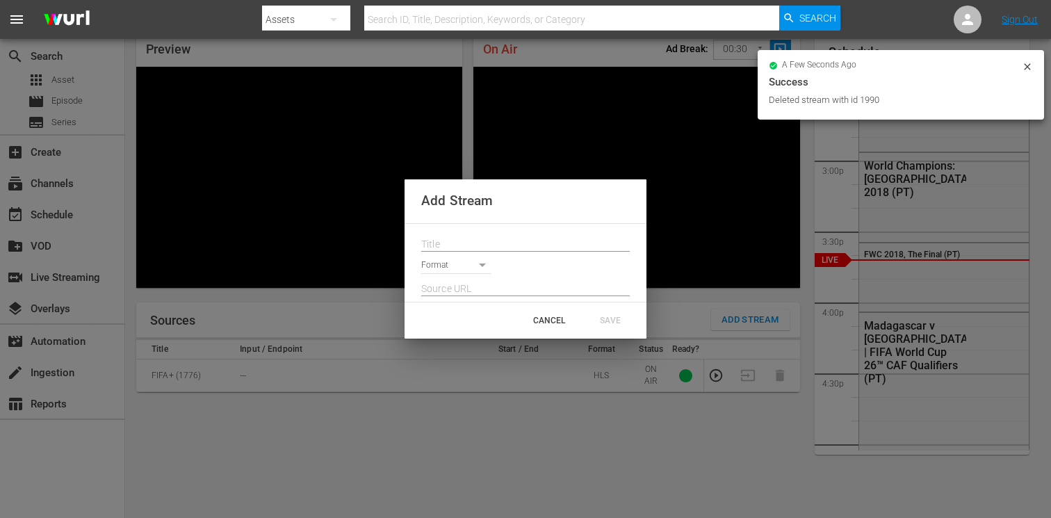
click at [468, 243] on input "text" at bounding box center [525, 244] width 208 height 21
paste input "Live Channel 6f549192-9b9f-4116-b614-5e56075f298c eng FWC26 - CAF Qualifiers - …"
type input "Live Channel 6f549192-9b9f-4116-b614-5e56075f298c eng FWC26 - CAF Qualifiers - …"
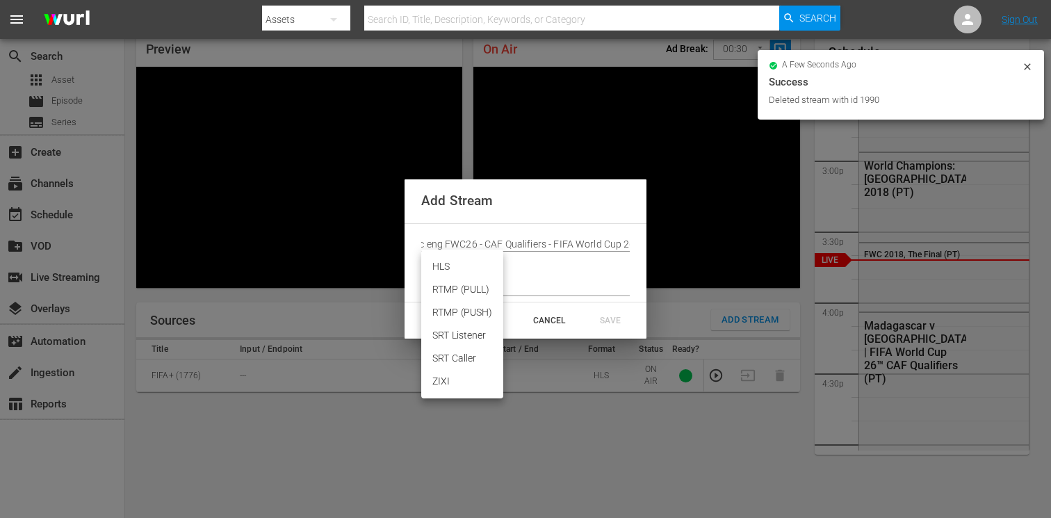
scroll to position [0, 0]
click at [449, 265] on body "menu Search By Assets Search ID, Title, Description, Keywords, or Category Sear…" at bounding box center [525, 199] width 1051 height 518
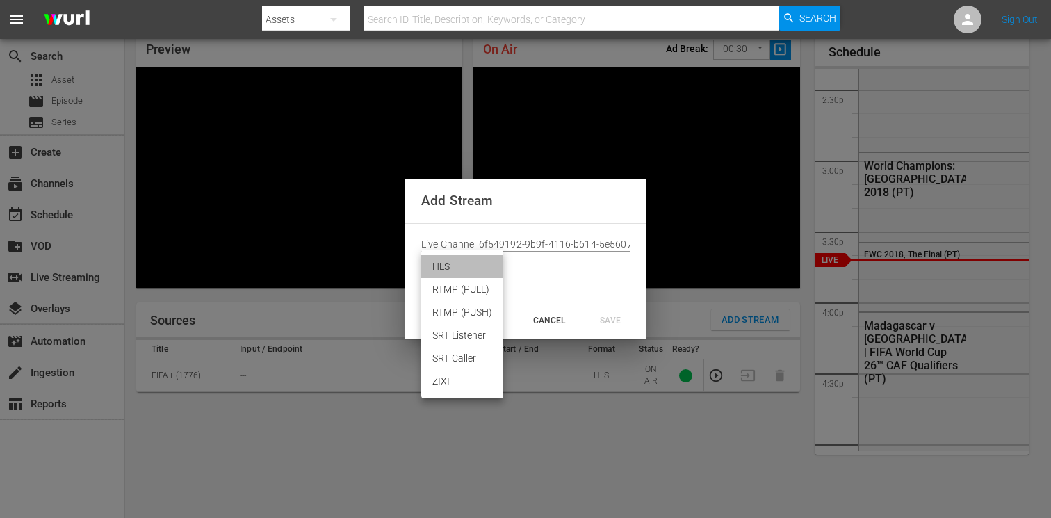
click at [452, 269] on li "HLS" at bounding box center [462, 266] width 82 height 23
type input "HLS"
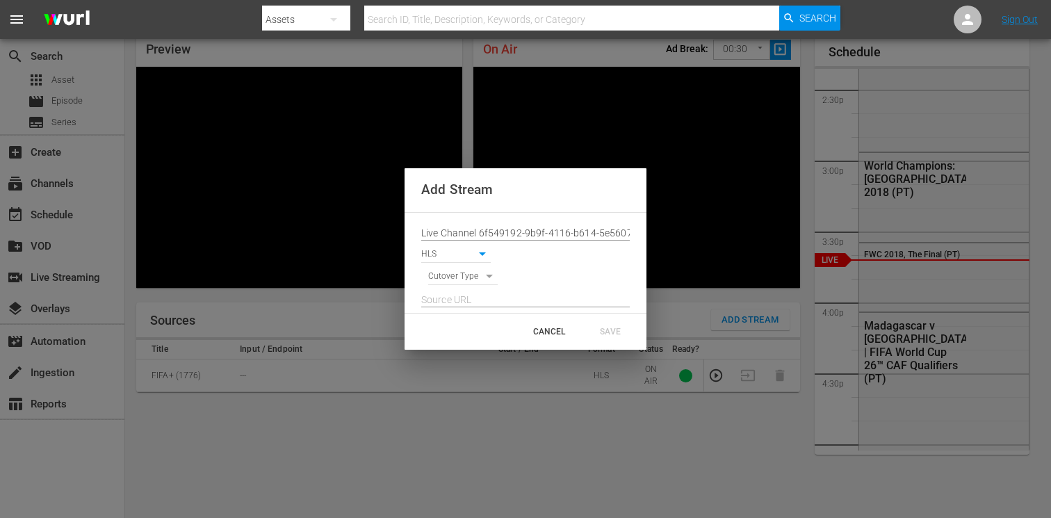
click at [452, 277] on body "menu Search By Assets Search ID, Title, Description, Keywords, or Category Sear…" at bounding box center [525, 199] width 1051 height 518
click at [448, 297] on li "SIGNAL" at bounding box center [463, 300] width 70 height 23
type input "SIGNAL"
click at [450, 299] on input "text" at bounding box center [525, 300] width 208 height 21
paste input "[URL][DOMAIN_NAME][DATE][DATE]"
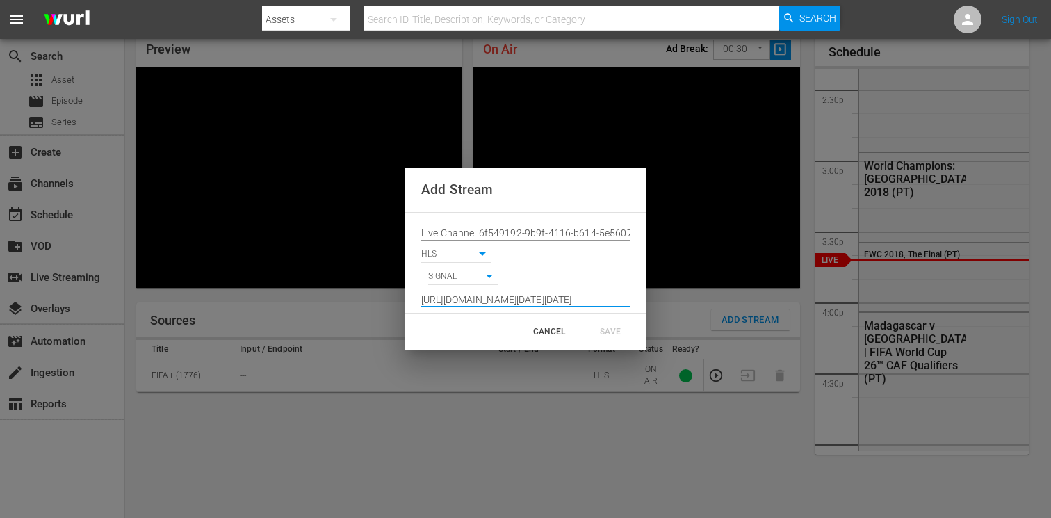
scroll to position [0, 1022]
type input "[URL][DOMAIN_NAME][DATE][DATE]"
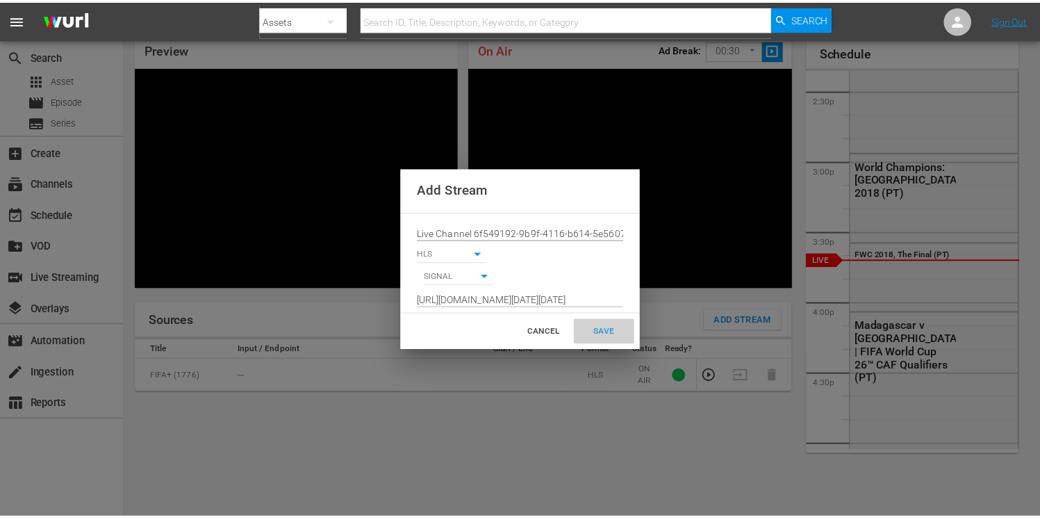
scroll to position [0, 0]
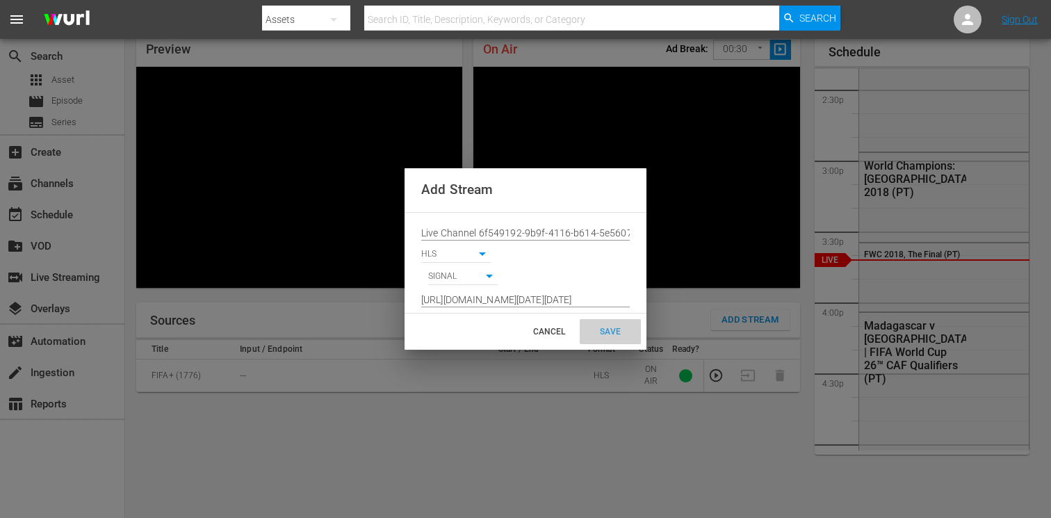
click at [606, 329] on div "SAVE" at bounding box center [609, 331] width 61 height 25
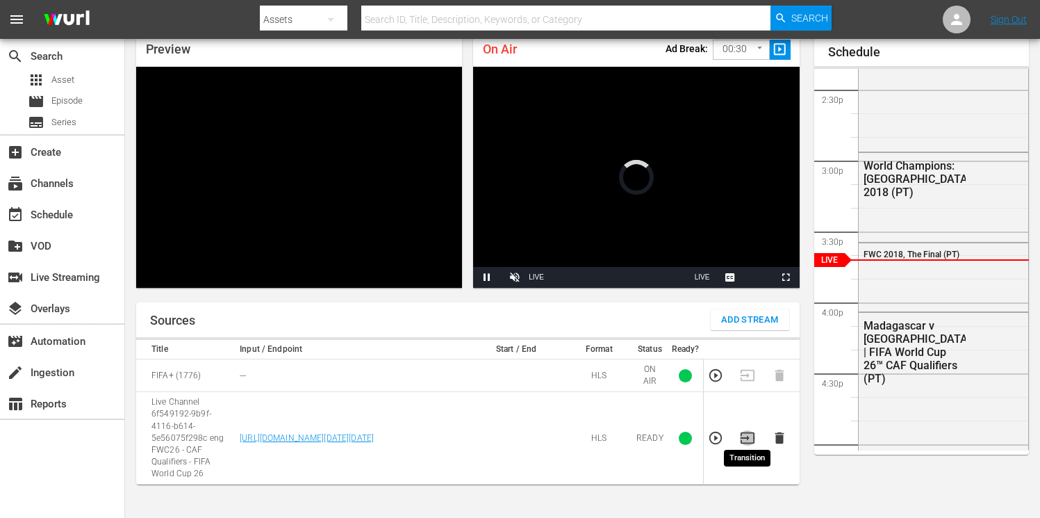
click at [748, 433] on icon "button" at bounding box center [747, 437] width 15 height 15
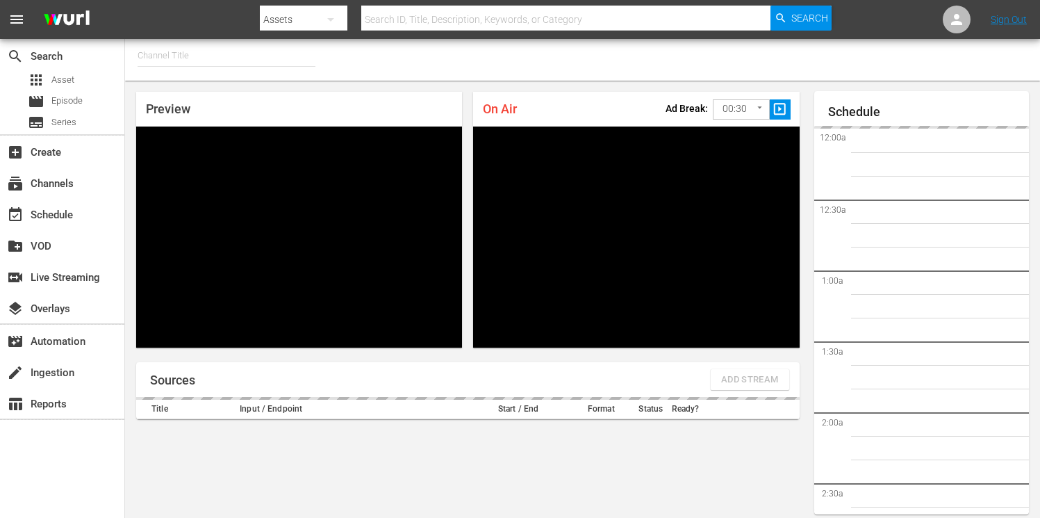
type input "FIFA+ Spanish Global (1780)"
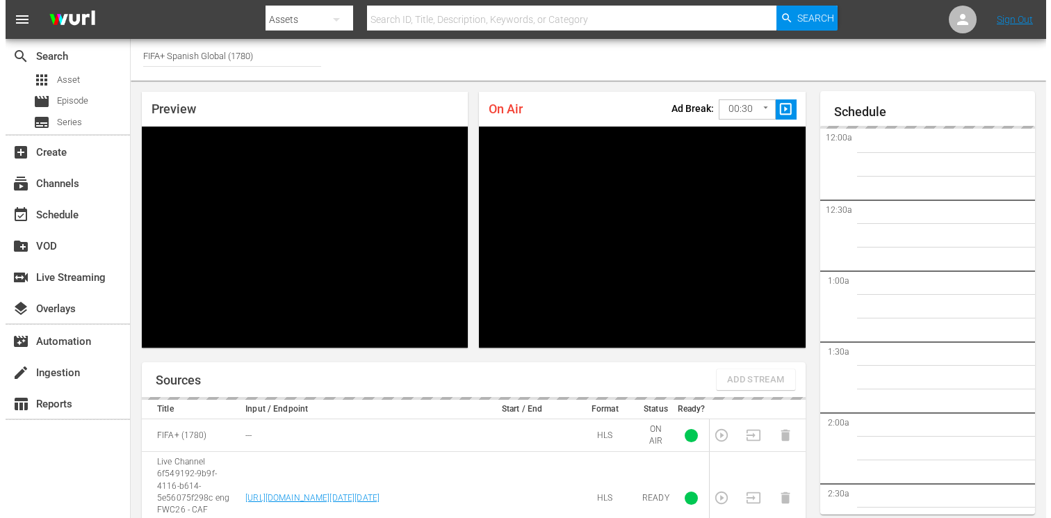
scroll to position [60, 0]
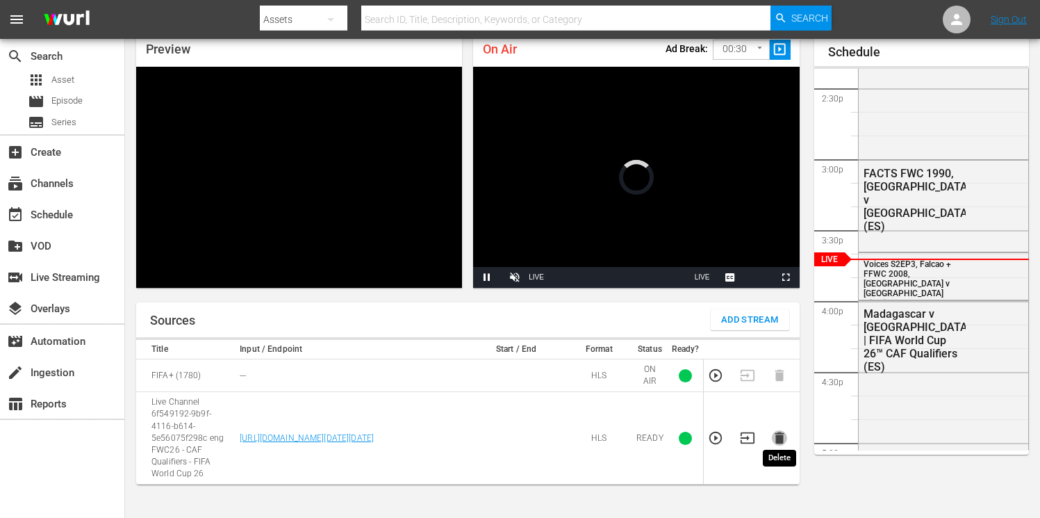
click at [779, 436] on icon "button" at bounding box center [779, 438] width 9 height 12
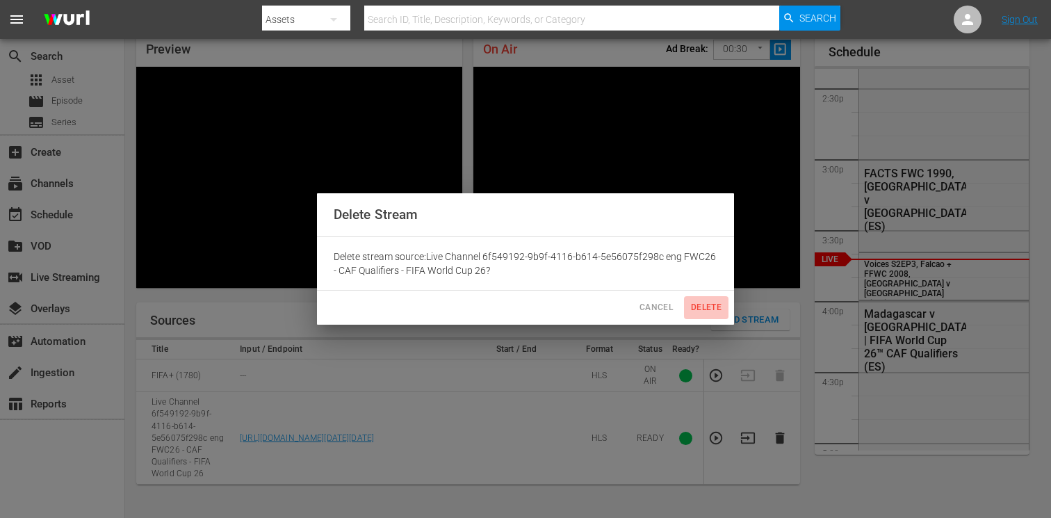
click at [701, 304] on span "Delete" at bounding box center [705, 307] width 33 height 15
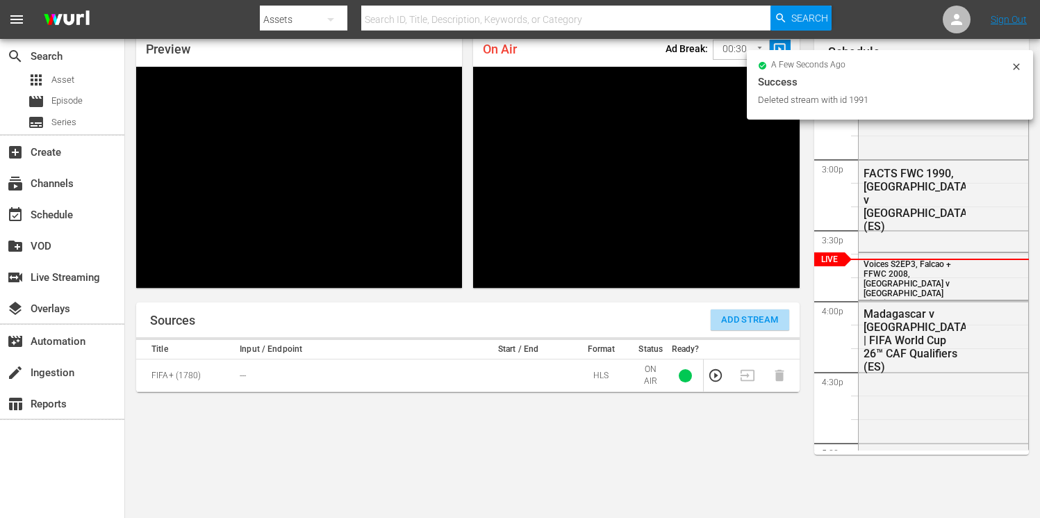
click at [721, 313] on span "Add Stream" at bounding box center [750, 320] width 58 height 16
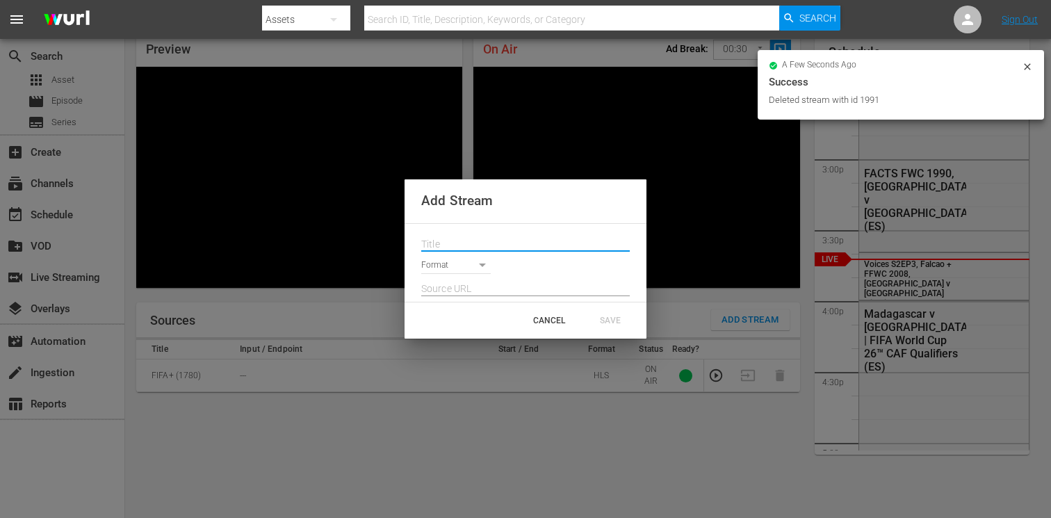
click at [477, 244] on input "text" at bounding box center [525, 244] width 208 height 21
paste input "Live Channel 6f549192-9b9f-4116-b614-5e56075f298c eng FWC26 - CAF Qualifiers - …"
type input "Live Channel 6f549192-9b9f-4116-b614-5e56075f298c eng FWC26 - CAF Qualifiers - …"
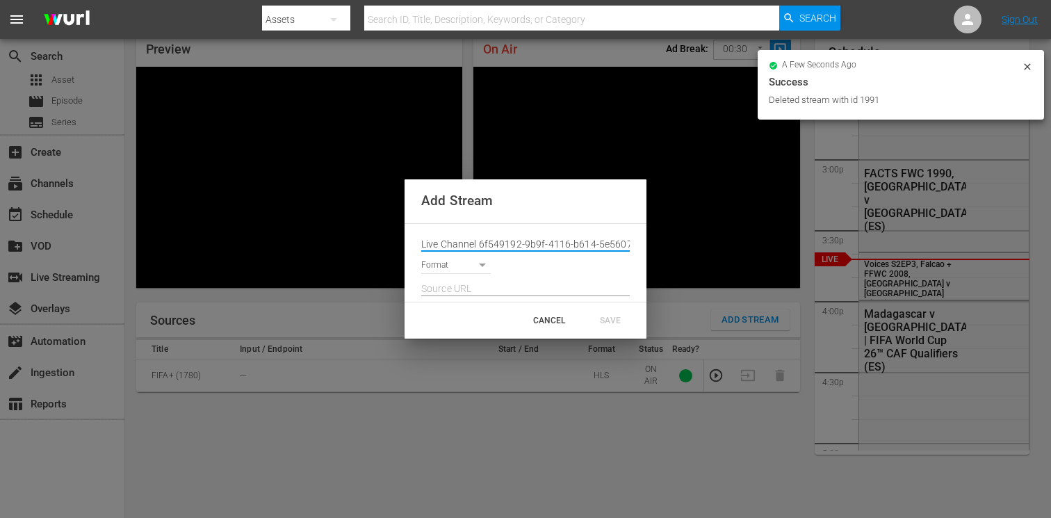
click at [459, 262] on body "menu Search By Assets Search ID, Title, Description, Keywords, or Category Sear…" at bounding box center [525, 199] width 1051 height 518
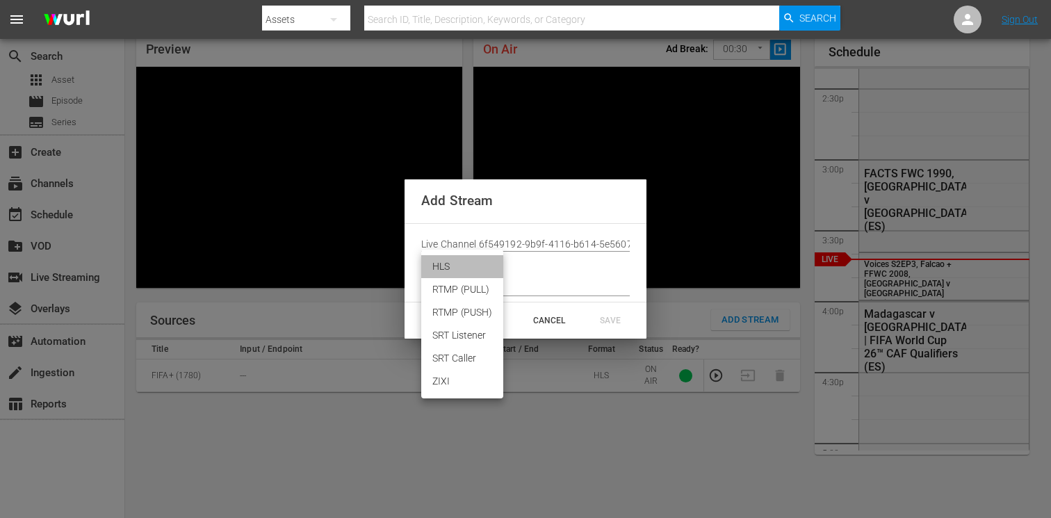
click at [455, 267] on li "HLS" at bounding box center [462, 266] width 82 height 23
type input "HLS"
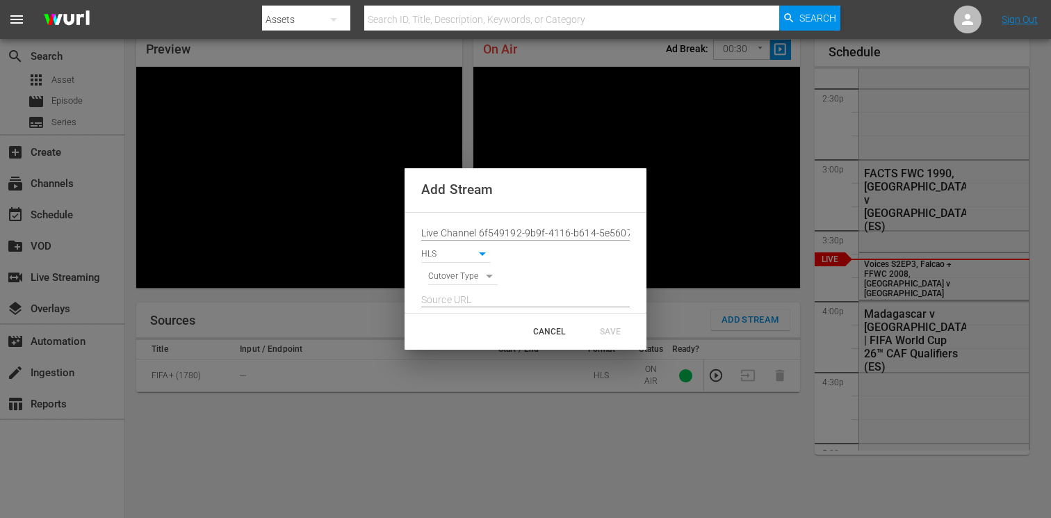
click at [452, 277] on body "menu Search By Assets Search ID, Title, Description, Keywords, or Category Sear…" at bounding box center [525, 199] width 1051 height 518
click at [451, 300] on li "SIGNAL" at bounding box center [463, 300] width 70 height 23
type input "SIGNAL"
click at [472, 301] on input "text" at bounding box center [525, 300] width 208 height 21
paste input "[URL][DOMAIN_NAME][DATE][DATE]"
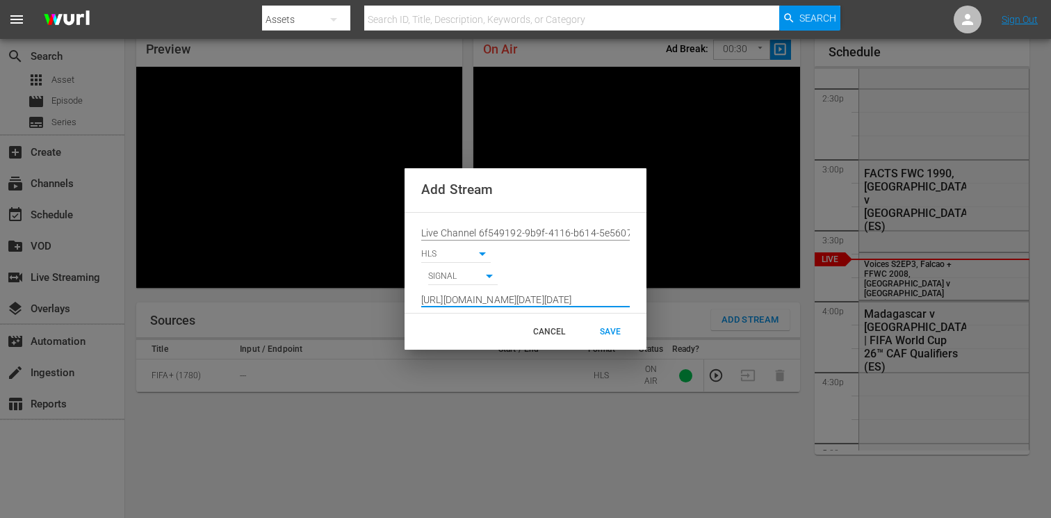
scroll to position [0, 1022]
type input "[URL][DOMAIN_NAME][DATE][DATE]"
click at [613, 326] on div "SAVE" at bounding box center [609, 331] width 61 height 25
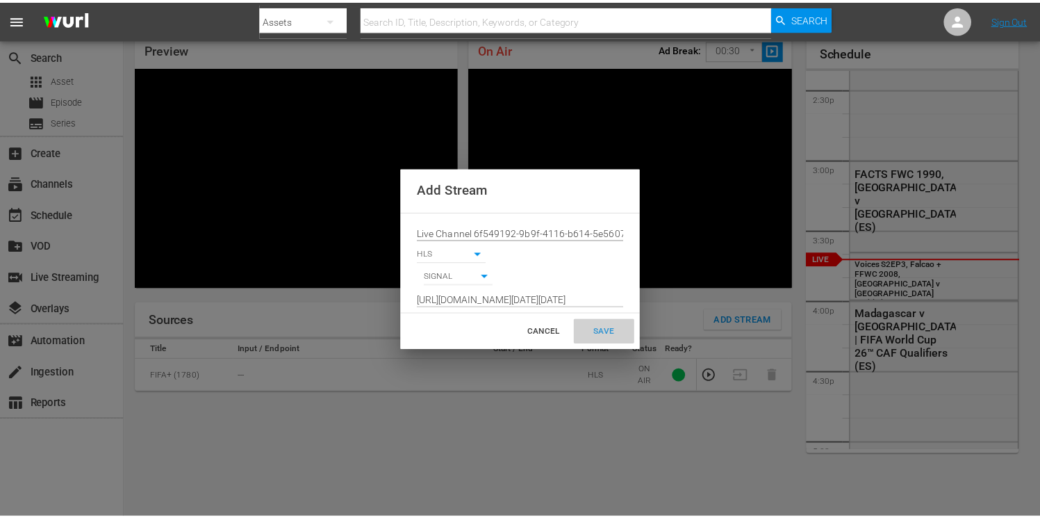
scroll to position [0, 0]
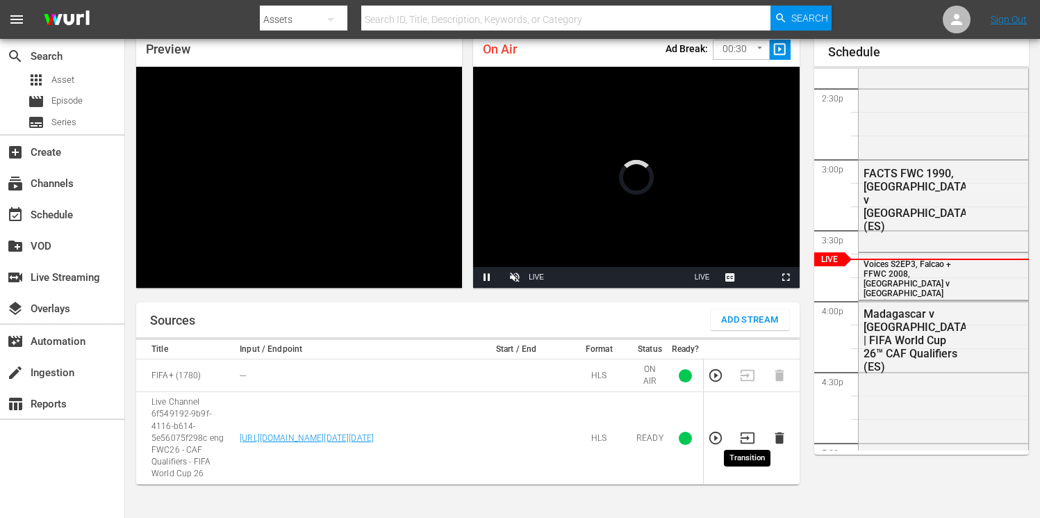
click at [748, 433] on icon "button" at bounding box center [747, 437] width 15 height 15
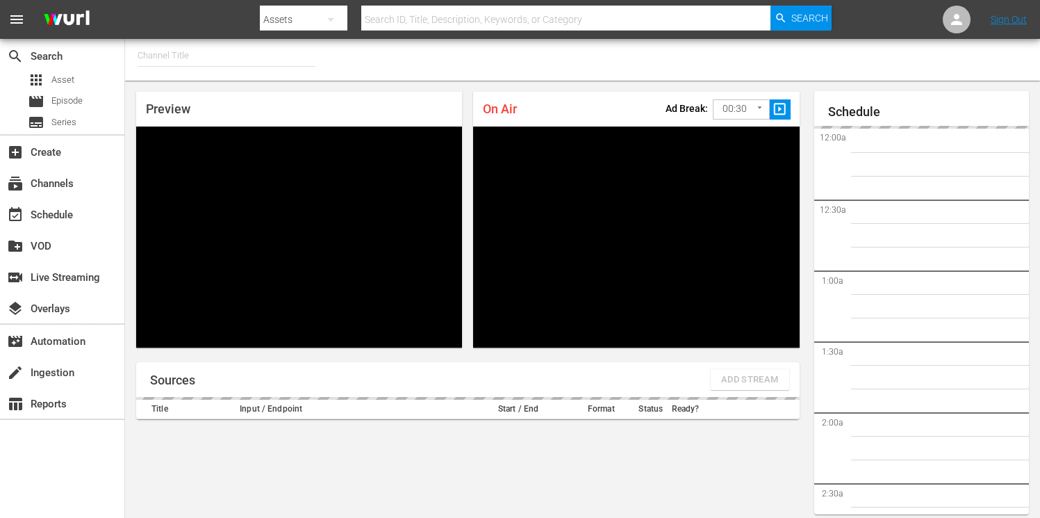
type input "FIFA+ Spanish-Local-MX (1855)"
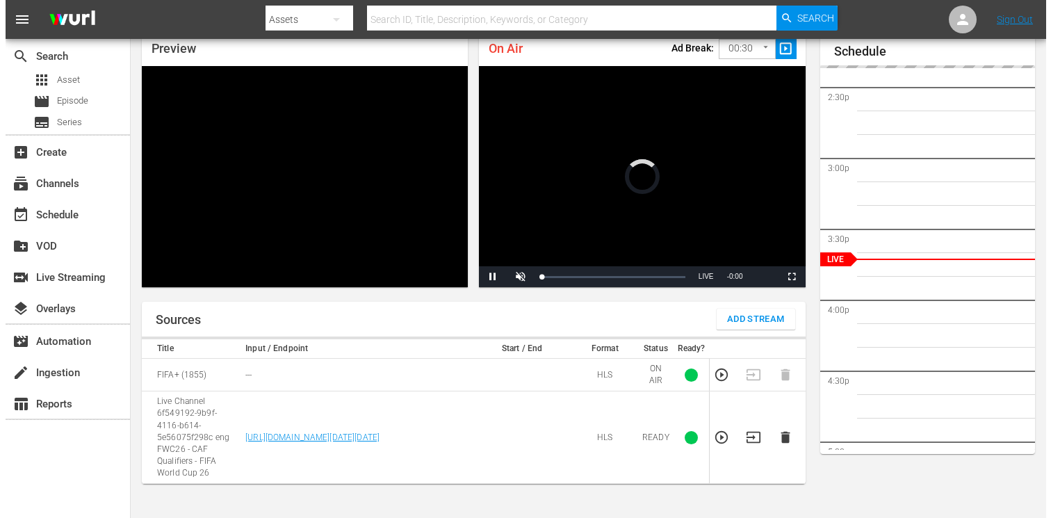
scroll to position [85, 0]
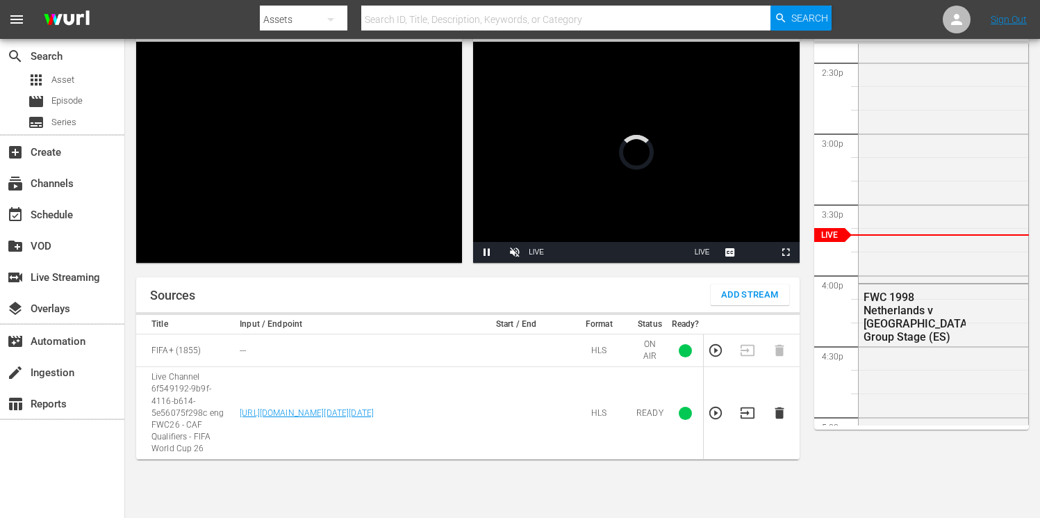
click at [780, 413] on icon "button" at bounding box center [779, 412] width 15 height 15
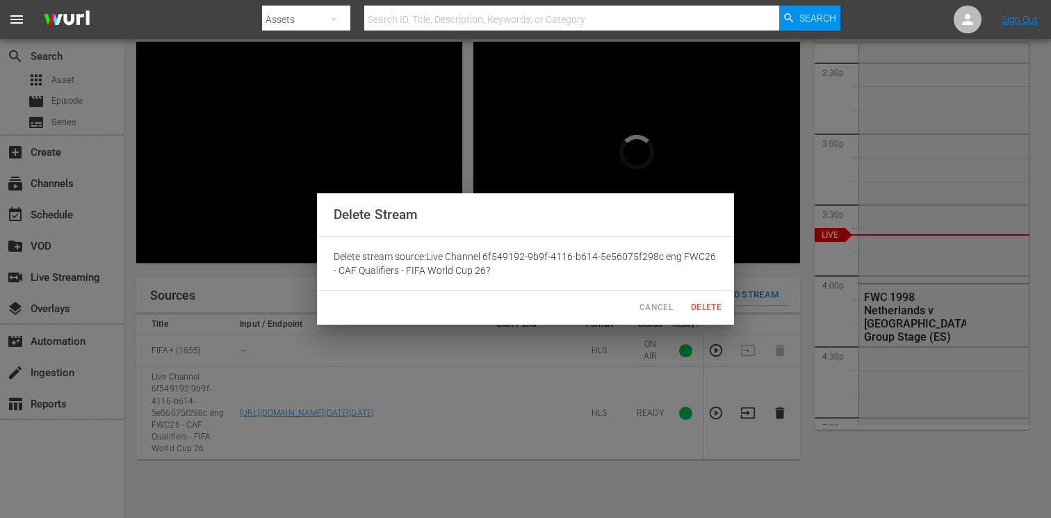
scroll to position [60, 0]
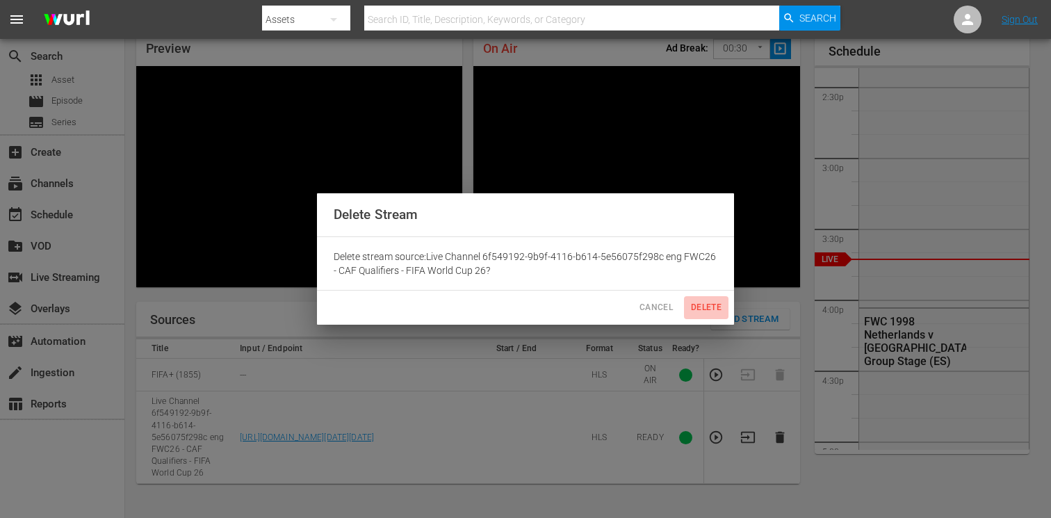
click at [701, 307] on span "Delete" at bounding box center [705, 307] width 33 height 15
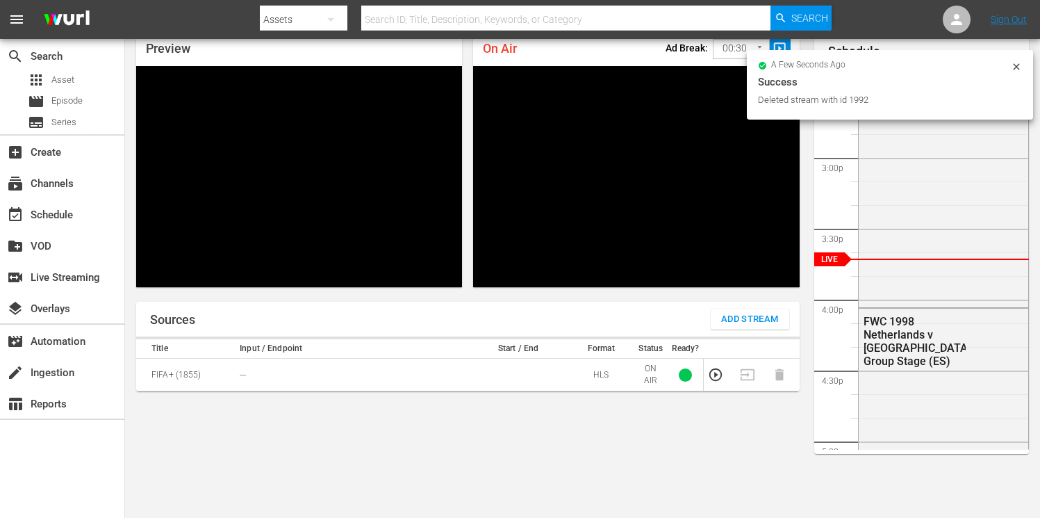
click at [729, 315] on span "Add Stream" at bounding box center [750, 319] width 58 height 16
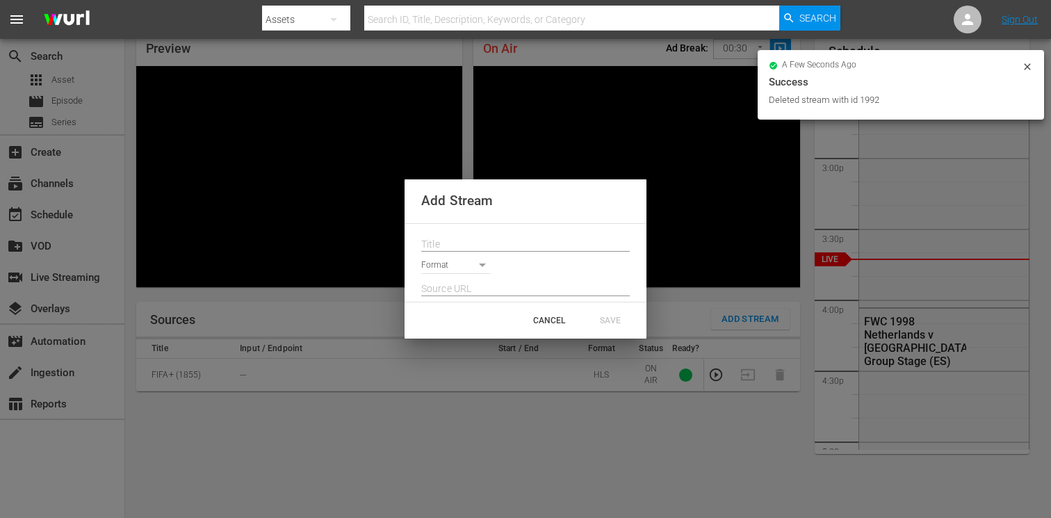
click at [502, 243] on input "text" at bounding box center [525, 244] width 208 height 21
paste input "Live Channel 6f549192-9b9f-4116-b614-5e56075f298c eng FWC26 - CAF Qualifiers - …"
type input "Live Channel 6f549192-9b9f-4116-b614-5e56075f298c eng FWC26 - CAF Qualifiers - …"
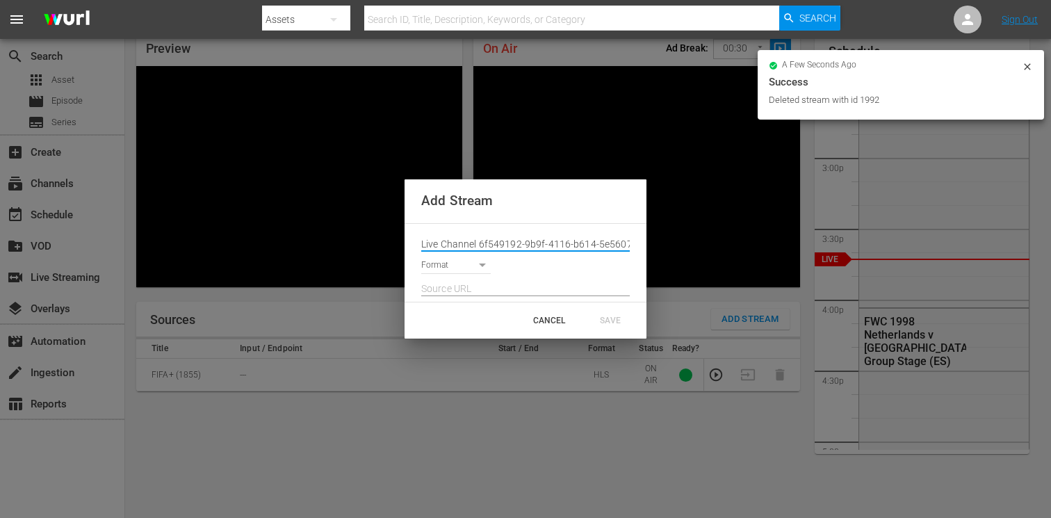
click at [460, 263] on body "menu Search By Assets Search ID, Title, Description, Keywords, or Category Sear…" at bounding box center [525, 199] width 1051 height 518
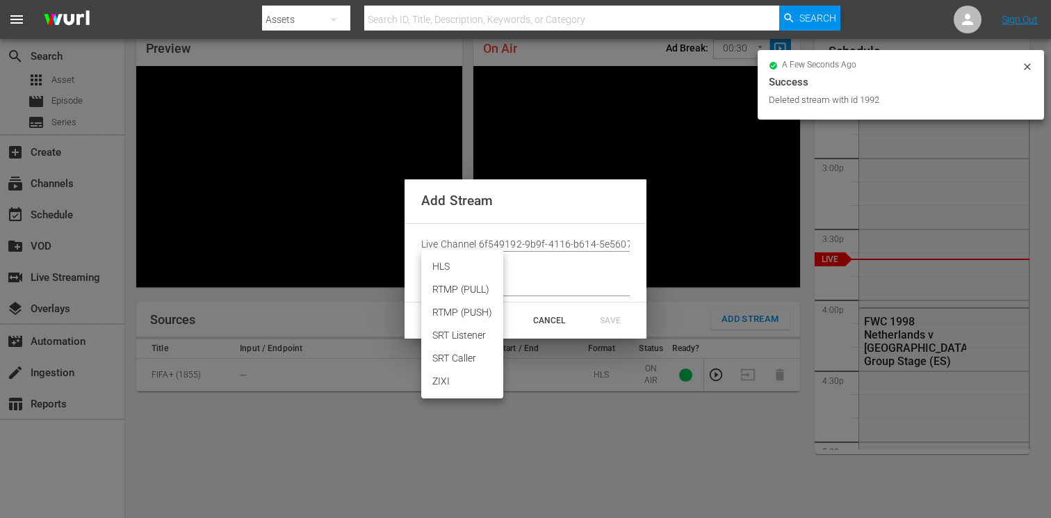
click at [456, 268] on li "HLS" at bounding box center [462, 266] width 82 height 23
type input "HLS"
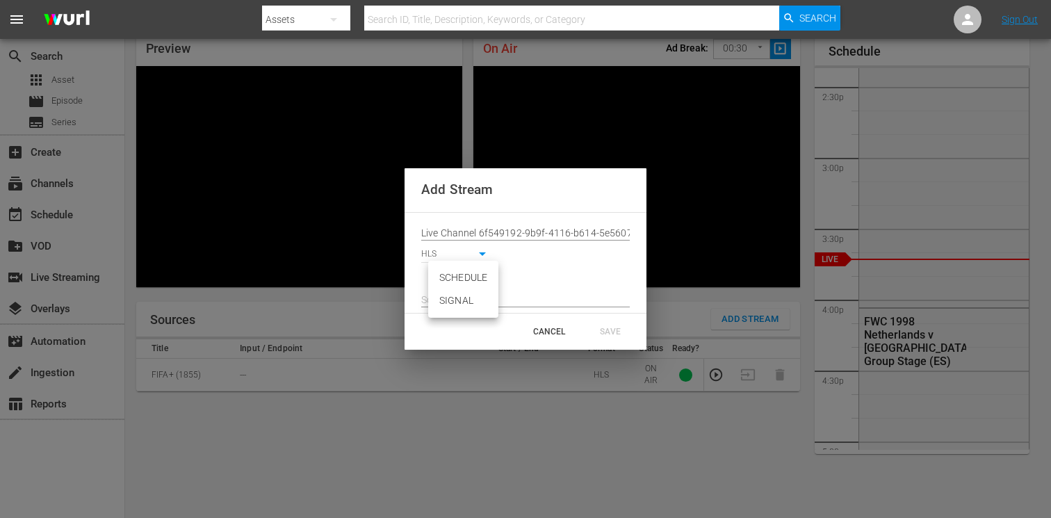
drag, startPoint x: 454, startPoint y: 278, endPoint x: 453, endPoint y: 299, distance: 21.6
click at [454, 279] on body "menu Search By Assets Search ID, Title, Description, Keywords, or Category Sear…" at bounding box center [525, 199] width 1051 height 518
click at [453, 304] on li "SIGNAL" at bounding box center [463, 300] width 70 height 23
type input "SIGNAL"
click at [461, 293] on input "text" at bounding box center [525, 300] width 208 height 21
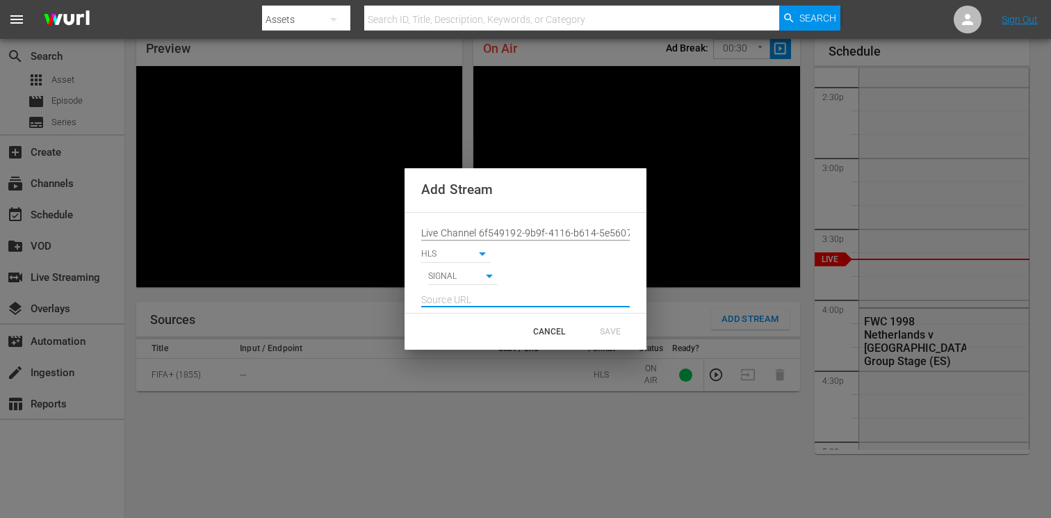
paste input "[URL][DOMAIN_NAME][DATE][DATE]"
type input "[URL][DOMAIN_NAME][DATE][DATE]"
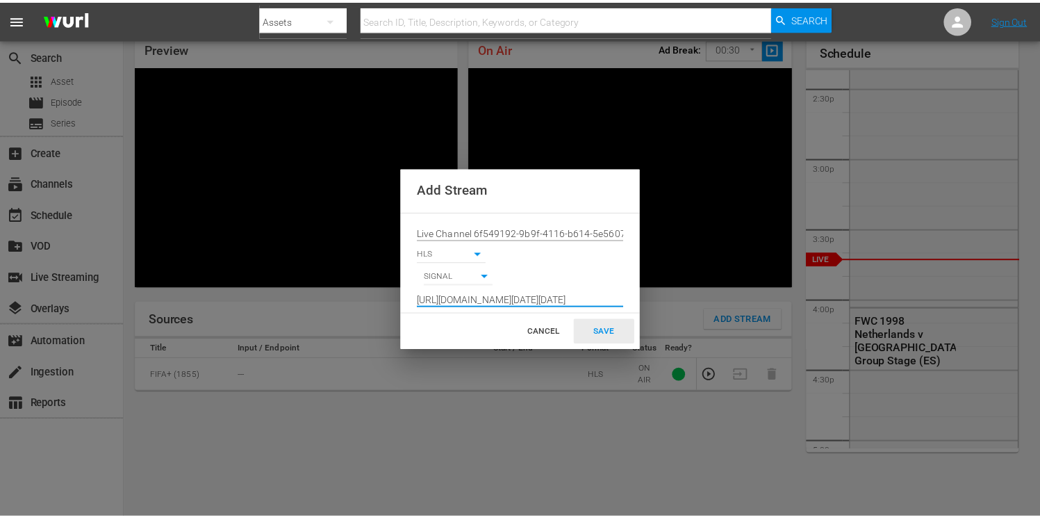
scroll to position [0, 0]
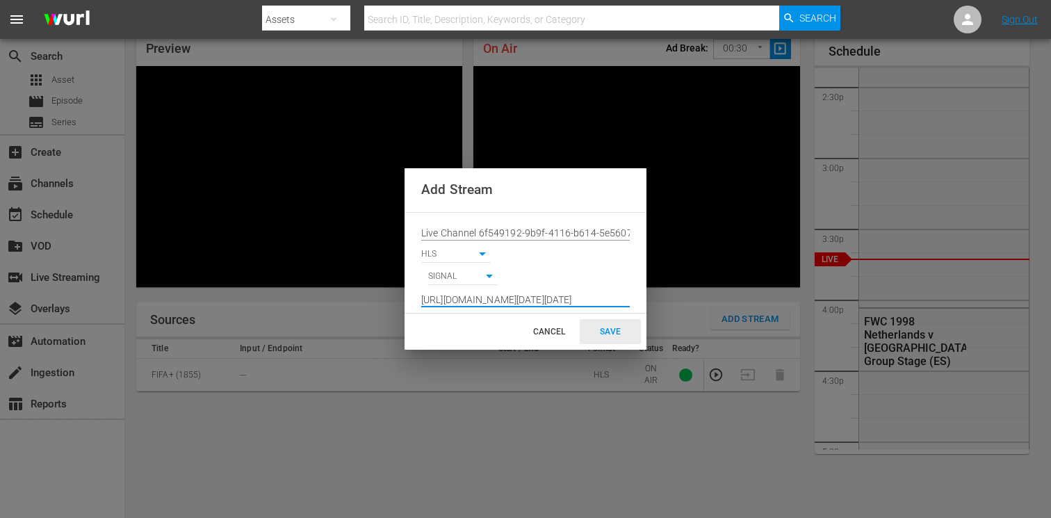
click at [609, 324] on div "SAVE" at bounding box center [609, 331] width 61 height 25
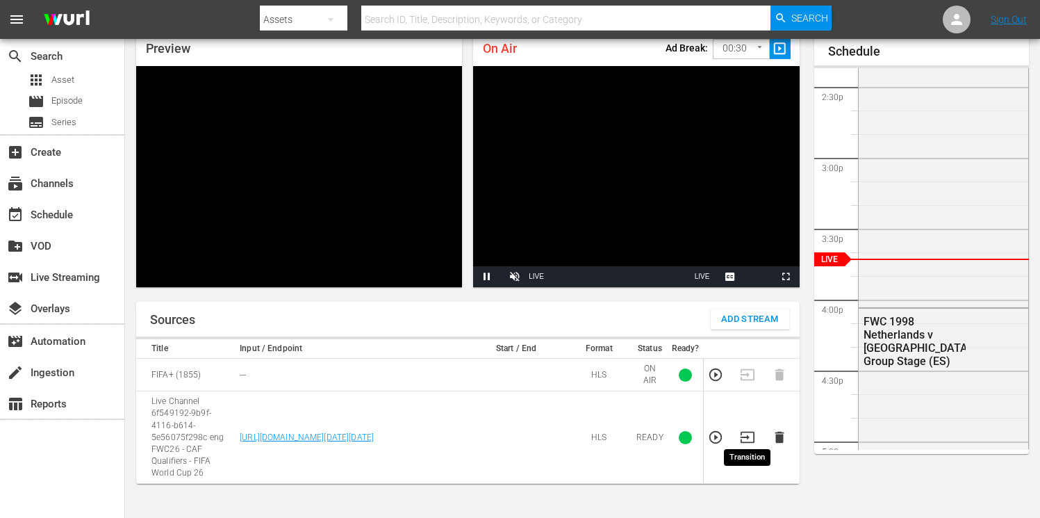
click at [749, 431] on icon "button" at bounding box center [747, 436] width 15 height 15
